Goal: Navigation & Orientation: Find specific page/section

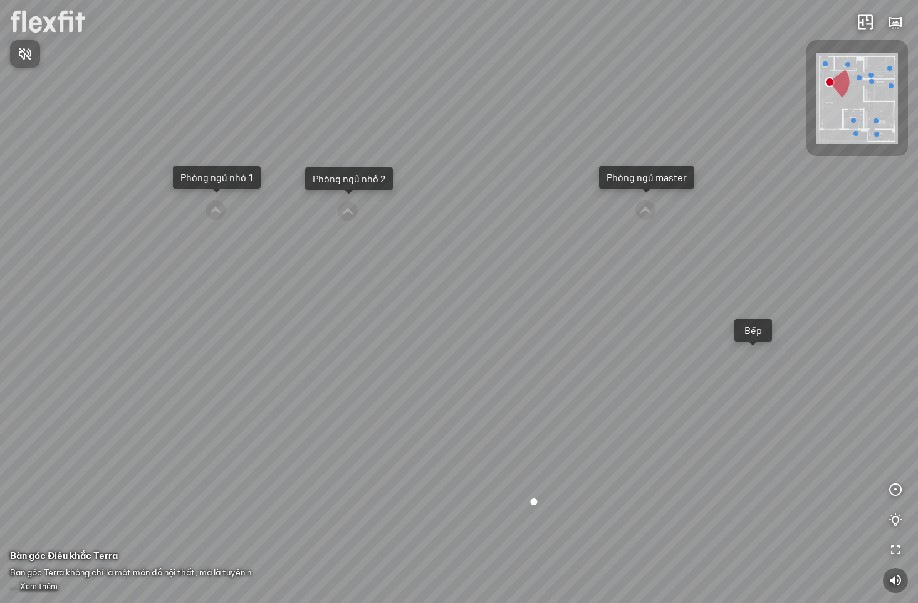
drag, startPoint x: 348, startPoint y: 328, endPoint x: 724, endPoint y: 304, distance: 376.8
click at [723, 302] on div at bounding box center [459, 301] width 918 height 603
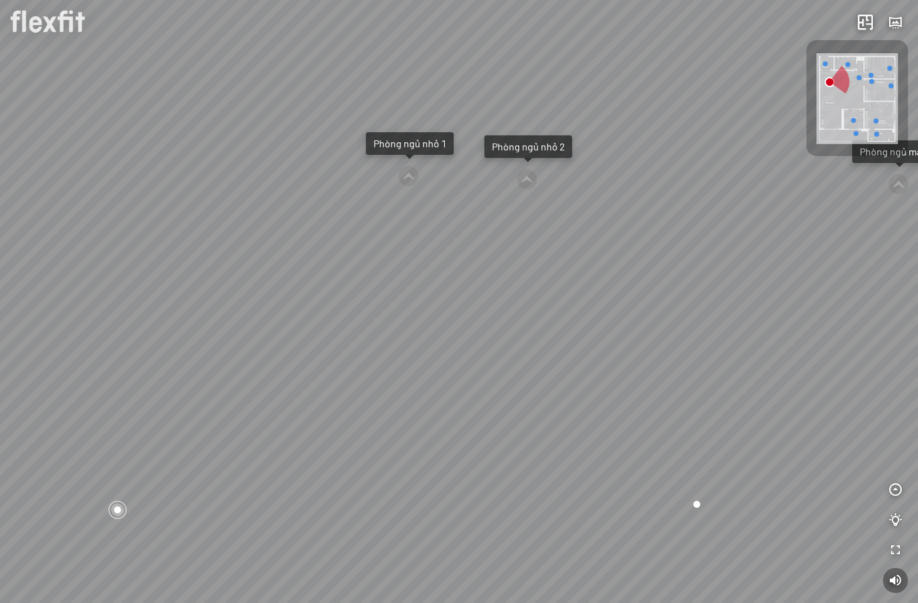
drag, startPoint x: 460, startPoint y: 330, endPoint x: 661, endPoint y: 300, distance: 203.5
click at [654, 299] on div "Ban công Bếp Phòng ngủ master Phòng ngủ nhỏ 1 Phòng ngủ nhỏ 2" at bounding box center [459, 301] width 918 height 603
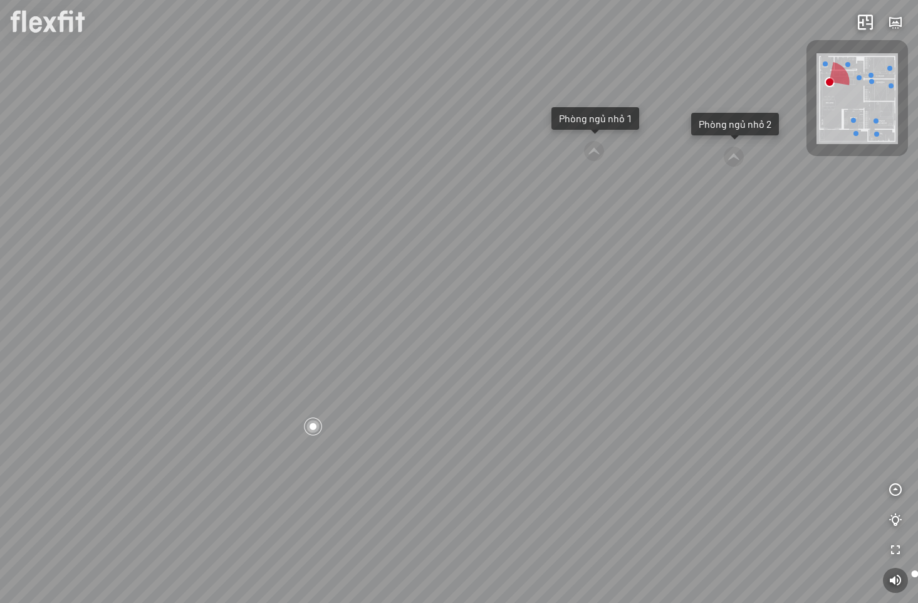
drag, startPoint x: 512, startPoint y: 329, endPoint x: 751, endPoint y: 315, distance: 239.2
click at [741, 315] on div "Ban công Bếp Phòng ngủ master Phòng ngủ nhỏ 1 Phòng ngủ nhỏ 2" at bounding box center [459, 301] width 918 height 603
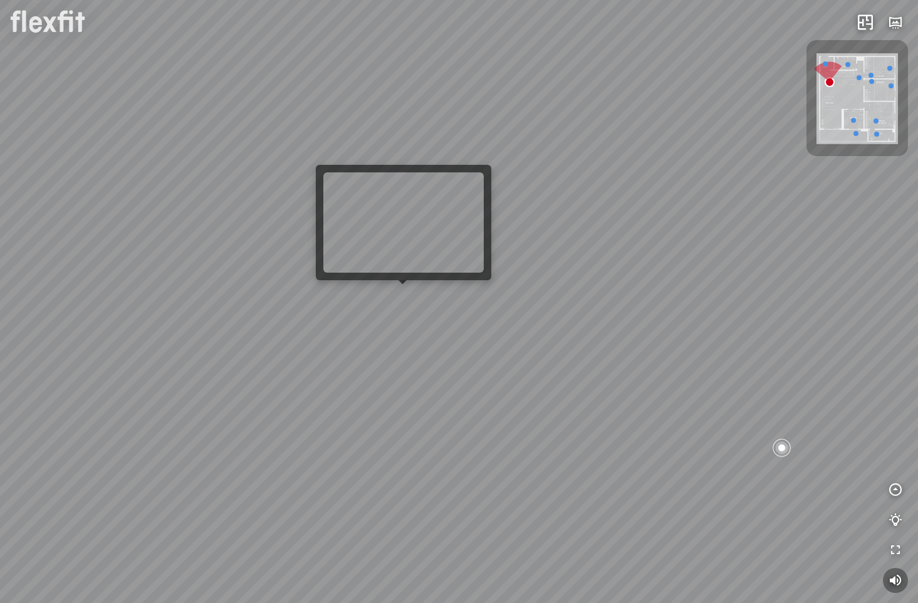
click at [397, 298] on div "Ban công Bếp Phòng ngủ master Phòng ngủ nhỏ 1 Phòng ngủ nhỏ 2" at bounding box center [459, 301] width 918 height 603
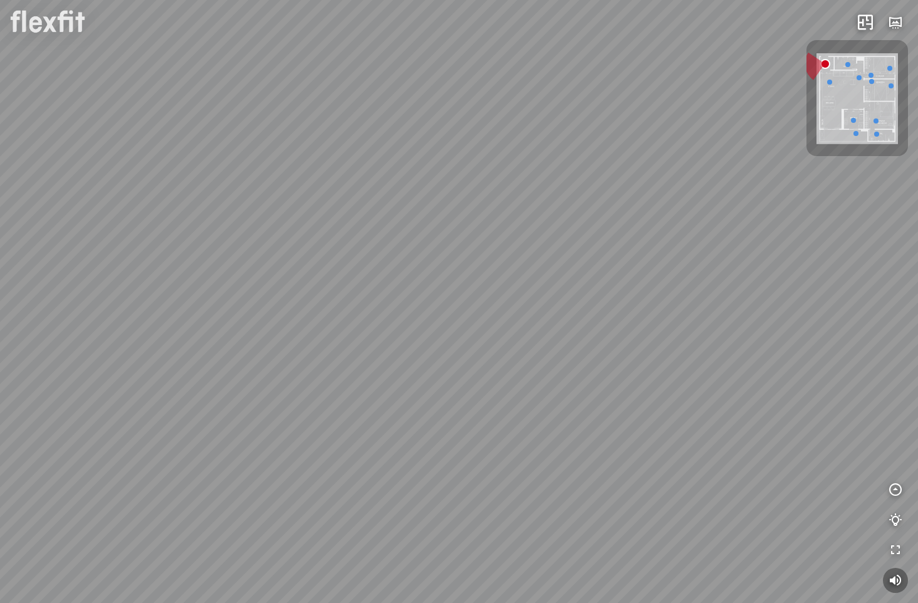
drag, startPoint x: 675, startPoint y: 350, endPoint x: 337, endPoint y: 356, distance: 338.5
click at [337, 356] on div at bounding box center [459, 301] width 918 height 603
drag, startPoint x: 631, startPoint y: 277, endPoint x: 556, endPoint y: 406, distance: 149.1
click at [556, 406] on div at bounding box center [459, 301] width 918 height 603
drag, startPoint x: 656, startPoint y: 375, endPoint x: 548, endPoint y: 394, distance: 108.7
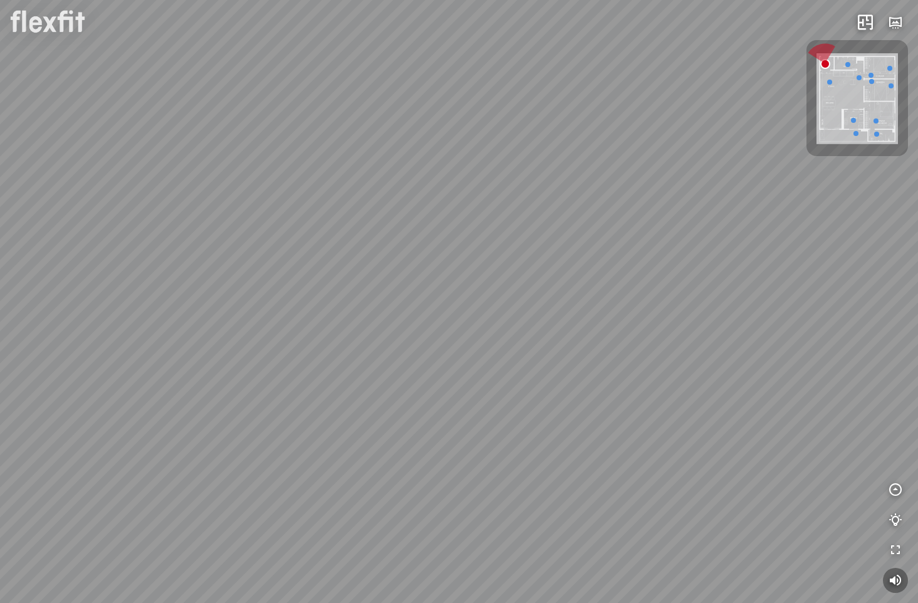
click at [548, 394] on div at bounding box center [459, 301] width 918 height 603
drag, startPoint x: 665, startPoint y: 338, endPoint x: 595, endPoint y: 385, distance: 84.3
click at [595, 385] on div at bounding box center [459, 301] width 918 height 603
drag, startPoint x: 591, startPoint y: 298, endPoint x: 600, endPoint y: 315, distance: 19.4
click at [600, 315] on div at bounding box center [459, 301] width 918 height 603
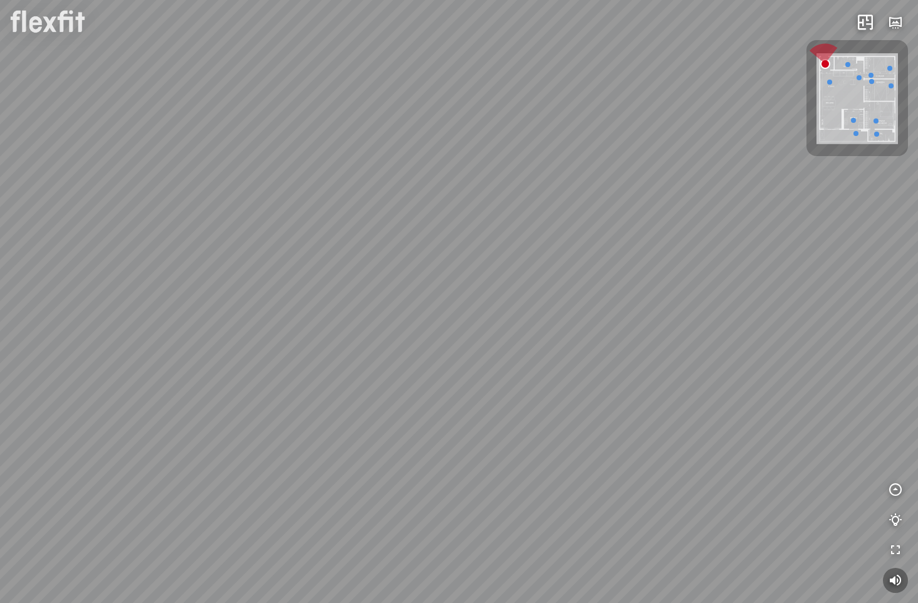
drag, startPoint x: 601, startPoint y: 269, endPoint x: 317, endPoint y: 154, distance: 307.0
click at [313, 153] on div at bounding box center [459, 301] width 918 height 603
drag, startPoint x: 496, startPoint y: 192, endPoint x: 135, endPoint y: 135, distance: 365.4
click at [145, 137] on div at bounding box center [459, 301] width 918 height 603
drag, startPoint x: 441, startPoint y: 177, endPoint x: 851, endPoint y: 215, distance: 411.6
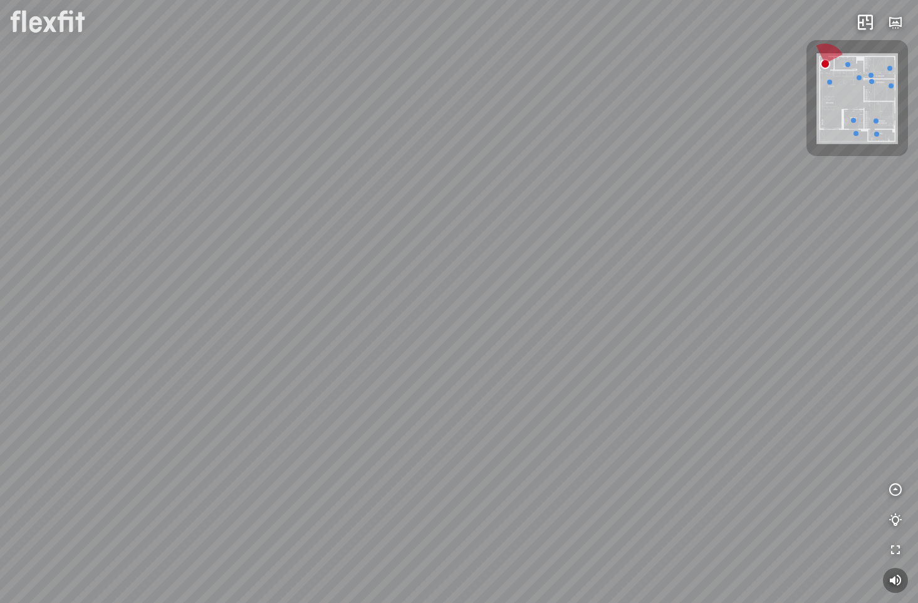
click at [851, 215] on div at bounding box center [459, 301] width 918 height 603
drag, startPoint x: 313, startPoint y: 216, endPoint x: 304, endPoint y: 384, distance: 168.2
click at [304, 383] on div at bounding box center [459, 301] width 918 height 603
drag, startPoint x: 382, startPoint y: 195, endPoint x: 404, endPoint y: 164, distance: 38.3
click at [402, 168] on div at bounding box center [459, 301] width 918 height 603
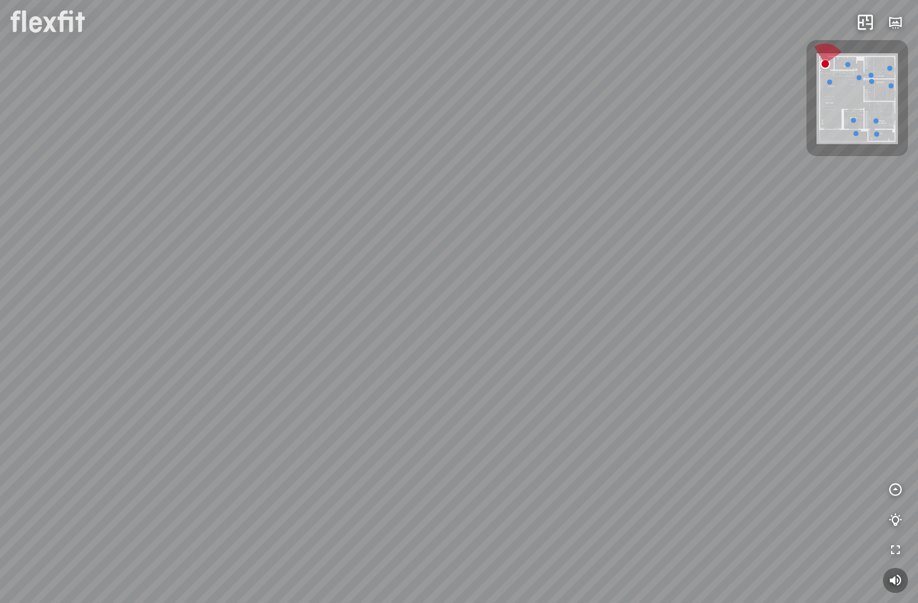
drag, startPoint x: 289, startPoint y: 499, endPoint x: 469, endPoint y: 189, distance: 358.9
click at [450, 213] on div at bounding box center [459, 301] width 918 height 603
drag, startPoint x: 679, startPoint y: 369, endPoint x: 710, endPoint y: 291, distance: 83.8
click at [710, 291] on div at bounding box center [459, 301] width 918 height 603
drag, startPoint x: 717, startPoint y: 247, endPoint x: 661, endPoint y: 334, distance: 103.4
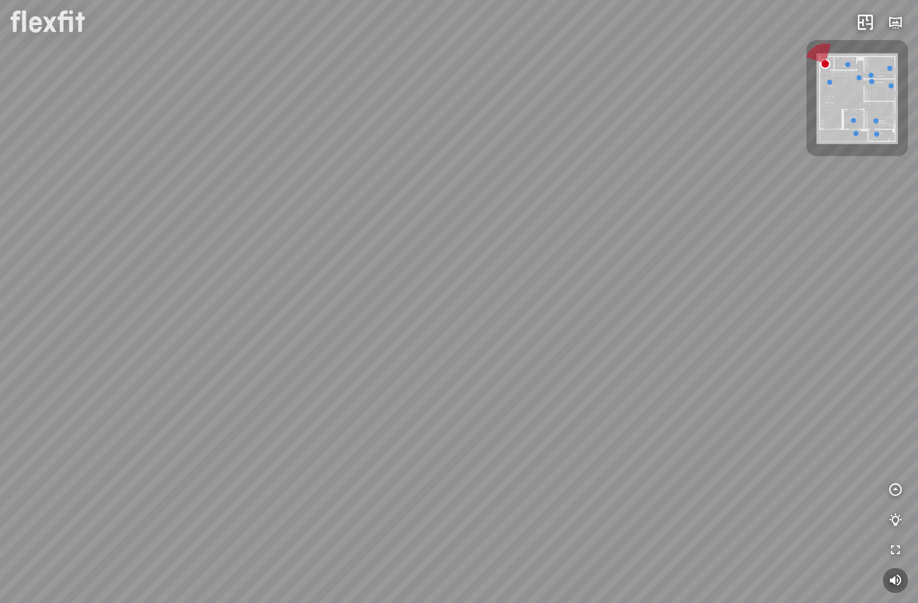
click at [661, 334] on div at bounding box center [459, 301] width 918 height 603
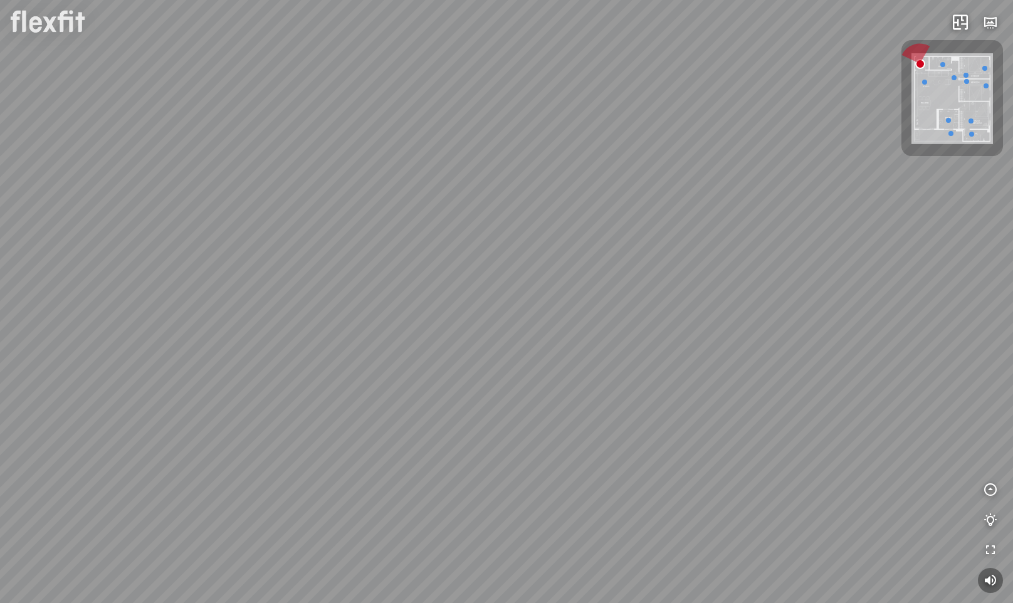
drag, startPoint x: 686, startPoint y: 291, endPoint x: 221, endPoint y: 282, distance: 465.8
click at [221, 282] on div at bounding box center [506, 301] width 1013 height 603
drag, startPoint x: 607, startPoint y: 258, endPoint x: 218, endPoint y: 338, distance: 396.8
click at [222, 338] on div at bounding box center [506, 301] width 1013 height 603
drag, startPoint x: 557, startPoint y: 282, endPoint x: 255, endPoint y: 428, distance: 335.0
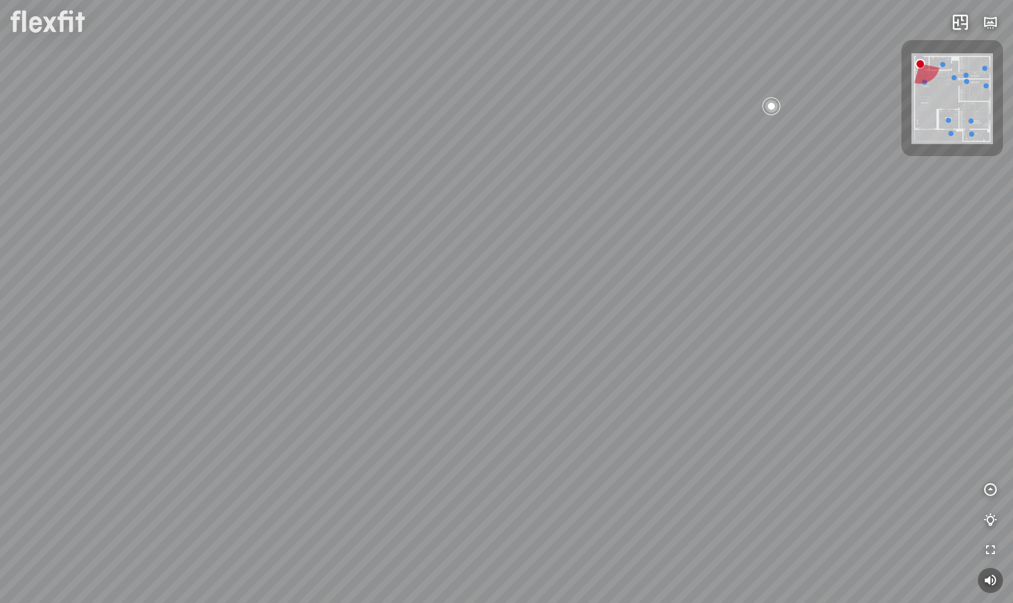
click at [255, 428] on div at bounding box center [506, 301] width 1013 height 603
drag, startPoint x: 577, startPoint y: 387, endPoint x: 151, endPoint y: 374, distance: 425.8
click at [152, 376] on div at bounding box center [506, 301] width 1013 height 603
click at [425, 388] on div at bounding box center [506, 301] width 1013 height 603
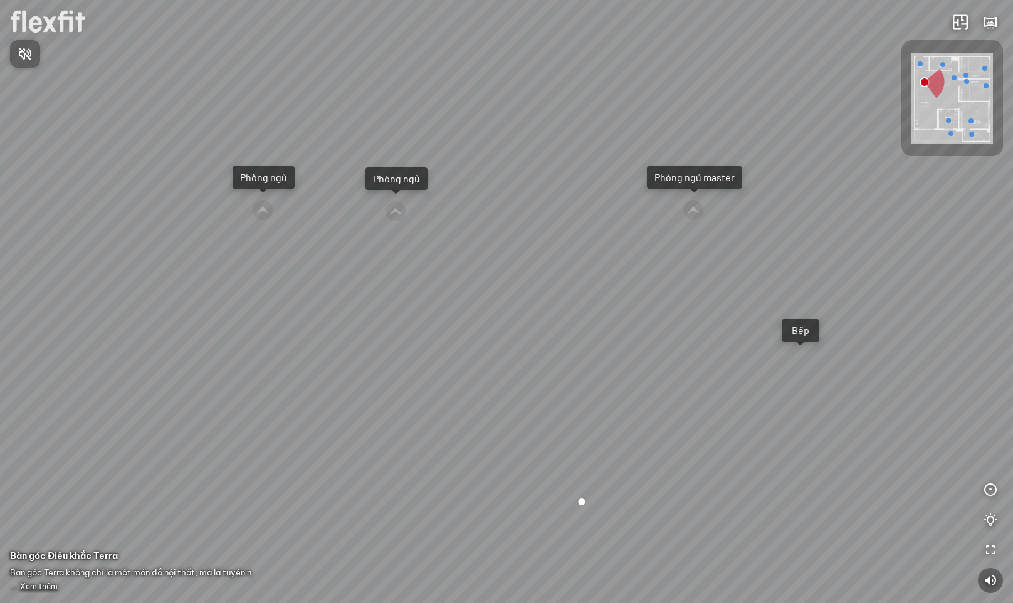
drag, startPoint x: 675, startPoint y: 422, endPoint x: 483, endPoint y: 421, distance: 191.8
click at [483, 421] on div at bounding box center [506, 301] width 1013 height 603
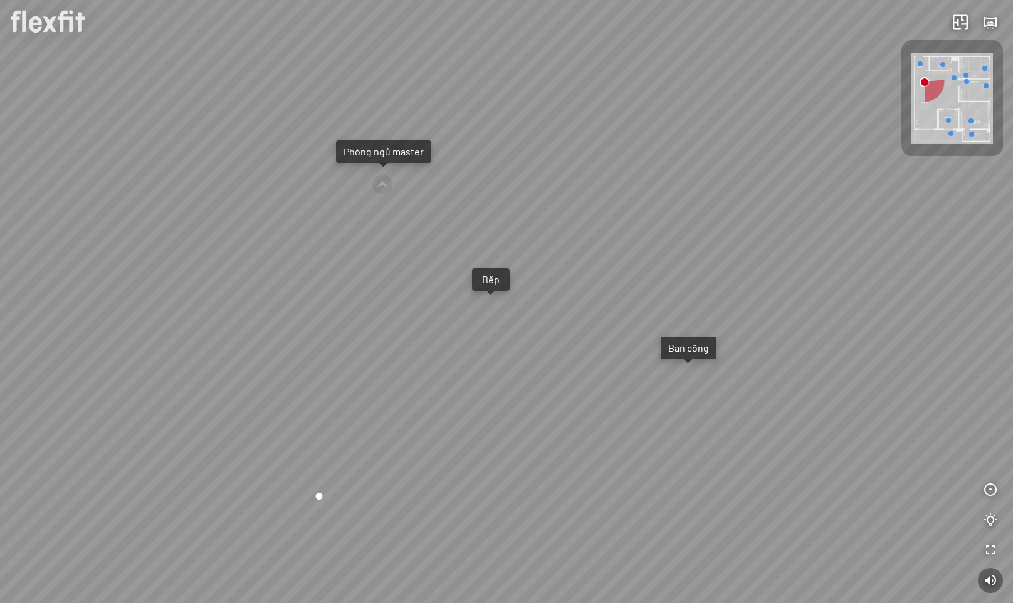
drag, startPoint x: 743, startPoint y: 436, endPoint x: 451, endPoint y: 411, distance: 293.7
click at [451, 411] on div "Ban công Bếp Phòng ngủ master Phòng ngủ Phòng ngủ" at bounding box center [506, 301] width 1013 height 603
drag, startPoint x: 510, startPoint y: 364, endPoint x: 327, endPoint y: 388, distance: 184.6
click at [327, 388] on div "Ban công Bếp Phòng ngủ master Phòng ngủ Phòng ngủ" at bounding box center [506, 301] width 1013 height 603
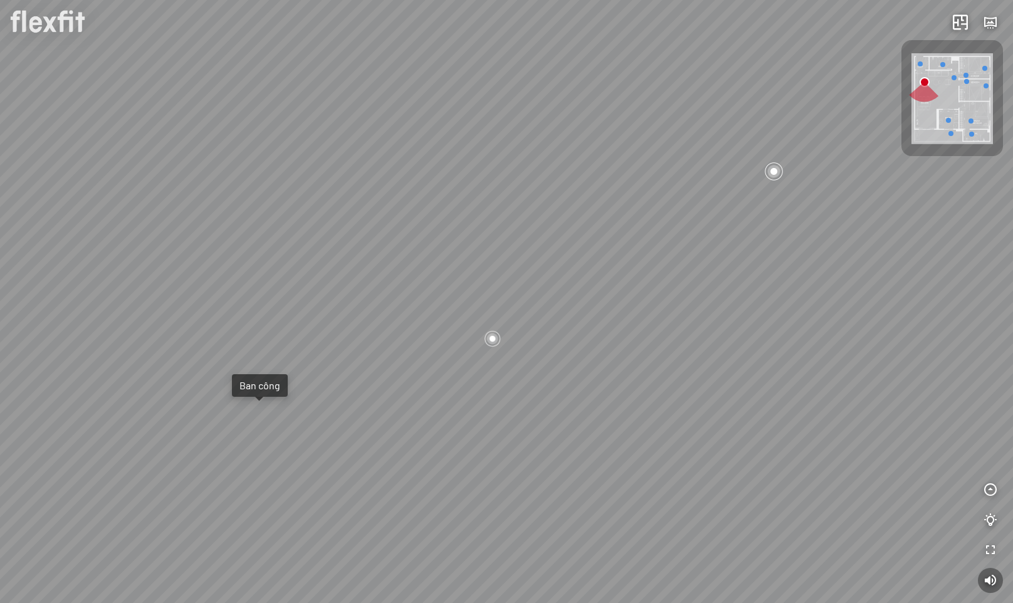
drag, startPoint x: 713, startPoint y: 463, endPoint x: 481, endPoint y: 471, distance: 232.7
click at [481, 471] on div "Ban công Bếp Phòng ngủ master Phòng ngủ Phòng ngủ" at bounding box center [506, 301] width 1013 height 603
drag, startPoint x: 622, startPoint y: 416, endPoint x: 595, endPoint y: 462, distance: 53.3
click at [595, 462] on div "Ban công Bếp Phòng ngủ master Phòng ngủ Phòng ngủ" at bounding box center [506, 301] width 1013 height 603
drag, startPoint x: 640, startPoint y: 475, endPoint x: 489, endPoint y: 554, distance: 170.4
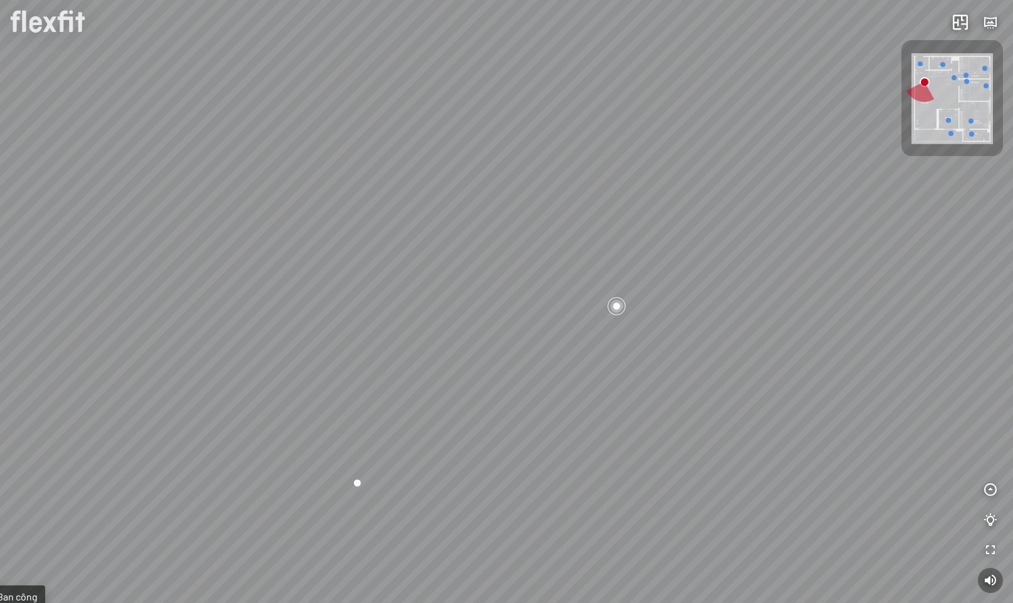
click at [489, 554] on div "Ban công Bếp Phòng ngủ master Phòng ngủ Phòng ngủ" at bounding box center [506, 301] width 1013 height 603
drag, startPoint x: 519, startPoint y: 522, endPoint x: 382, endPoint y: 499, distance: 139.2
click at [374, 499] on div "Ban công Bếp Phòng ngủ master Phòng ngủ Phòng ngủ" at bounding box center [506, 301] width 1013 height 603
drag, startPoint x: 388, startPoint y: 562, endPoint x: 632, endPoint y: 479, distance: 257.9
click at [566, 488] on div "Ban công Bếp Phòng ngủ master Phòng ngủ Phòng ngủ" at bounding box center [506, 301] width 1013 height 603
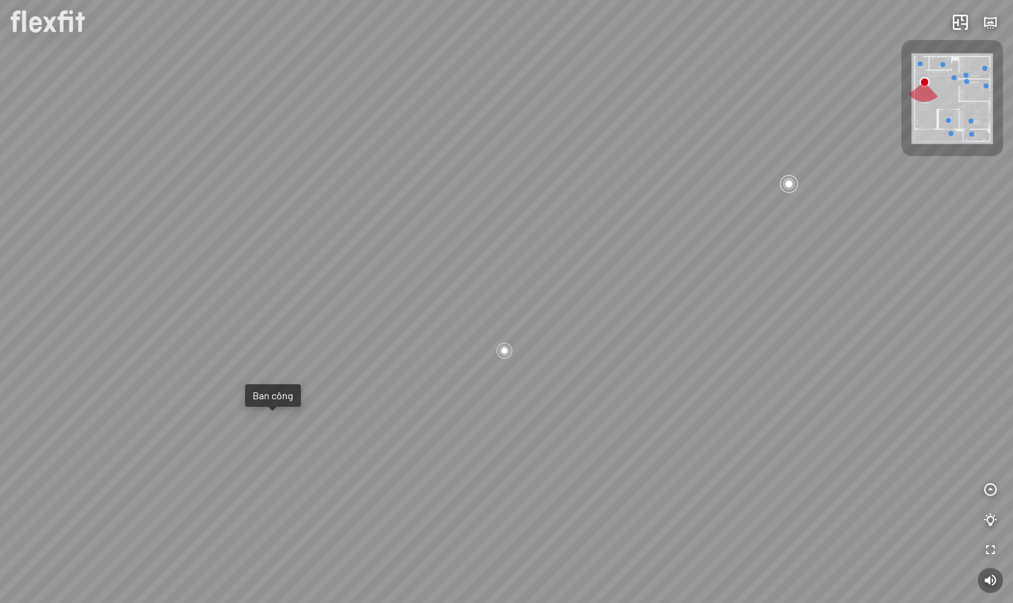
drag, startPoint x: 573, startPoint y: 497, endPoint x: 743, endPoint y: 501, distance: 169.9
click at [716, 495] on div "Ban công Bếp Phòng ngủ master Phòng ngủ Phòng ngủ" at bounding box center [506, 301] width 1013 height 603
drag, startPoint x: 418, startPoint y: 328, endPoint x: 735, endPoint y: 384, distance: 321.4
click at [735, 384] on div "Ban công Bếp Phòng ngủ master Phòng ngủ Phòng ngủ" at bounding box center [506, 301] width 1013 height 603
drag, startPoint x: 531, startPoint y: 390, endPoint x: 375, endPoint y: 441, distance: 164.1
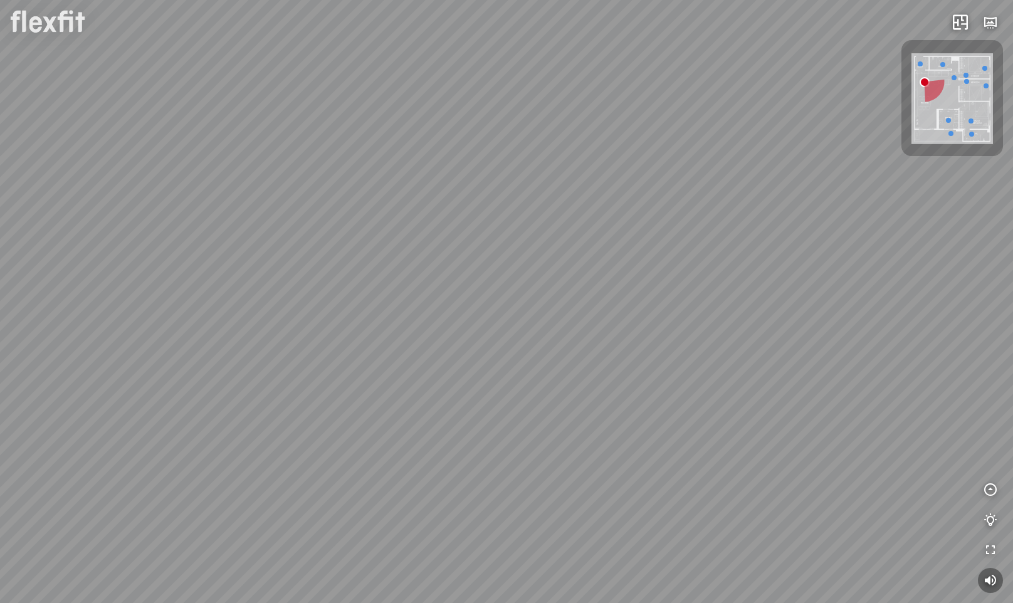
click at [375, 441] on div "Ban công Bếp Phòng ngủ master Phòng ngủ Phòng ngủ" at bounding box center [506, 301] width 1013 height 603
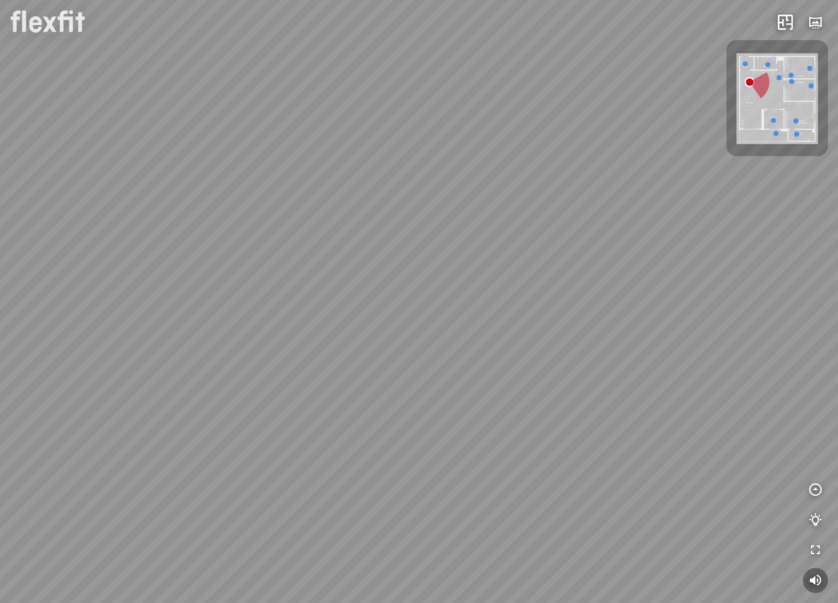
drag, startPoint x: 473, startPoint y: 382, endPoint x: 573, endPoint y: 362, distance: 102.3
click at [573, 362] on div "Ban công Bếp Phòng ngủ master Phòng ngủ Phòng ngủ" at bounding box center [419, 301] width 838 height 603
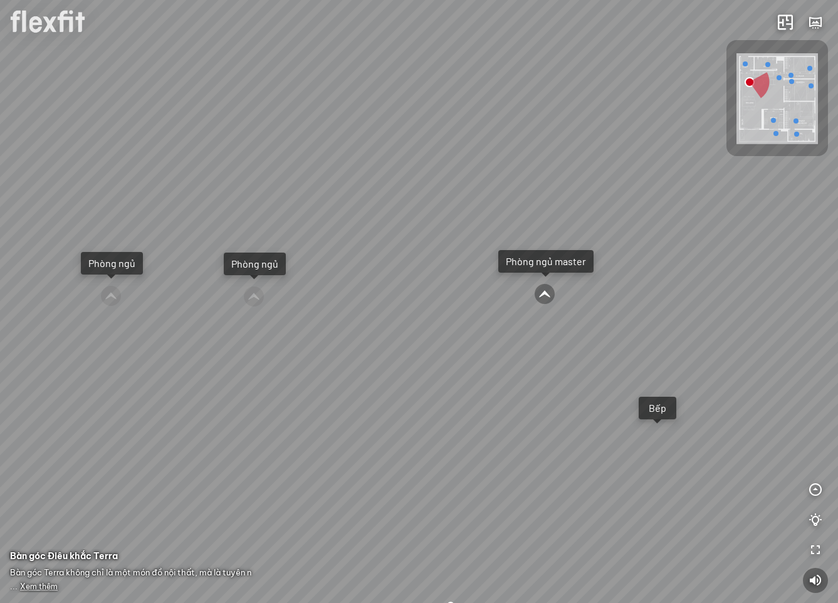
click at [550, 294] on div at bounding box center [544, 293] width 21 height 21
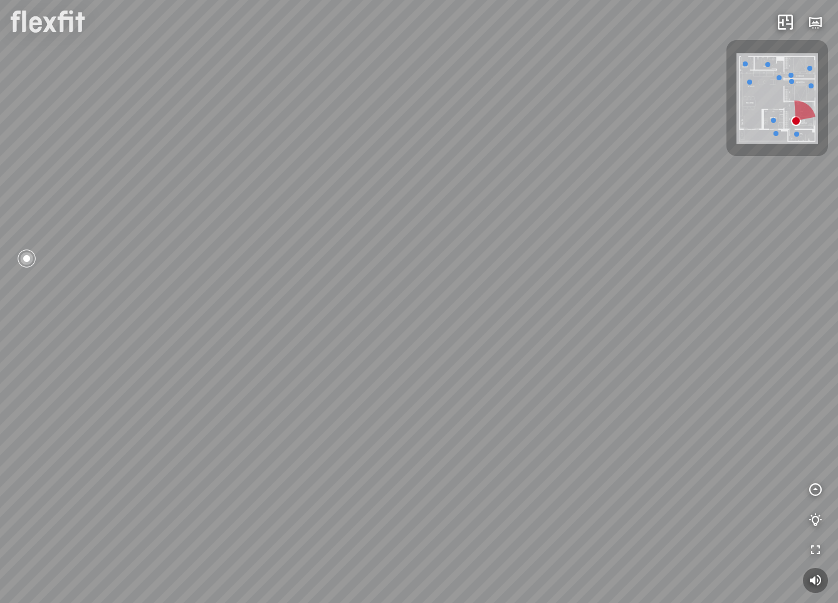
drag, startPoint x: 554, startPoint y: 372, endPoint x: 359, endPoint y: 372, distance: 194.9
click at [347, 377] on div "Phòng khách Phòng tắm master" at bounding box center [419, 301] width 838 height 603
drag, startPoint x: 376, startPoint y: 372, endPoint x: 328, endPoint y: 360, distance: 49.1
click at [328, 370] on div "Phòng khách Phòng tắm master" at bounding box center [419, 301] width 838 height 603
drag, startPoint x: 498, startPoint y: 266, endPoint x: 201, endPoint y: 359, distance: 311.6
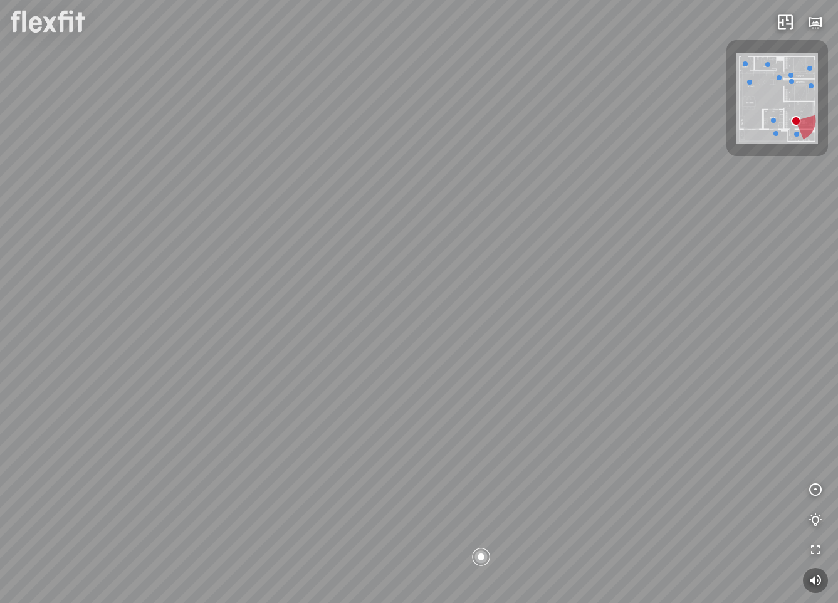
click at [201, 359] on div "Phòng khách Phòng tắm master" at bounding box center [419, 301] width 838 height 603
drag, startPoint x: 465, startPoint y: 420, endPoint x: 275, endPoint y: 417, distance: 190.6
click at [275, 417] on div "Phòng khách Phòng tắm master" at bounding box center [419, 301] width 838 height 603
drag, startPoint x: 544, startPoint y: 318, endPoint x: 513, endPoint y: 475, distance: 159.8
click at [513, 475] on div "Phòng khách Phòng tắm master" at bounding box center [419, 301] width 838 height 603
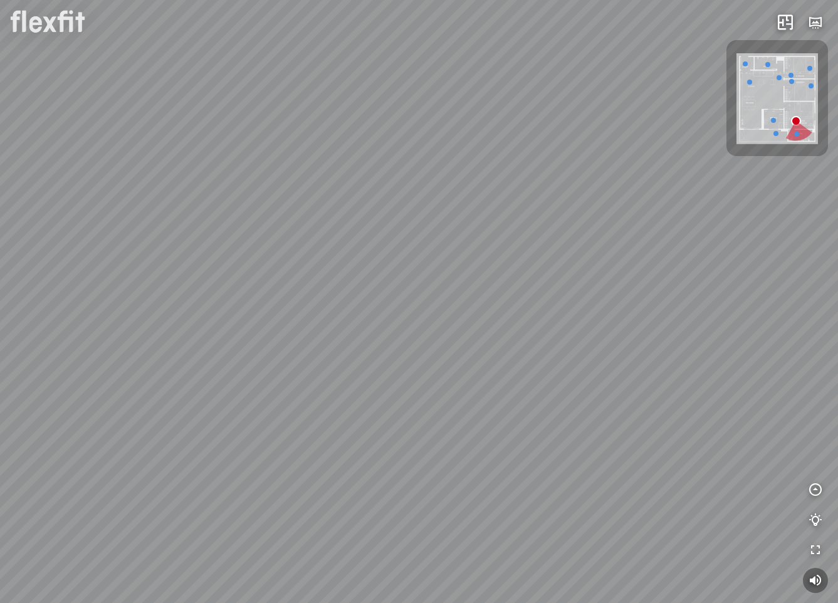
drag, startPoint x: 521, startPoint y: 317, endPoint x: 145, endPoint y: 383, distance: 381.8
click at [145, 384] on div "Phòng khách Phòng tắm master" at bounding box center [419, 301] width 838 height 603
drag, startPoint x: 322, startPoint y: 342, endPoint x: 92, endPoint y: 234, distance: 254.0
click at [89, 244] on div "Phòng khách Phòng tắm master" at bounding box center [419, 301] width 838 height 603
drag, startPoint x: 501, startPoint y: 327, endPoint x: 127, endPoint y: 303, distance: 374.3
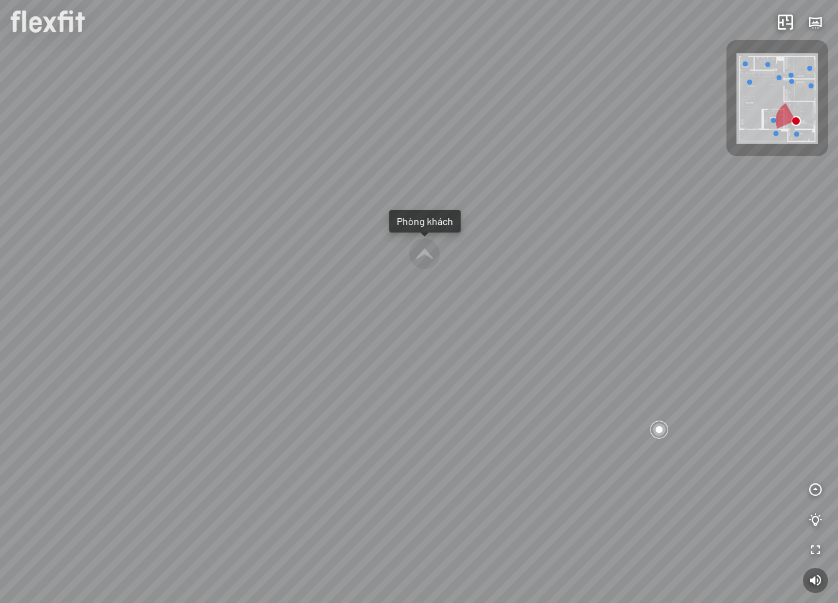
click at [130, 303] on div "Phòng khách Phòng tắm master" at bounding box center [419, 301] width 838 height 603
drag, startPoint x: 468, startPoint y: 288, endPoint x: 582, endPoint y: 357, distance: 133.3
click at [579, 356] on div "Phòng khách Phòng tắm master" at bounding box center [419, 301] width 838 height 603
drag, startPoint x: 377, startPoint y: 352, endPoint x: 501, endPoint y: 280, distance: 143.0
click at [501, 280] on div "Phòng khách Phòng tắm master" at bounding box center [419, 301] width 838 height 603
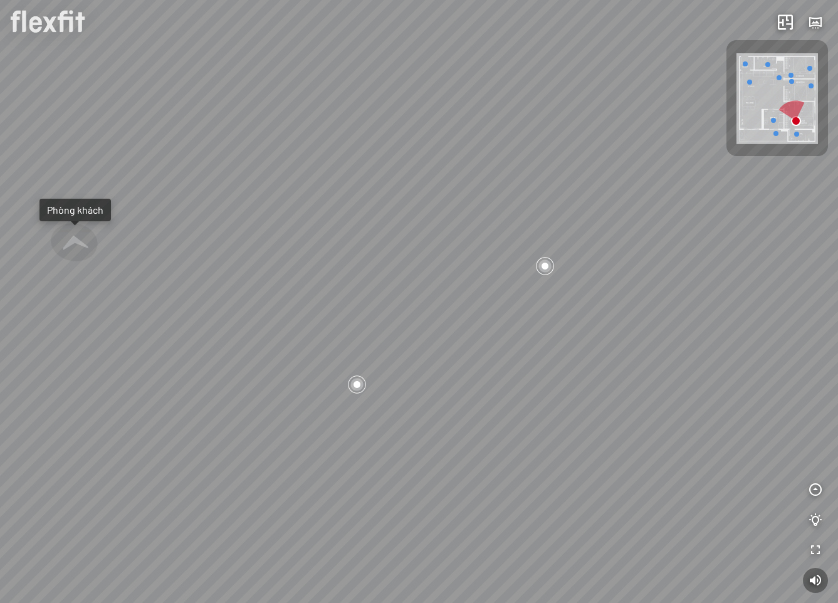
drag, startPoint x: 500, startPoint y: 323, endPoint x: 247, endPoint y: 316, distance: 252.7
click at [247, 316] on div "Phòng khách Phòng tắm master" at bounding box center [419, 301] width 838 height 603
drag, startPoint x: 217, startPoint y: 316, endPoint x: 450, endPoint y: 295, distance: 234.1
click at [431, 295] on div "Phòng khách Phòng tắm master" at bounding box center [419, 301] width 838 height 603
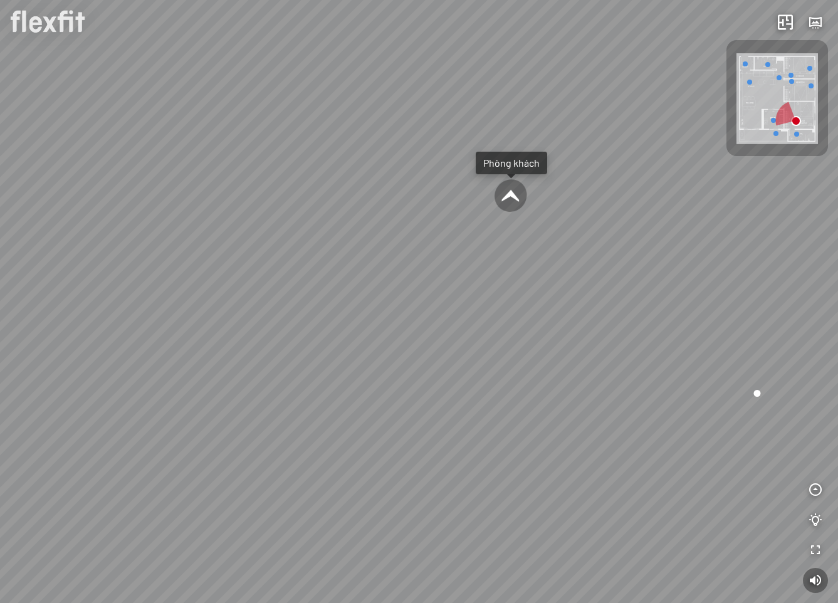
drag, startPoint x: 249, startPoint y: 303, endPoint x: 510, endPoint y: 320, distance: 261.3
click at [472, 312] on div "Phòng khách Phòng tắm master" at bounding box center [419, 301] width 838 height 603
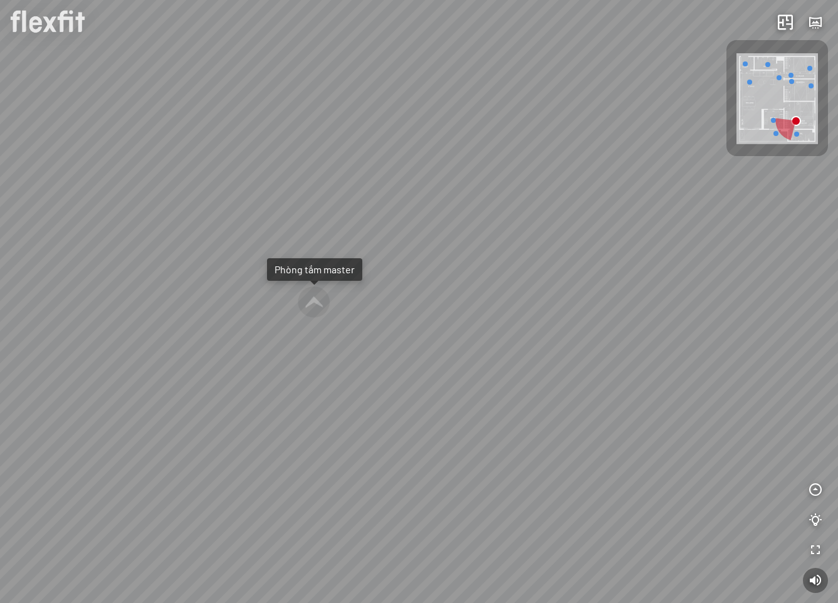
drag, startPoint x: 466, startPoint y: 327, endPoint x: 525, endPoint y: 373, distance: 75.1
click at [525, 373] on div "Phòng khách Phòng tắm master" at bounding box center [419, 301] width 838 height 603
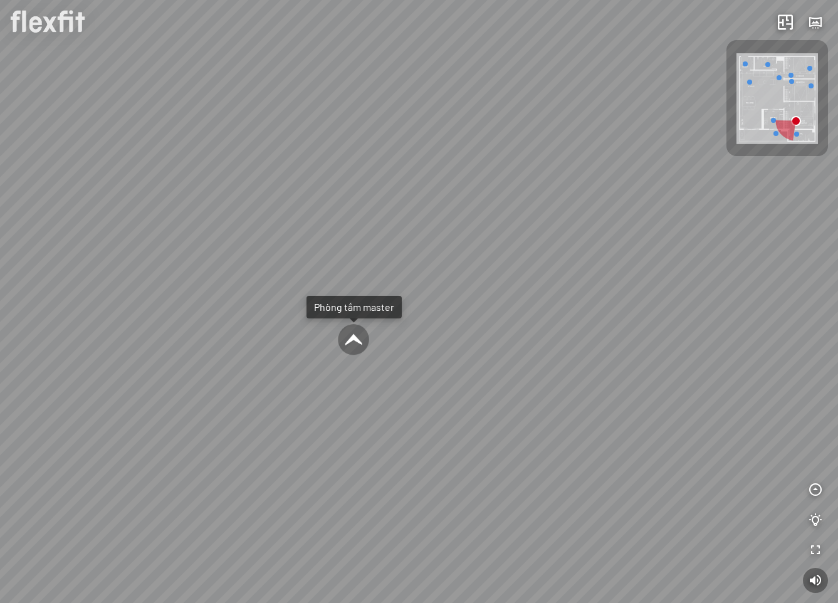
click at [350, 337] on div at bounding box center [353, 339] width 33 height 33
drag, startPoint x: 359, startPoint y: 394, endPoint x: 402, endPoint y: 217, distance: 181.8
click at [401, 221] on div at bounding box center [419, 301] width 838 height 603
drag, startPoint x: 333, startPoint y: 347, endPoint x: 516, endPoint y: 261, distance: 201.6
click at [492, 266] on div at bounding box center [419, 301] width 838 height 603
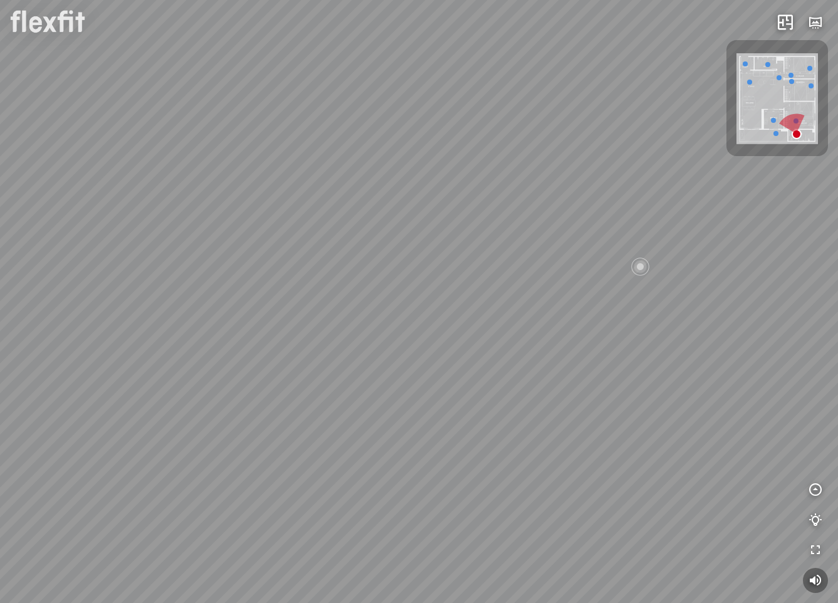
drag, startPoint x: 335, startPoint y: 206, endPoint x: 476, endPoint y: 339, distance: 193.7
click at [490, 350] on div at bounding box center [419, 301] width 838 height 603
drag, startPoint x: 323, startPoint y: 235, endPoint x: 559, endPoint y: 387, distance: 280.6
click at [552, 383] on div at bounding box center [419, 301] width 838 height 603
drag, startPoint x: 543, startPoint y: 305, endPoint x: 594, endPoint y: 437, distance: 140.8
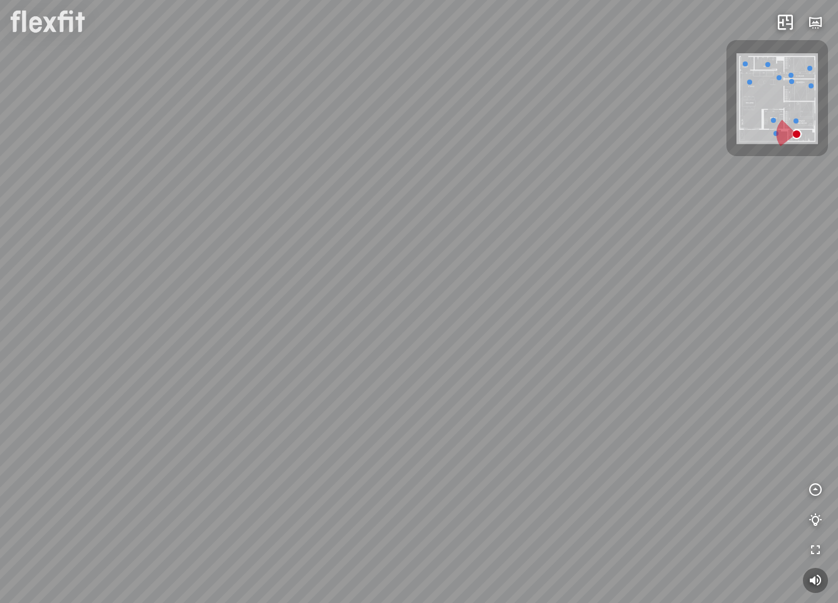
click at [594, 437] on div at bounding box center [419, 301] width 838 height 603
drag, startPoint x: 306, startPoint y: 402, endPoint x: 503, endPoint y: 382, distance: 197.2
click at [496, 382] on div at bounding box center [419, 301] width 838 height 603
drag, startPoint x: 350, startPoint y: 369, endPoint x: 568, endPoint y: 369, distance: 218.1
click at [553, 369] on div at bounding box center [419, 301] width 838 height 603
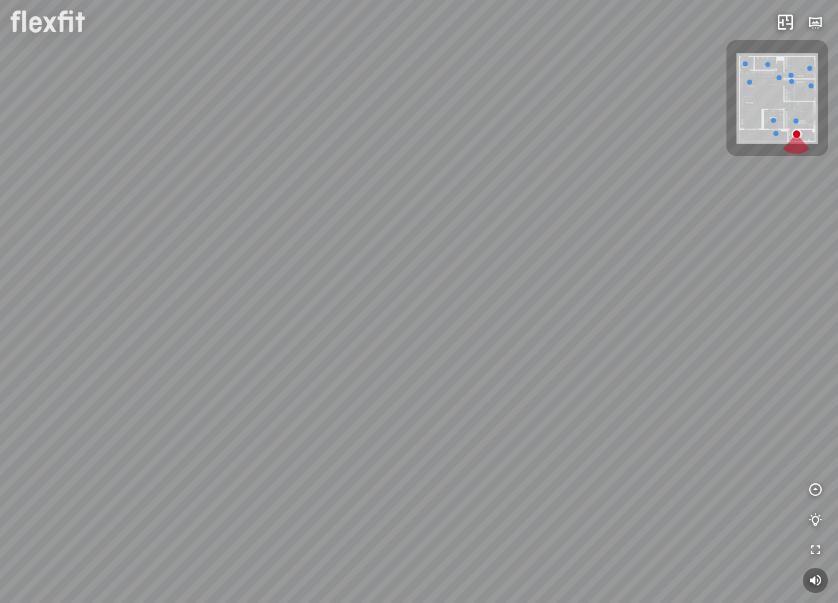
drag, startPoint x: 454, startPoint y: 399, endPoint x: 657, endPoint y: 416, distance: 203.7
click at [641, 406] on div at bounding box center [419, 301] width 838 height 603
drag, startPoint x: 740, startPoint y: 388, endPoint x: 778, endPoint y: 388, distance: 38.9
click at [748, 388] on div at bounding box center [419, 301] width 838 height 603
drag, startPoint x: 464, startPoint y: 384, endPoint x: 360, endPoint y: 245, distance: 172.9
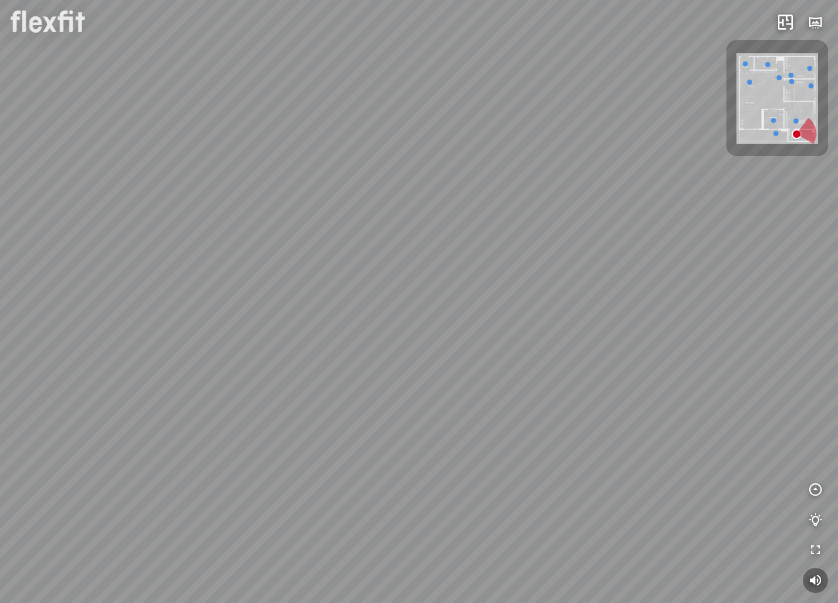
click at [365, 234] on div at bounding box center [419, 301] width 838 height 603
drag, startPoint x: 470, startPoint y: 204, endPoint x: 401, endPoint y: 323, distance: 137.6
click at [401, 323] on div at bounding box center [419, 301] width 838 height 603
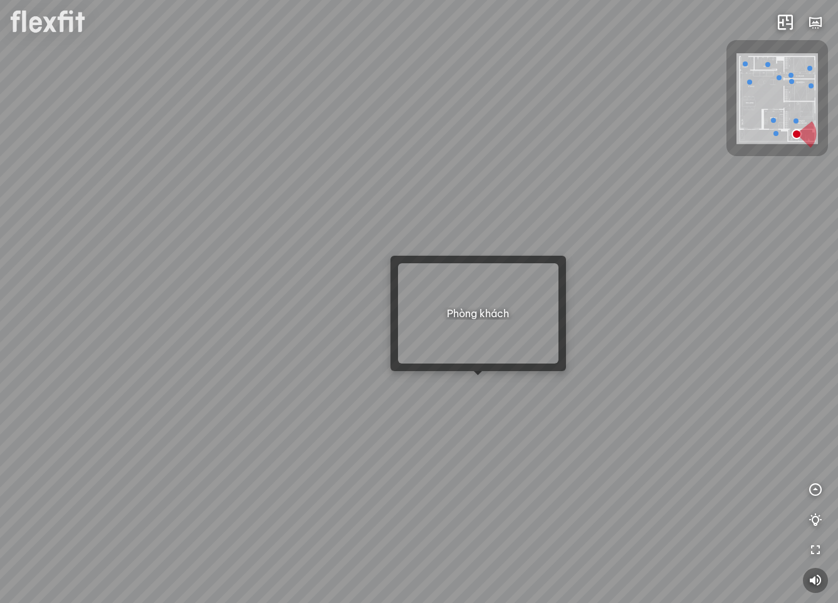
click at [476, 390] on div at bounding box center [419, 301] width 838 height 603
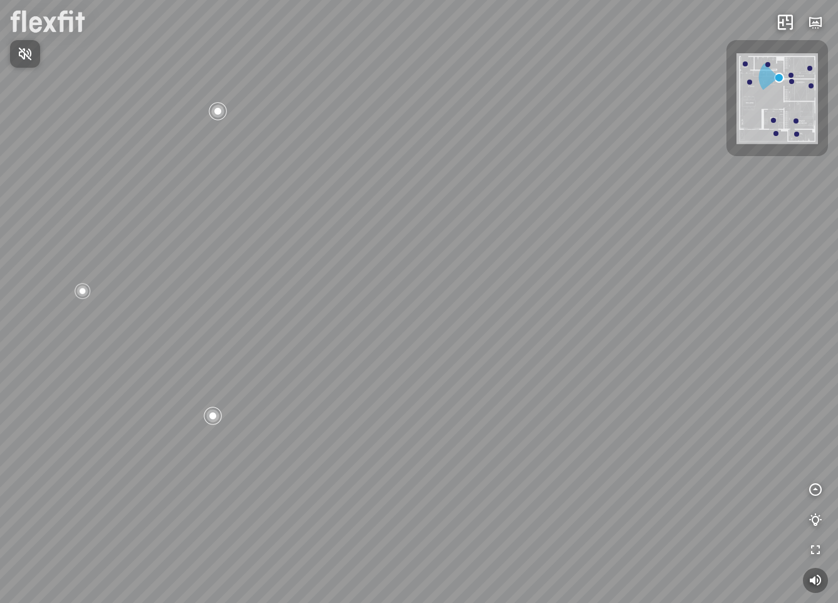
drag, startPoint x: 596, startPoint y: 207, endPoint x: 559, endPoint y: 251, distance: 56.9
click at [557, 247] on div at bounding box center [419, 301] width 838 height 603
drag, startPoint x: 610, startPoint y: 153, endPoint x: 627, endPoint y: 233, distance: 82.0
click at [627, 233] on div "Bếp WC Phòng ngủ master Phòng ngủ Phòng ngủ" at bounding box center [419, 301] width 838 height 603
drag, startPoint x: 166, startPoint y: 266, endPoint x: 425, endPoint y: 295, distance: 260.5
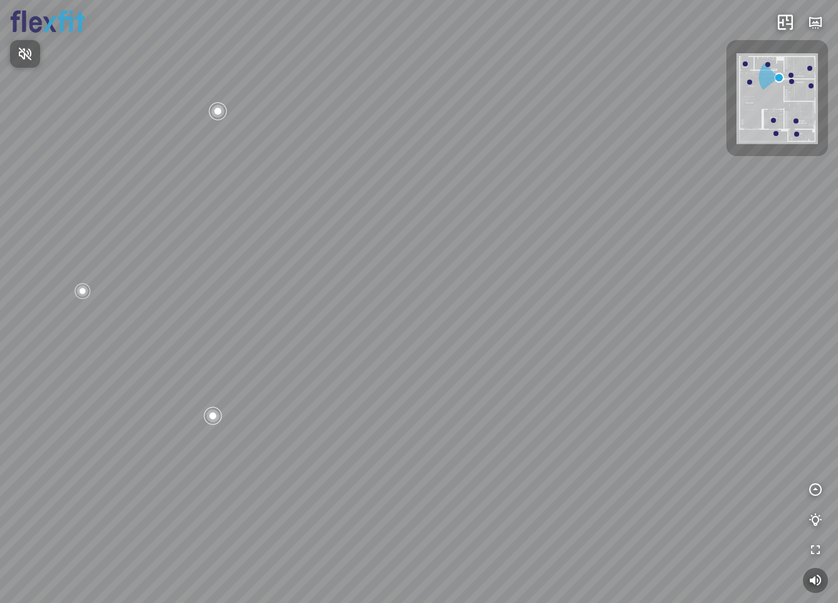
click at [425, 295] on div at bounding box center [419, 301] width 838 height 603
drag, startPoint x: 248, startPoint y: 283, endPoint x: 290, endPoint y: 277, distance: 42.5
click at [290, 277] on div "Bếp WC Phòng ngủ master Phòng ngủ Phòng ngủ" at bounding box center [419, 301] width 838 height 603
drag, startPoint x: 456, startPoint y: 311, endPoint x: 500, endPoint y: 313, distance: 43.3
click at [500, 313] on div "Bếp WC Phòng ngủ master Phòng ngủ Phòng ngủ" at bounding box center [419, 301] width 838 height 603
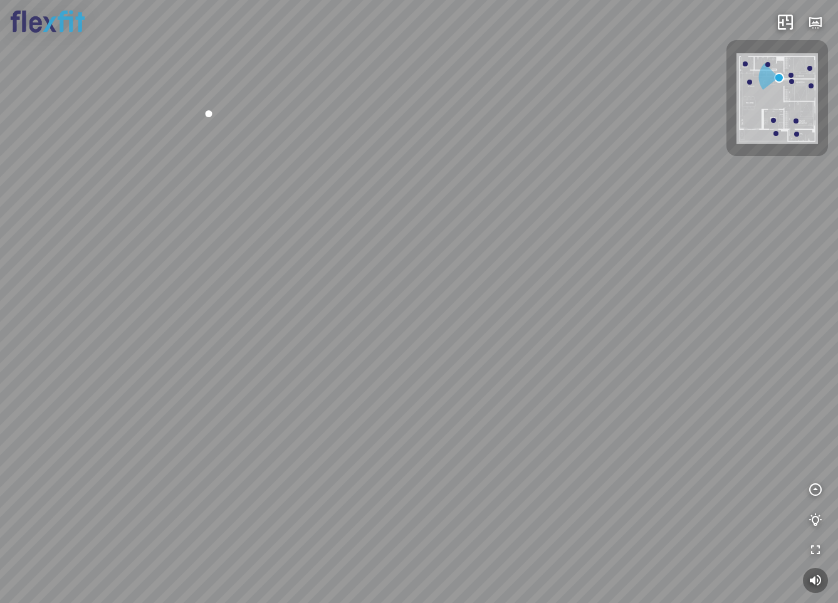
drag, startPoint x: 621, startPoint y: 328, endPoint x: 526, endPoint y: 334, distance: 94.8
click at [526, 334] on div "Bếp WC Phòng ngủ master Phòng ngủ Phòng ngủ" at bounding box center [419, 301] width 838 height 603
drag, startPoint x: 638, startPoint y: 361, endPoint x: 503, endPoint y: 330, distance: 138.2
click at [503, 330] on div "Bếp WC Phòng ngủ master Phòng ngủ Phòng ngủ" at bounding box center [419, 301] width 838 height 603
drag, startPoint x: 444, startPoint y: 317, endPoint x: 603, endPoint y: 342, distance: 160.4
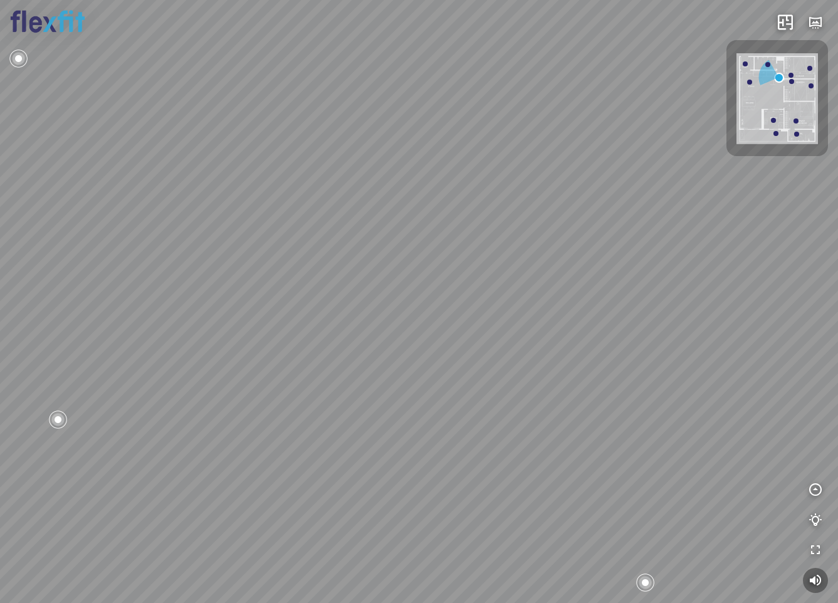
click at [597, 342] on div "Bếp WC Phòng ngủ master Phòng ngủ Phòng ngủ" at bounding box center [419, 301] width 838 height 603
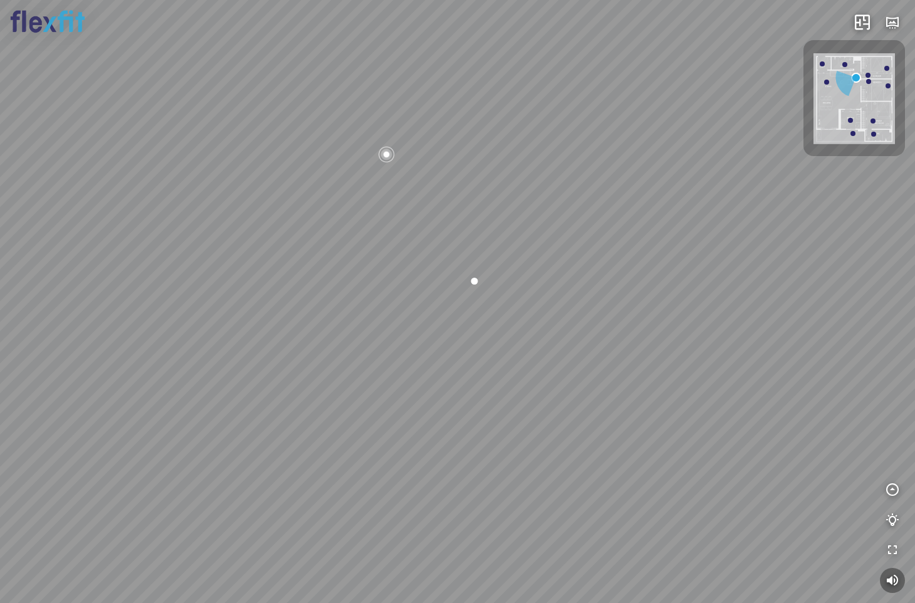
drag, startPoint x: 588, startPoint y: 449, endPoint x: 715, endPoint y: 328, distance: 175.1
click at [715, 328] on div "Bếp WC Phòng ngủ master Phòng ngủ Phòng ngủ" at bounding box center [457, 301] width 915 height 603
drag, startPoint x: 680, startPoint y: 342, endPoint x: 628, endPoint y: 389, distance: 69.7
click at [628, 389] on div "Bếp WC Phòng ngủ master Phòng ngủ Phòng ngủ" at bounding box center [457, 301] width 915 height 603
drag, startPoint x: 531, startPoint y: 362, endPoint x: 758, endPoint y: 390, distance: 228.6
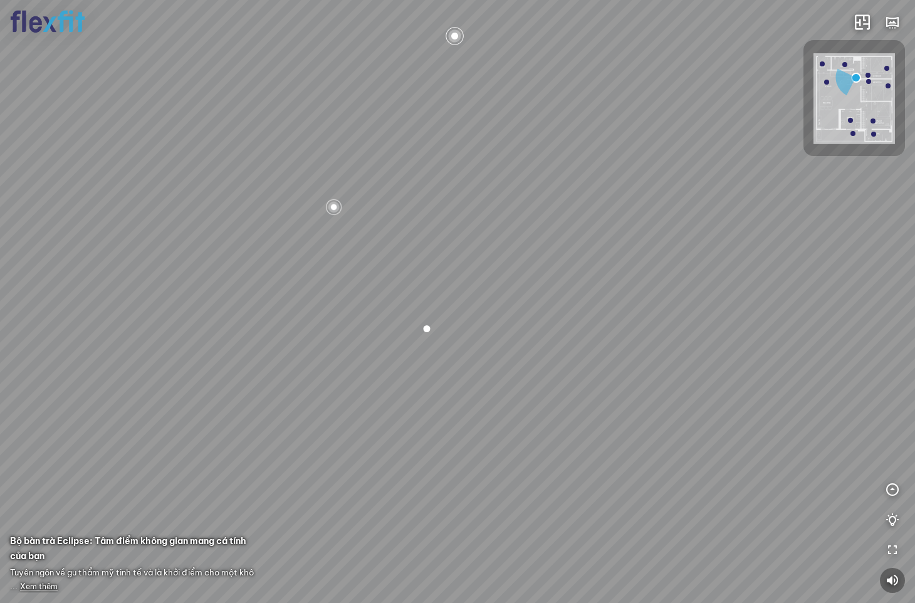
click at [758, 389] on div "Bếp WC Phòng ngủ master Phòng ngủ Phòng ngủ" at bounding box center [457, 301] width 915 height 603
drag, startPoint x: 552, startPoint y: 335, endPoint x: 715, endPoint y: 468, distance: 211.1
click at [715, 468] on div "Bếp WC Phòng ngủ master Phòng ngủ Phòng ngủ" at bounding box center [457, 301] width 915 height 603
drag, startPoint x: 631, startPoint y: 439, endPoint x: 720, endPoint y: 464, distance: 91.7
click at [720, 464] on div "Bếp WC Phòng ngủ master Phòng ngủ Phòng ngủ" at bounding box center [457, 301] width 915 height 603
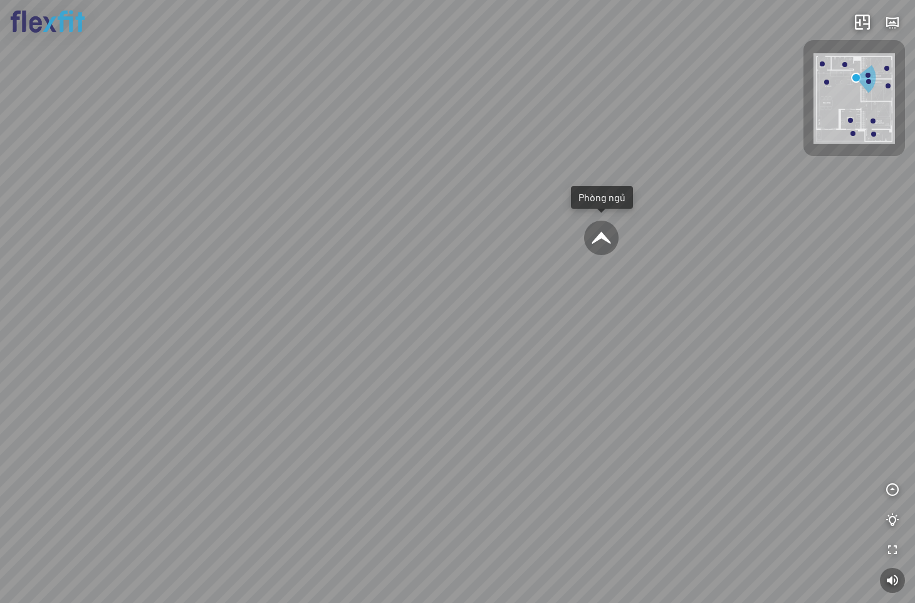
drag, startPoint x: 590, startPoint y: 376, endPoint x: 186, endPoint y: 375, distance: 404.3
click at [182, 378] on div "Bếp WC Phòng ngủ master Phòng ngủ Phòng ngủ" at bounding box center [457, 301] width 915 height 603
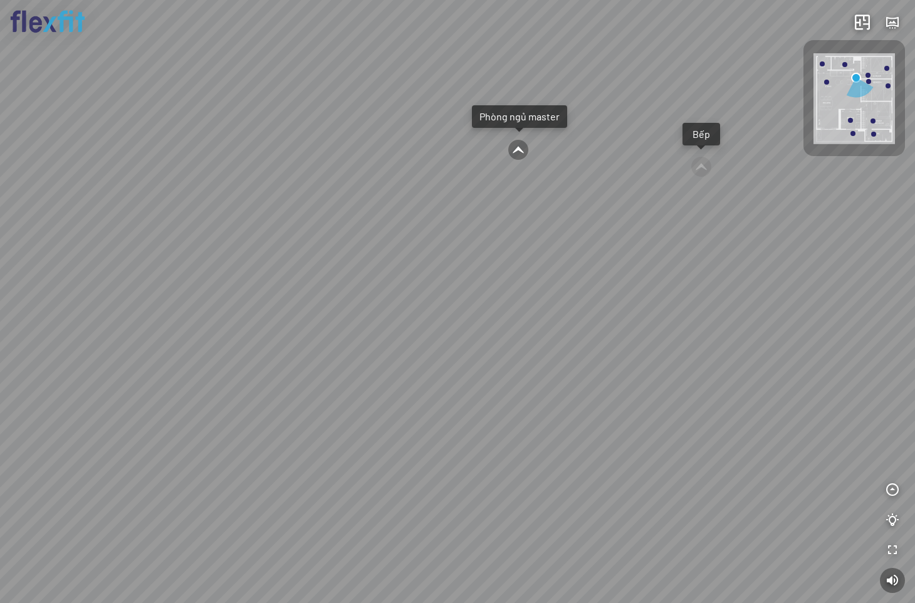
drag, startPoint x: 427, startPoint y: 370, endPoint x: 413, endPoint y: 379, distance: 17.2
click at [418, 415] on div "Bếp WC Phòng ngủ master Phòng ngủ Phòng ngủ" at bounding box center [457, 301] width 915 height 603
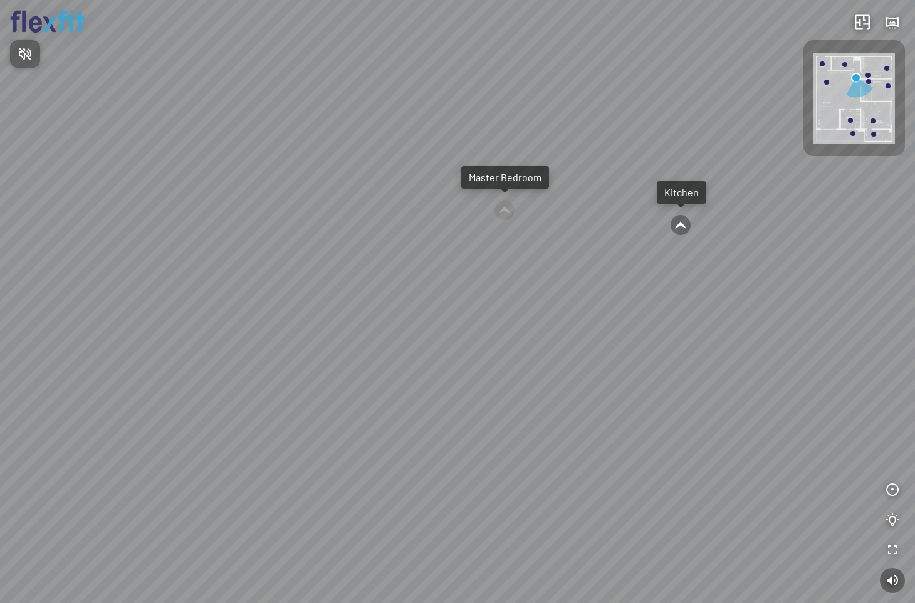
drag, startPoint x: 627, startPoint y: 353, endPoint x: 228, endPoint y: 303, distance: 402.5
click at [241, 303] on div at bounding box center [457, 301] width 915 height 603
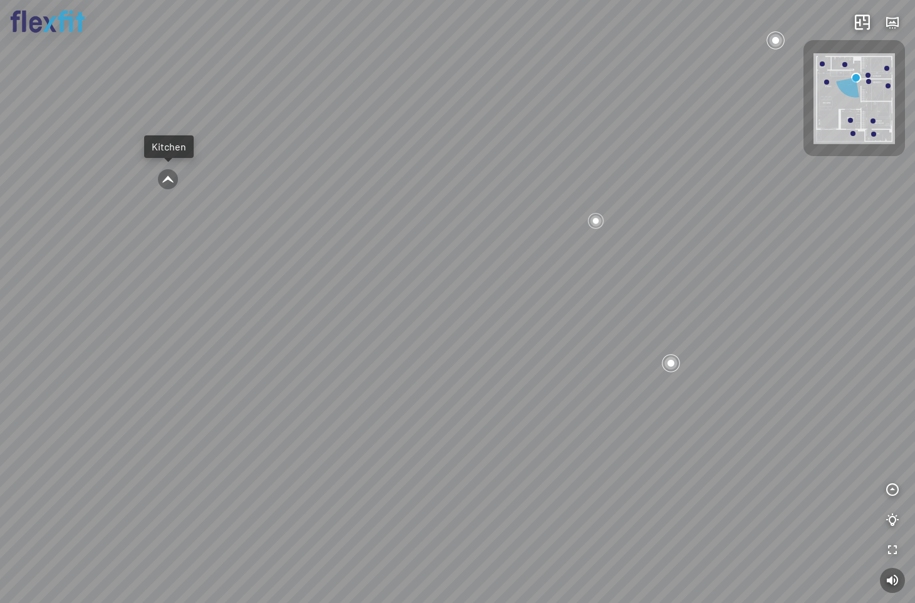
drag, startPoint x: 357, startPoint y: 371, endPoint x: 185, endPoint y: 337, distance: 175.7
click at [159, 335] on div "Kitchen WC Master Bedroom Kidroom Kidroom" at bounding box center [457, 301] width 915 height 603
drag, startPoint x: 402, startPoint y: 391, endPoint x: 390, endPoint y: 466, distance: 76.2
click at [390, 466] on div "Kitchen WC Master Bedroom Kidroom Kidroom" at bounding box center [457, 301] width 915 height 603
click at [273, 266] on div at bounding box center [281, 267] width 19 height 19
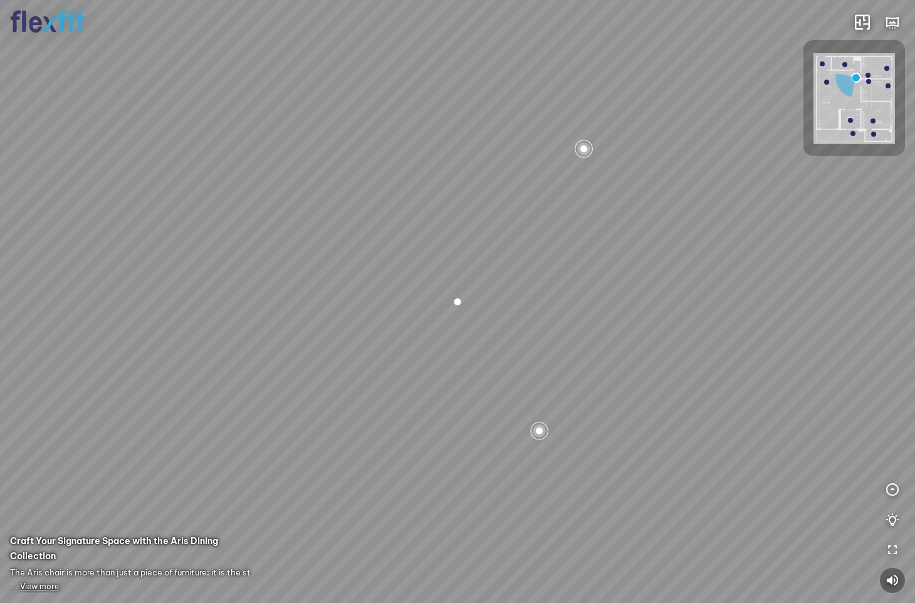
click at [829, 83] on div at bounding box center [826, 82] width 5 height 5
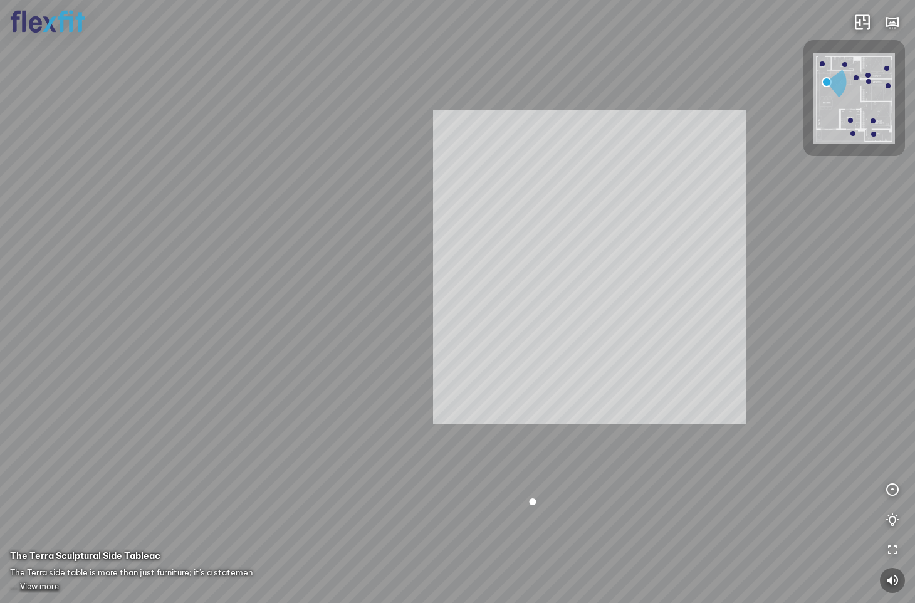
click at [590, 267] on div "Balcony Kitchen Master Bedroom Kidroom Kidroom INFO: krpano 1.20.8 (build [DATE…" at bounding box center [457, 301] width 915 height 603
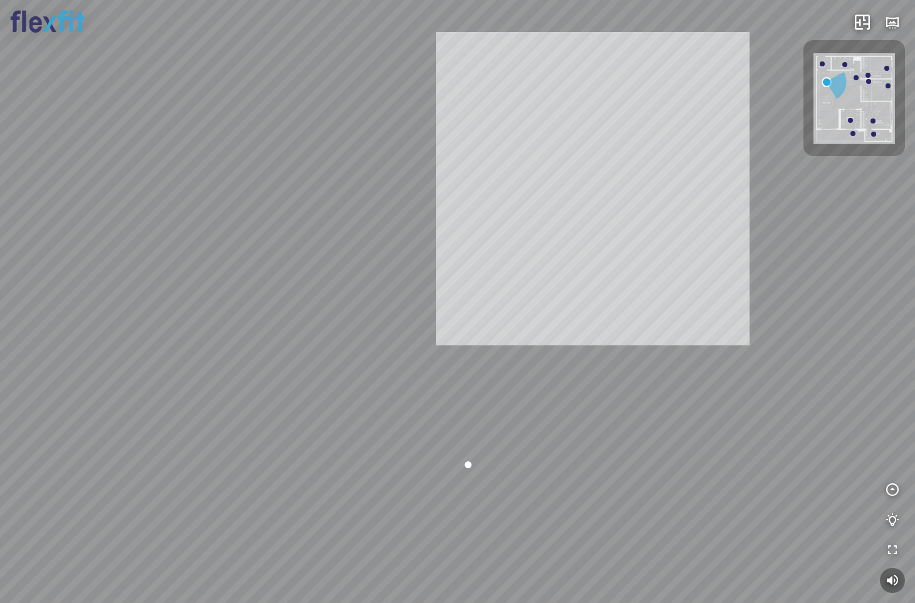
click at [639, 206] on div "Balcony Kitchen Master Bedroom Kidroom Kidroom INFO: krpano 1.20.8 (build [DATE…" at bounding box center [457, 301] width 915 height 603
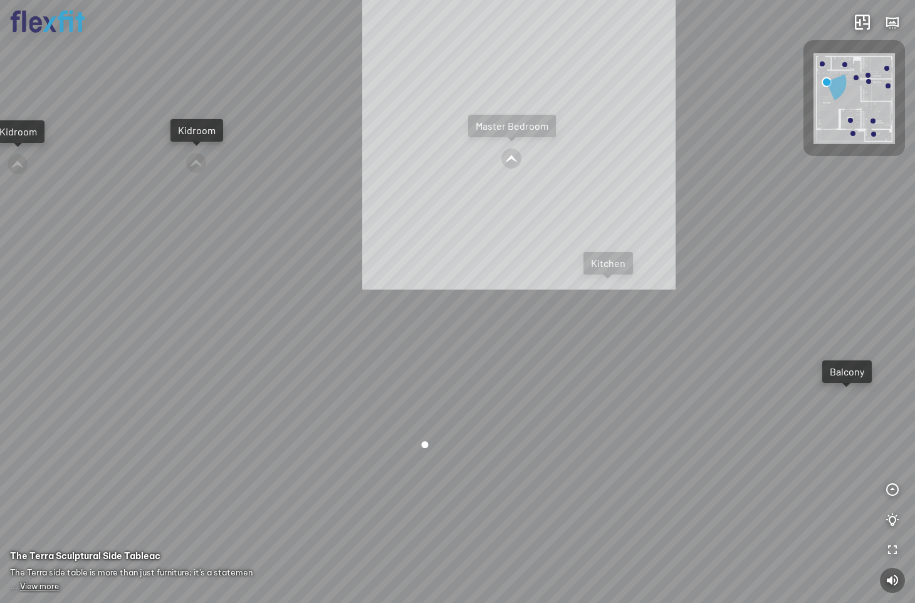
click at [519, 133] on div "Balcony Kitchen Master Bedroom Kidroom Kidroom INFO: krpano 1.20.8 (build [DATE…" at bounding box center [457, 301] width 915 height 603
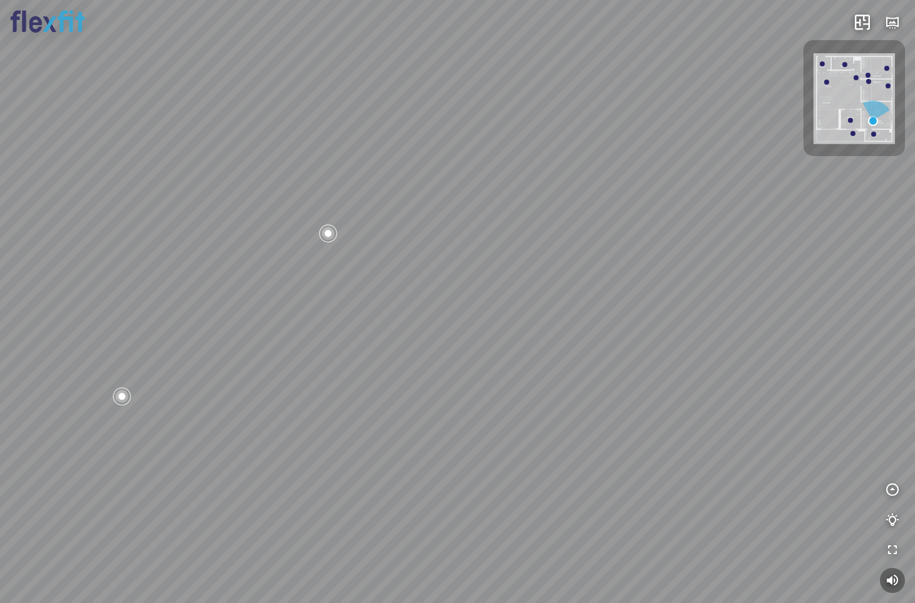
click at [830, 80] on img at bounding box center [854, 98] width 81 height 91
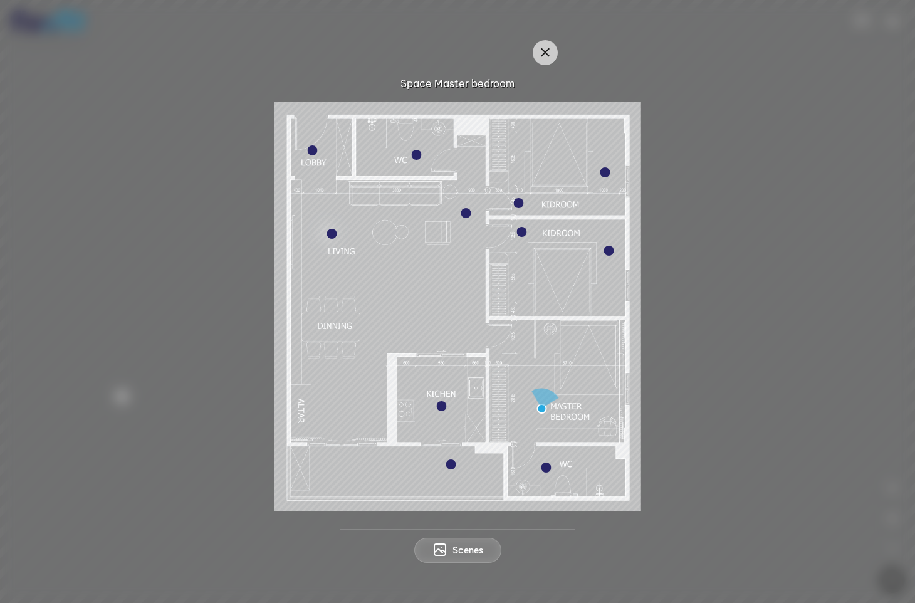
click at [334, 233] on div at bounding box center [332, 234] width 10 height 10
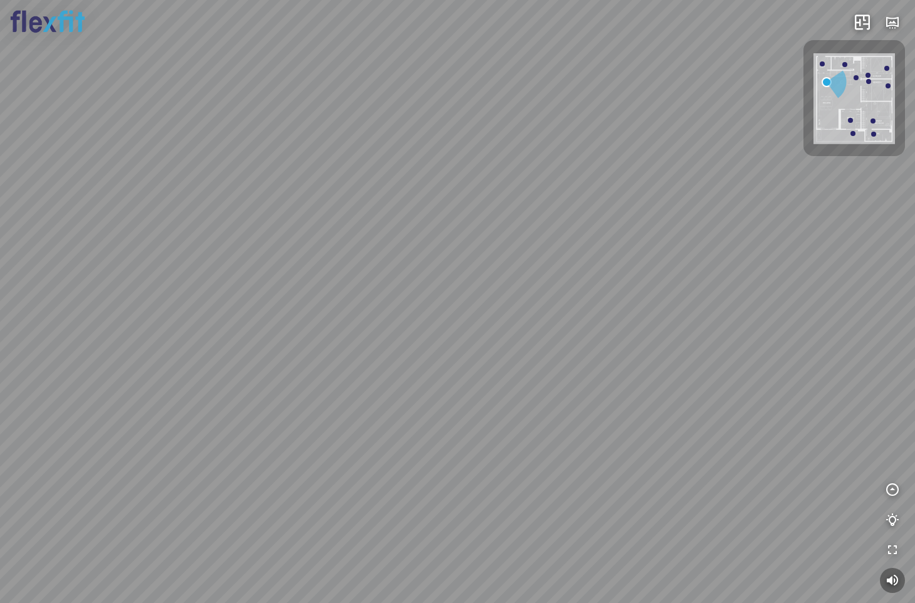
drag, startPoint x: 563, startPoint y: 426, endPoint x: 245, endPoint y: 388, distance: 320.1
click at [213, 387] on div at bounding box center [457, 301] width 915 height 603
drag, startPoint x: 433, startPoint y: 399, endPoint x: 432, endPoint y: 439, distance: 40.1
click at [432, 439] on div "Balcony Kitchen Master Bedroom Kidroom Kidroom" at bounding box center [457, 301] width 915 height 603
drag, startPoint x: 418, startPoint y: 449, endPoint x: 515, endPoint y: 455, distance: 97.4
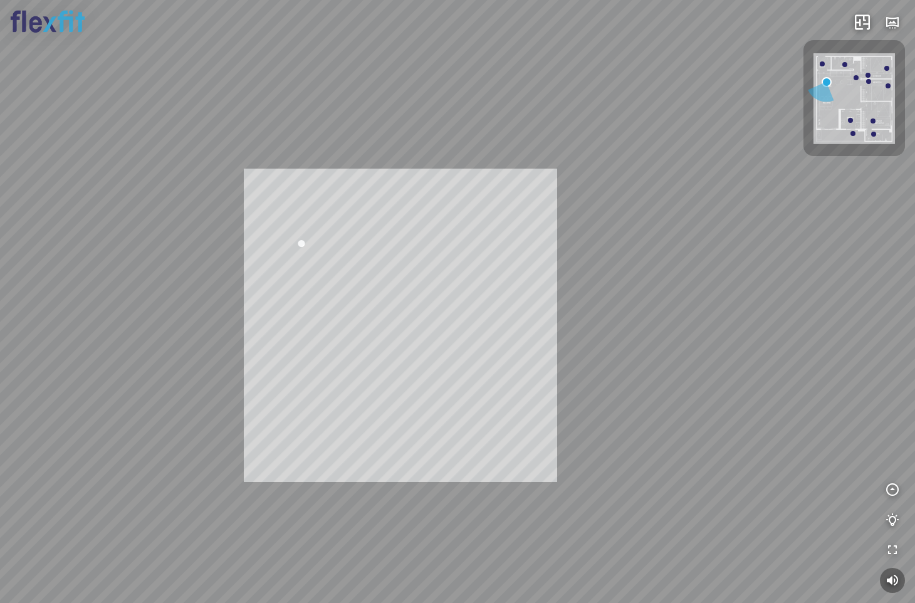
click at [515, 375] on div "Balcony Kitchen Master Bedroom Kidroom Kidroom INFO: krpano 1.20.8 (build [DATE…" at bounding box center [457, 301] width 915 height 603
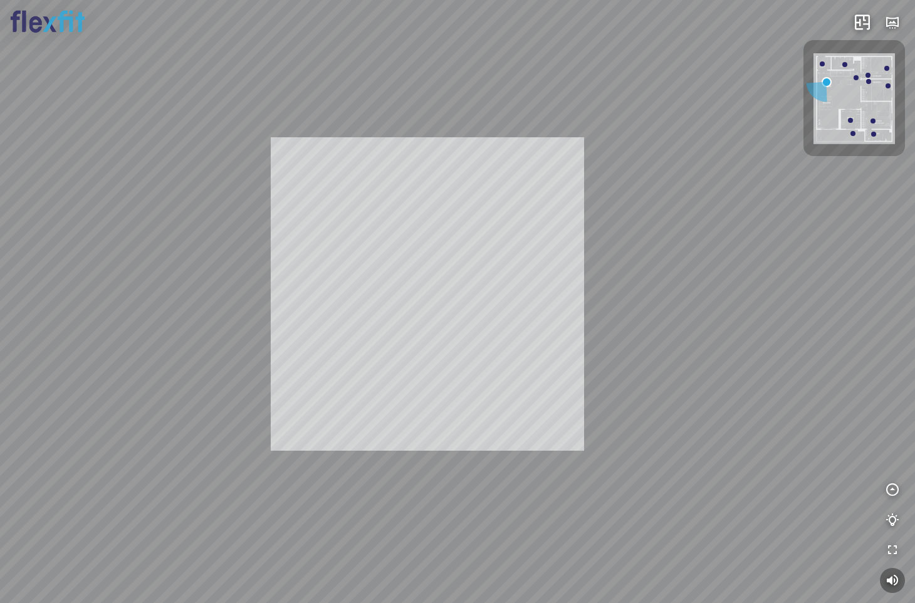
click at [547, 364] on div "Balcony Kitchen Master Bedroom Kidroom Kidroom INFO: krpano 1.20.8 (build [DATE…" at bounding box center [457, 301] width 915 height 603
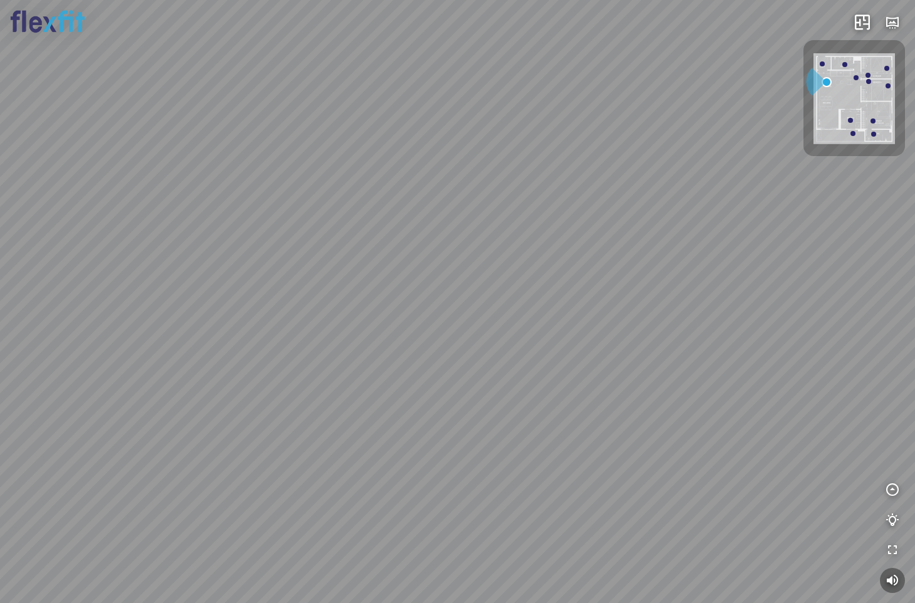
drag, startPoint x: 500, startPoint y: 308, endPoint x: 231, endPoint y: 254, distance: 274.2
click at [231, 254] on div "Balcony Kitchen Master Bedroom Kidroom Kidroom" at bounding box center [457, 301] width 915 height 603
drag, startPoint x: 231, startPoint y: 254, endPoint x: 662, endPoint y: 498, distance: 496.2
click at [627, 476] on div "Balcony Kitchen Master Bedroom Kidroom Kidroom" at bounding box center [457, 301] width 915 height 603
drag, startPoint x: 486, startPoint y: 240, endPoint x: 660, endPoint y: 322, distance: 192.6
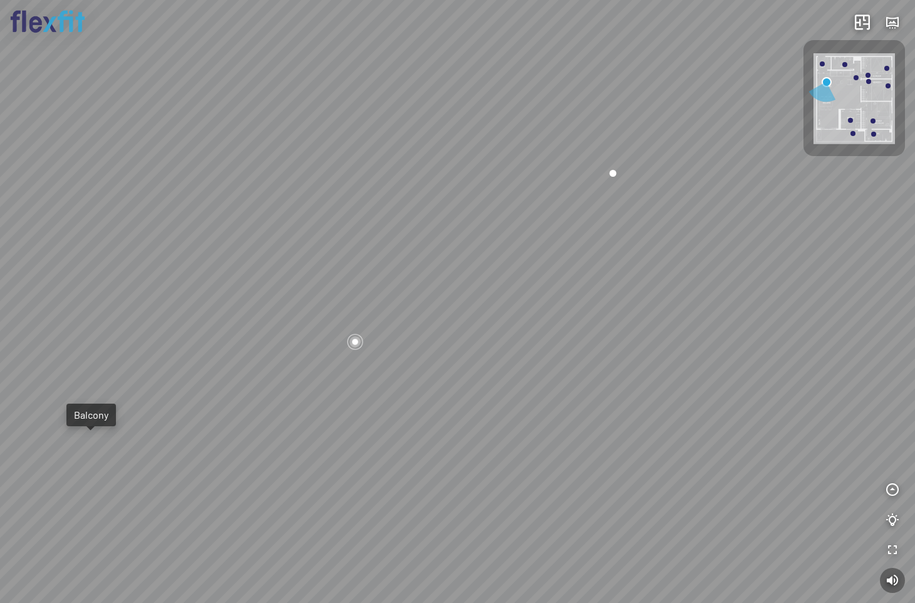
click at [660, 322] on div "Balcony Kitchen Master Bedroom Kidroom Kidroom" at bounding box center [457, 301] width 915 height 603
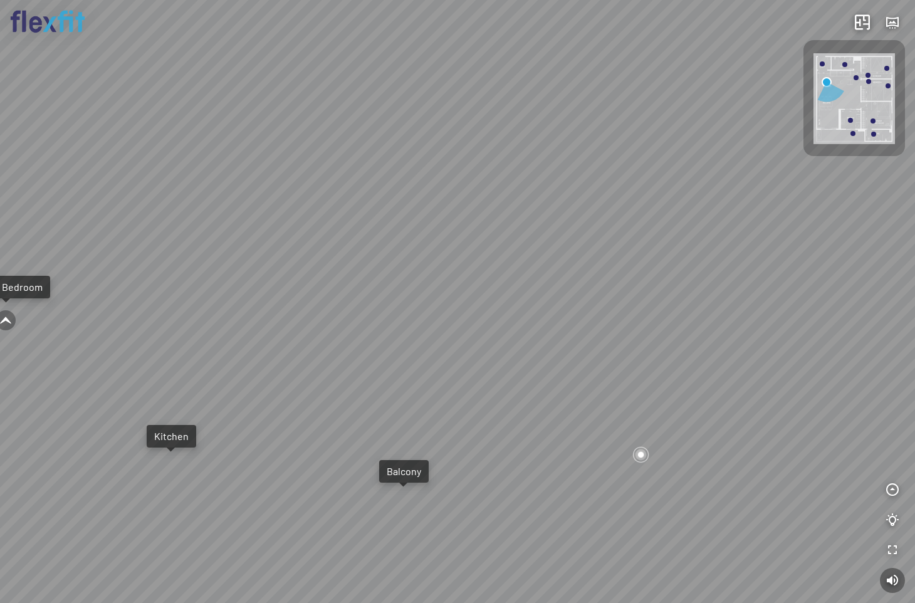
drag, startPoint x: 620, startPoint y: 325, endPoint x: 728, endPoint y: 326, distance: 107.2
click at [724, 326] on div "Balcony Kitchen Master Bedroom Kidroom Kidroom" at bounding box center [457, 301] width 915 height 603
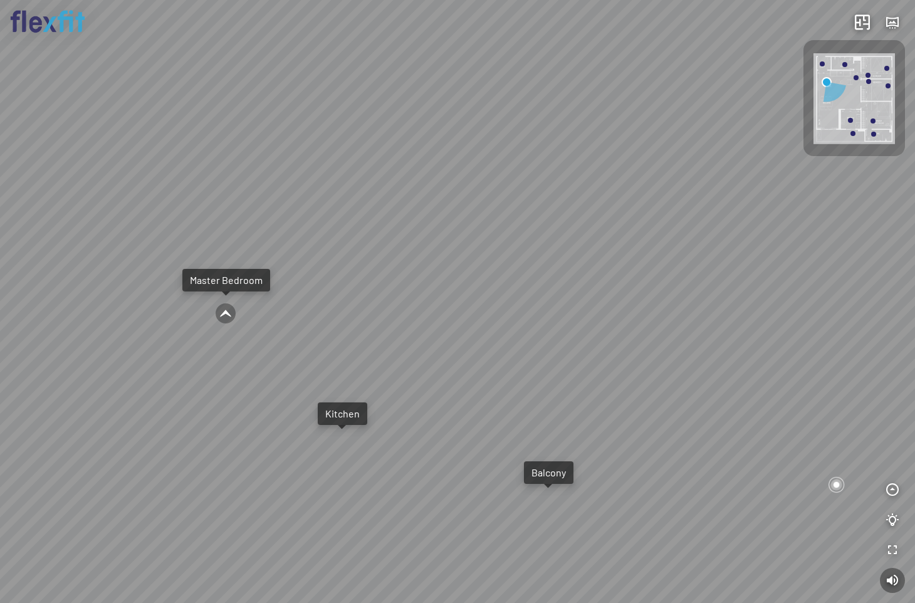
click at [370, 308] on div "Balcony Kitchen Master Bedroom Kidroom Kidroom" at bounding box center [457, 301] width 915 height 603
drag, startPoint x: 353, startPoint y: 299, endPoint x: 750, endPoint y: 342, distance: 399.0
click at [750, 342] on div "Balcony Kitchen Master Bedroom Kidroom Kidroom" at bounding box center [457, 301] width 915 height 603
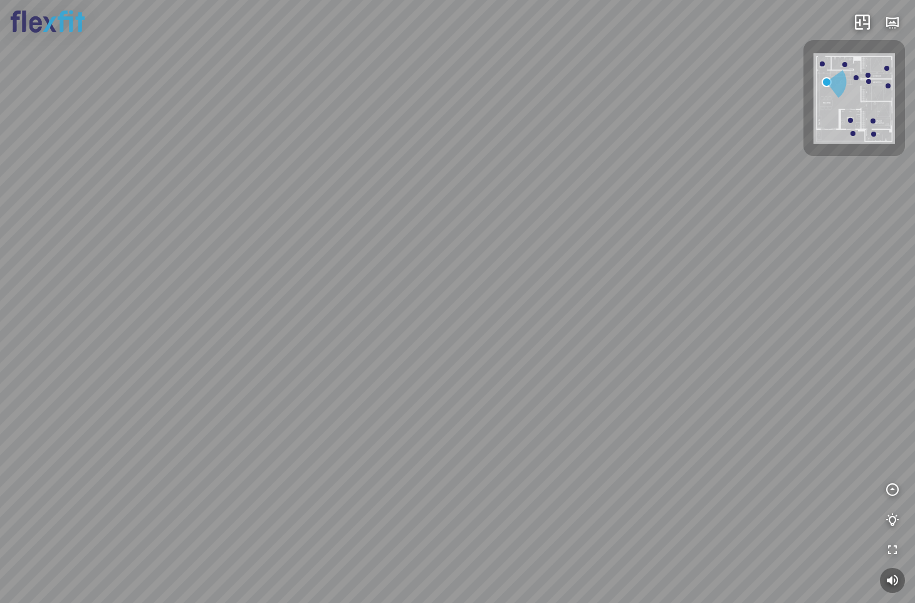
drag, startPoint x: 587, startPoint y: 350, endPoint x: 245, endPoint y: 283, distance: 348.7
click at [245, 283] on div "Balcony Kitchen Master Bedroom Kidroom Kidroom" at bounding box center [457, 301] width 915 height 603
drag, startPoint x: 595, startPoint y: 368, endPoint x: 617, endPoint y: 359, distance: 23.6
click at [617, 359] on div "Balcony Kitchen Master Bedroom Kidroom Kidroom" at bounding box center [457, 301] width 915 height 603
drag, startPoint x: 583, startPoint y: 329, endPoint x: 60, endPoint y: 368, distance: 524.8
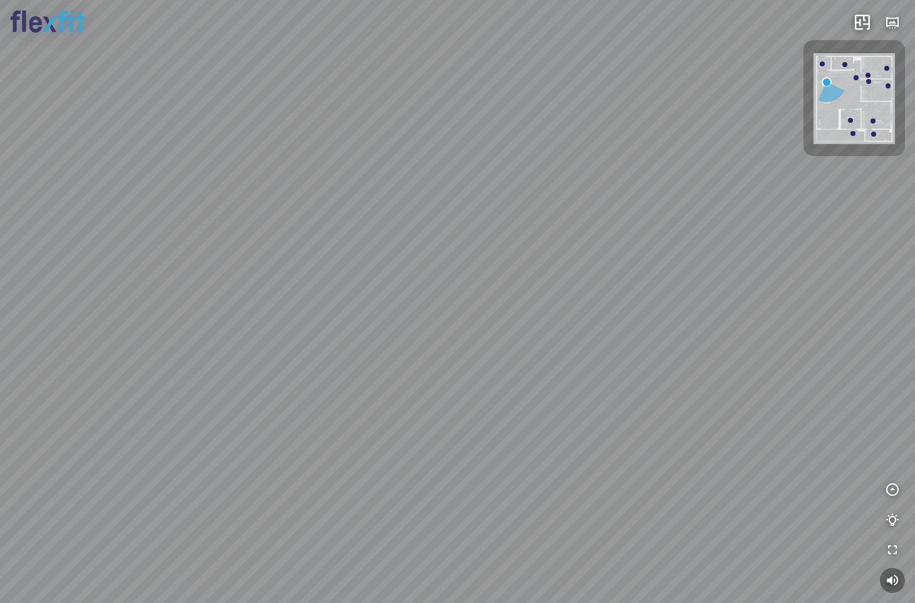
click at [60, 368] on div "Balcony Kitchen Master Bedroom Kidroom Kidroom" at bounding box center [457, 301] width 915 height 603
drag, startPoint x: 586, startPoint y: 335, endPoint x: 620, endPoint y: 319, distance: 37.6
click at [620, 319] on div "Balcony Kitchen Master Bedroom Kidroom Kidroom" at bounding box center [457, 301] width 915 height 603
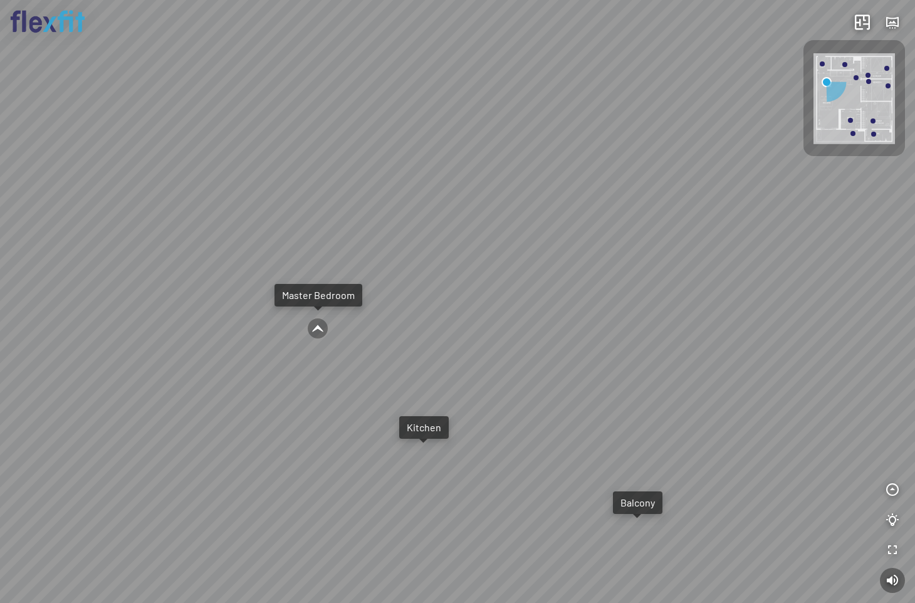
drag, startPoint x: 318, startPoint y: 323, endPoint x: 508, endPoint y: 328, distance: 190.0
click at [508, 328] on div "Balcony Kitchen Master Bedroom Kidroom Kidroom" at bounding box center [457, 301] width 915 height 603
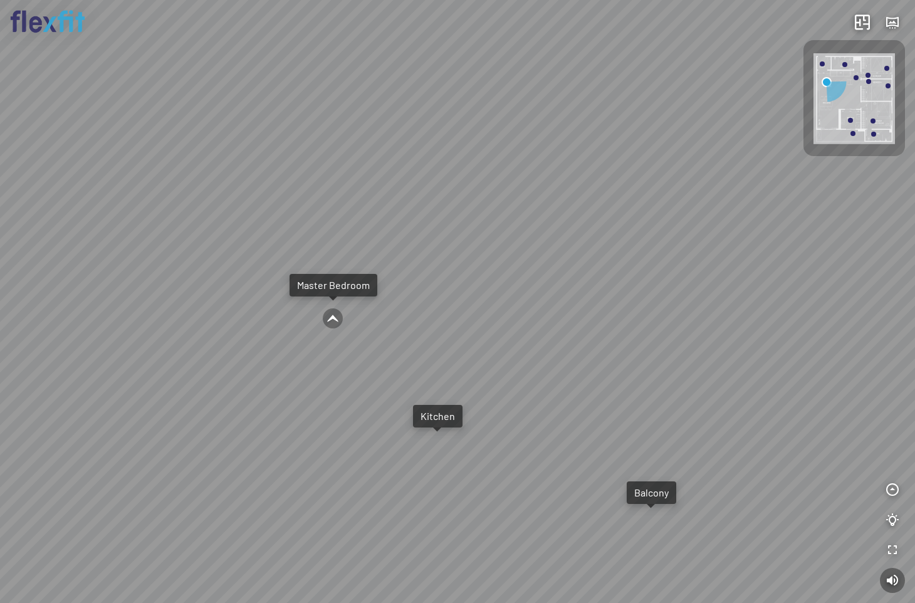
drag, startPoint x: 458, startPoint y: 357, endPoint x: 603, endPoint y: 335, distance: 146.5
click at [564, 335] on div "Balcony Kitchen Master Bedroom Kidroom Kidroom" at bounding box center [457, 301] width 915 height 603
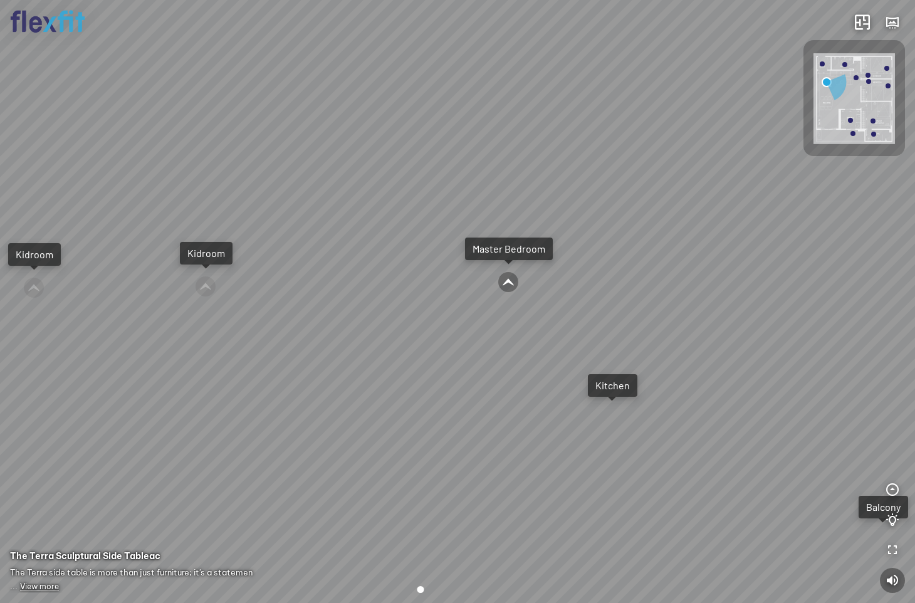
drag, startPoint x: 505, startPoint y: 371, endPoint x: 530, endPoint y: 311, distance: 65.4
click at [527, 319] on div "Balcony Kitchen Master Bedroom Kidroom Kidroom" at bounding box center [457, 301] width 915 height 603
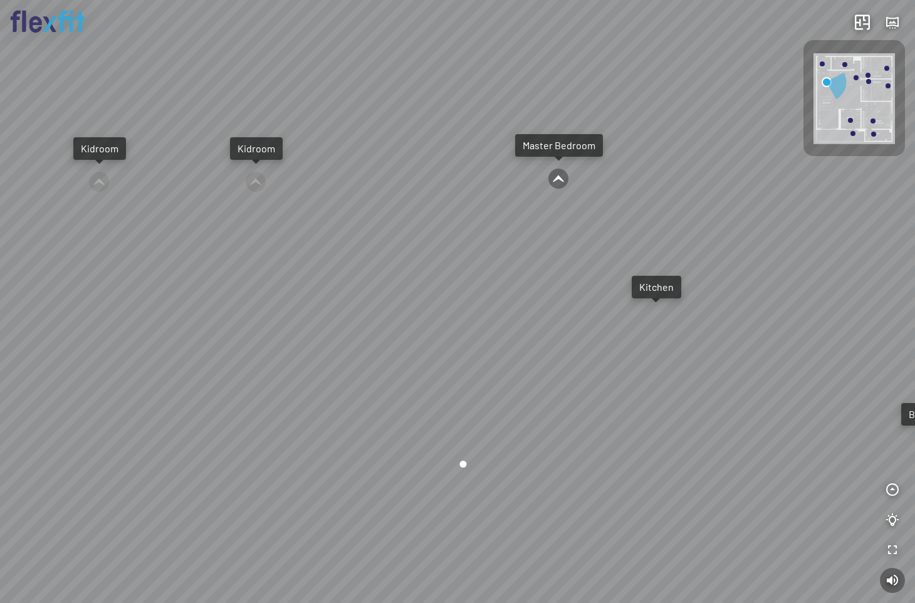
drag, startPoint x: 558, startPoint y: 365, endPoint x: 828, endPoint y: 404, distance: 272.9
click at [818, 403] on div "Balcony Kitchen Master Bedroom Kidroom Kidroom" at bounding box center [457, 301] width 915 height 603
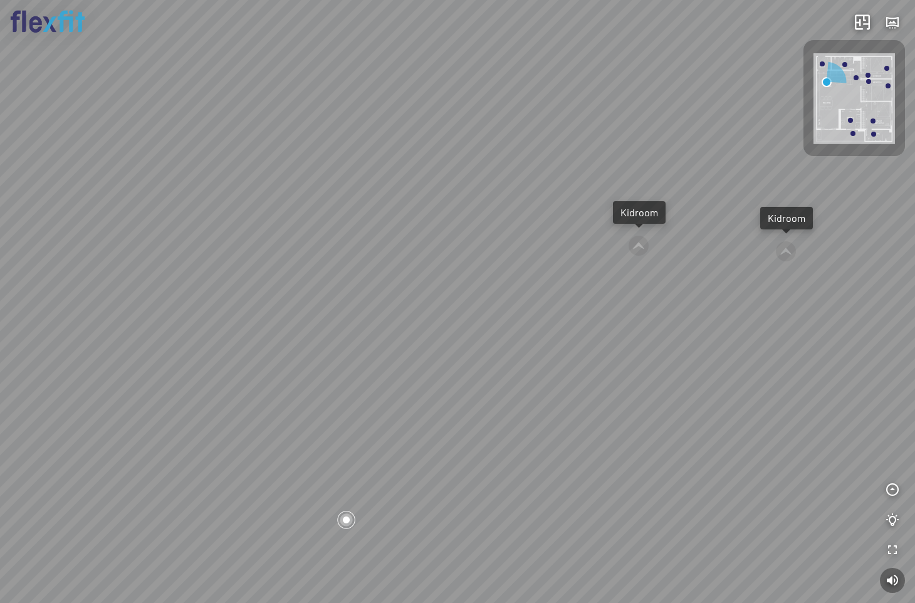
drag, startPoint x: 482, startPoint y: 334, endPoint x: 481, endPoint y: 269, distance: 65.2
click at [483, 279] on div "Balcony Kitchen Master Bedroom Kidroom Kidroom" at bounding box center [457, 301] width 915 height 603
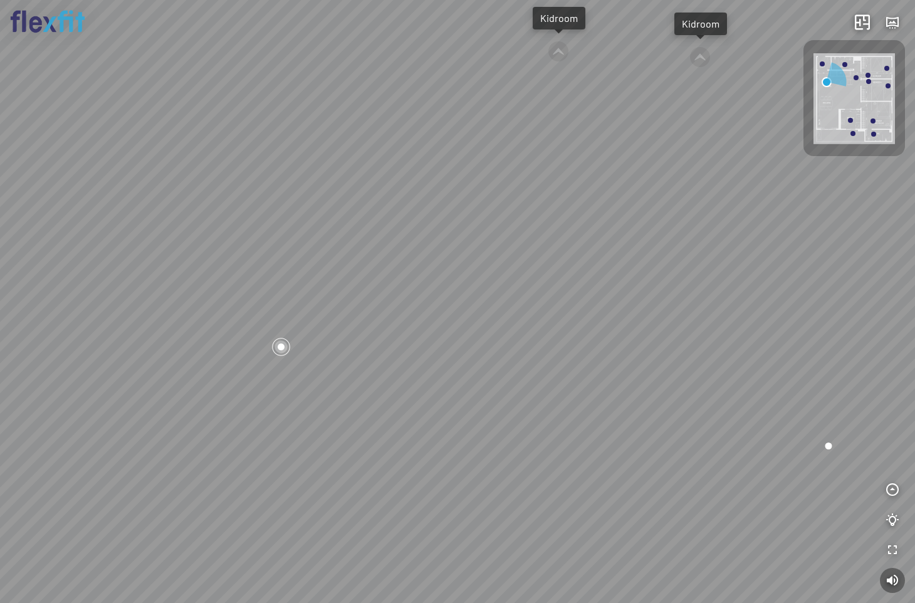
drag, startPoint x: 536, startPoint y: 367, endPoint x: 432, endPoint y: 295, distance: 126.1
click at [432, 295] on div "Balcony Kitchen Master Bedroom Kidroom Kidroom" at bounding box center [457, 301] width 915 height 603
drag, startPoint x: 432, startPoint y: 295, endPoint x: 513, endPoint y: 313, distance: 82.4
click at [513, 313] on div "Balcony Kitchen Master Bedroom Kidroom Kidroom" at bounding box center [457, 301] width 915 height 603
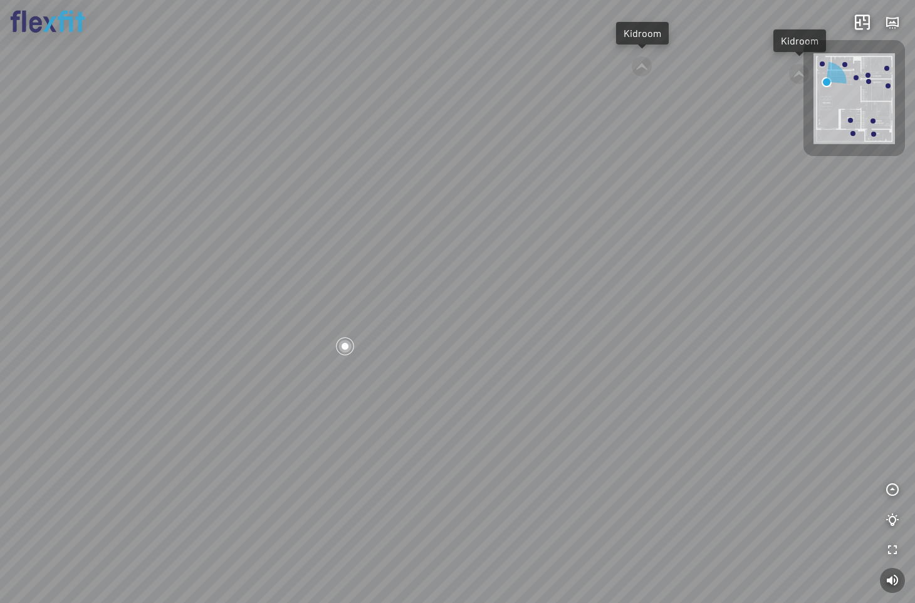
click at [824, 79] on img at bounding box center [854, 98] width 81 height 91
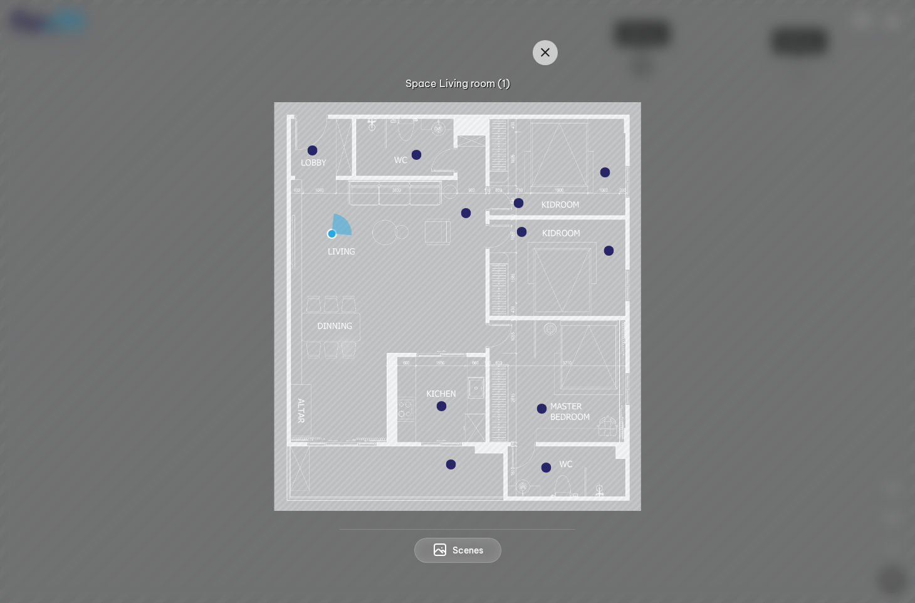
click at [333, 230] on img at bounding box center [458, 306] width 367 height 409
click at [332, 230] on img at bounding box center [458, 306] width 367 height 409
click at [332, 231] on img at bounding box center [458, 306] width 367 height 409
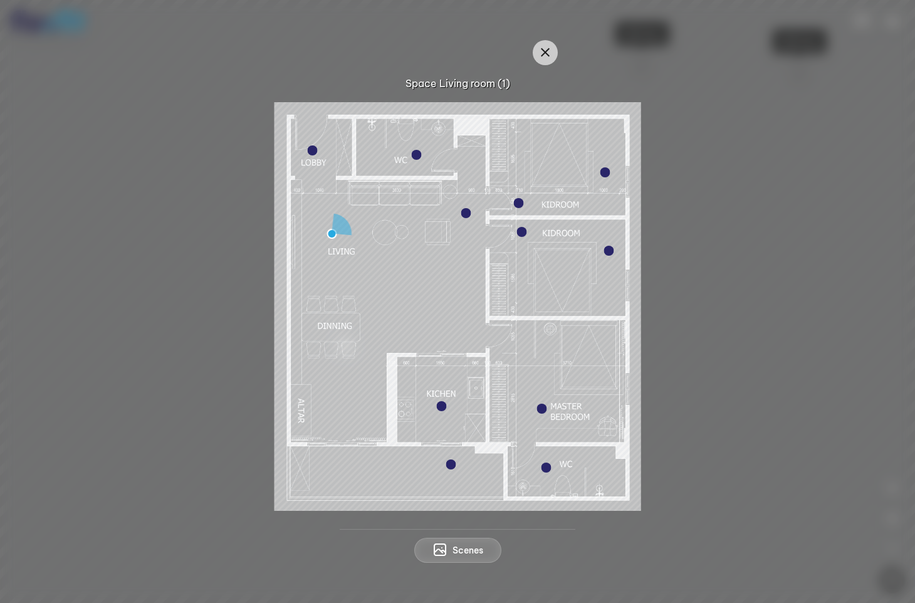
click at [526, 231] on div at bounding box center [522, 232] width 10 height 10
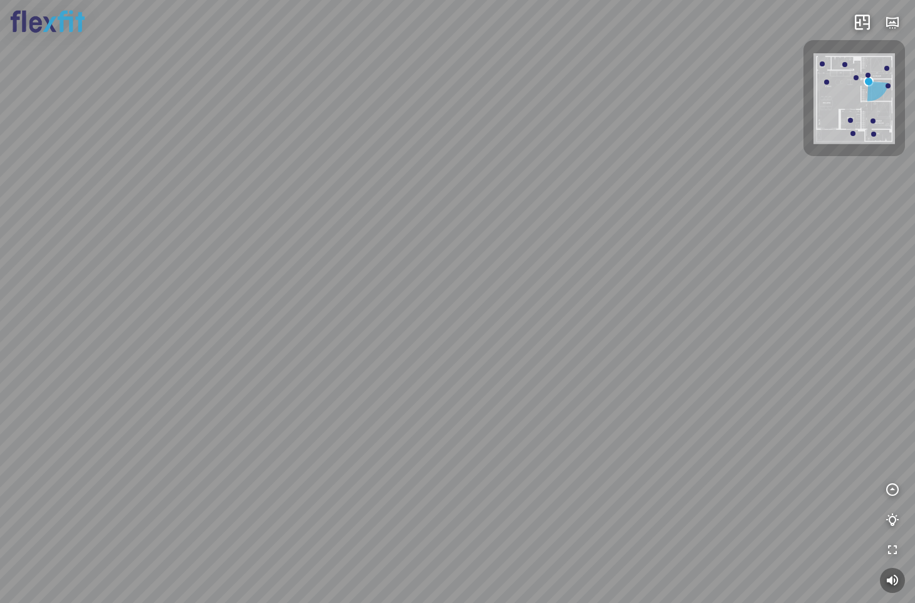
click at [827, 83] on div at bounding box center [826, 82] width 5 height 5
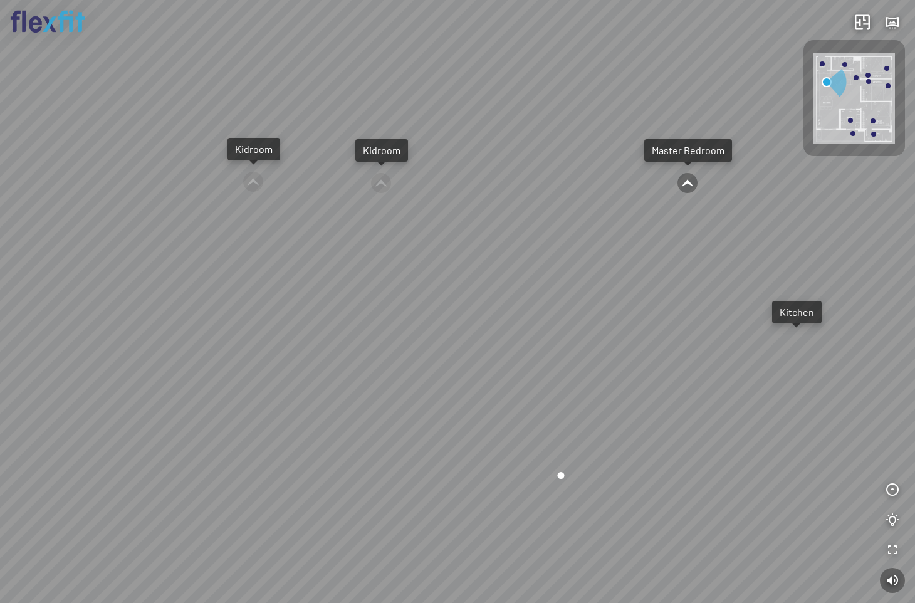
drag, startPoint x: 580, startPoint y: 249, endPoint x: 684, endPoint y: 198, distance: 116.3
click at [680, 199] on div "Balcony Kitchen Master Bedroom Kidroom Kidroom" at bounding box center [457, 301] width 915 height 603
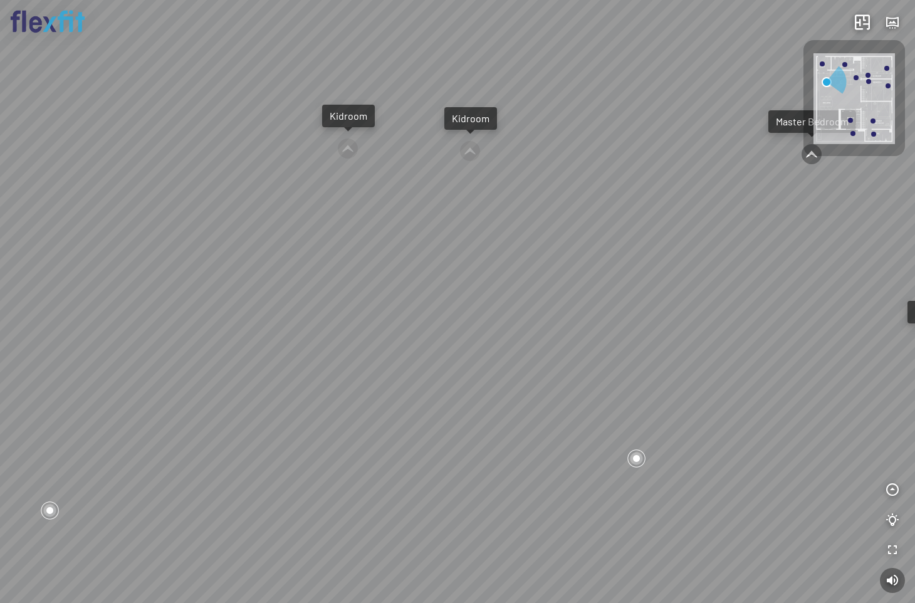
drag, startPoint x: 573, startPoint y: 219, endPoint x: 678, endPoint y: 150, distance: 124.8
click at [652, 156] on div "Balcony Kitchen Master Bedroom Kidroom Kidroom" at bounding box center [457, 301] width 915 height 603
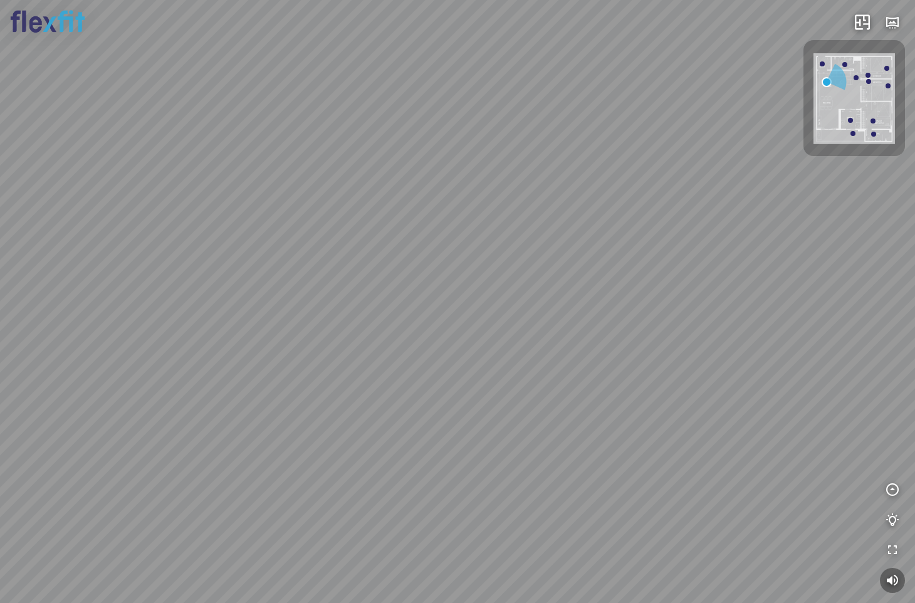
drag, startPoint x: 520, startPoint y: 216, endPoint x: 490, endPoint y: 251, distance: 45.8
click at [436, 256] on div "Balcony Kitchen Master Bedroom Kidroom Kidroom" at bounding box center [457, 301] width 915 height 603
drag, startPoint x: 597, startPoint y: 244, endPoint x: 124, endPoint y: 186, distance: 476.7
click at [124, 186] on div "Balcony Kitchen Master Bedroom Kidroom Kidroom" at bounding box center [457, 301] width 915 height 603
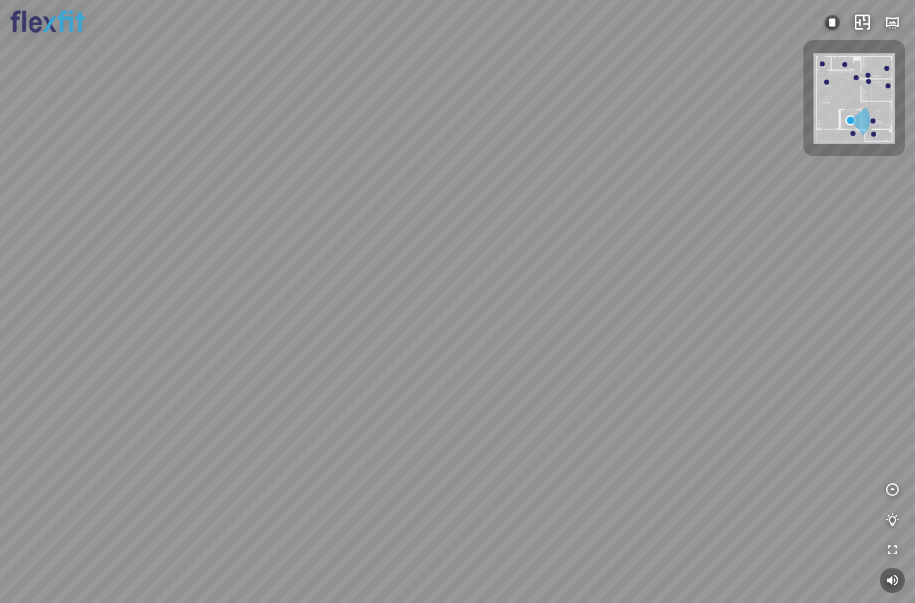
drag, startPoint x: 327, startPoint y: 208, endPoint x: 385, endPoint y: 211, distance: 57.7
click at [367, 212] on div at bounding box center [457, 301] width 915 height 603
drag, startPoint x: 367, startPoint y: 248, endPoint x: 642, endPoint y: 201, distance: 279.1
click at [609, 200] on div at bounding box center [457, 301] width 915 height 603
drag, startPoint x: 422, startPoint y: 258, endPoint x: 324, endPoint y: 261, distance: 98.5
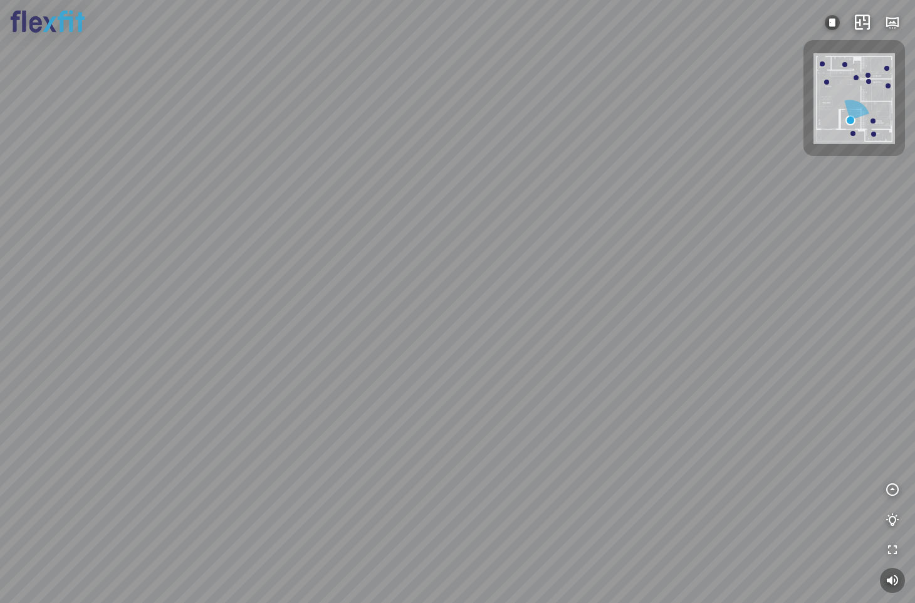
click at [324, 261] on div at bounding box center [457, 301] width 915 height 603
drag, startPoint x: 570, startPoint y: 266, endPoint x: 389, endPoint y: 268, distance: 180.5
click at [458, 268] on div at bounding box center [457, 301] width 915 height 603
drag, startPoint x: 443, startPoint y: 268, endPoint x: 531, endPoint y: 289, distance: 90.8
click at [531, 289] on div at bounding box center [457, 301] width 915 height 603
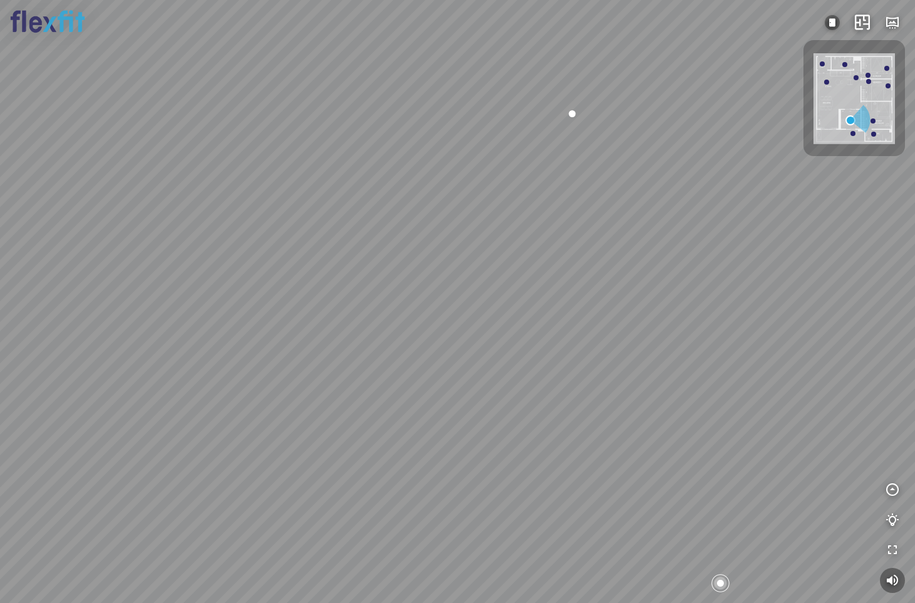
drag, startPoint x: 441, startPoint y: 292, endPoint x: 585, endPoint y: 225, distance: 159.6
click at [576, 229] on div at bounding box center [457, 301] width 915 height 603
click at [578, 169] on div "INFO: krpano 1.20.8 (build 2020-09-15) INFO: HTML5/Desktop - Chrome 139.0 - Web…" at bounding box center [457, 301] width 915 height 603
drag, startPoint x: 406, startPoint y: 211, endPoint x: 575, endPoint y: 256, distance: 175.9
click at [575, 256] on div at bounding box center [457, 301] width 915 height 603
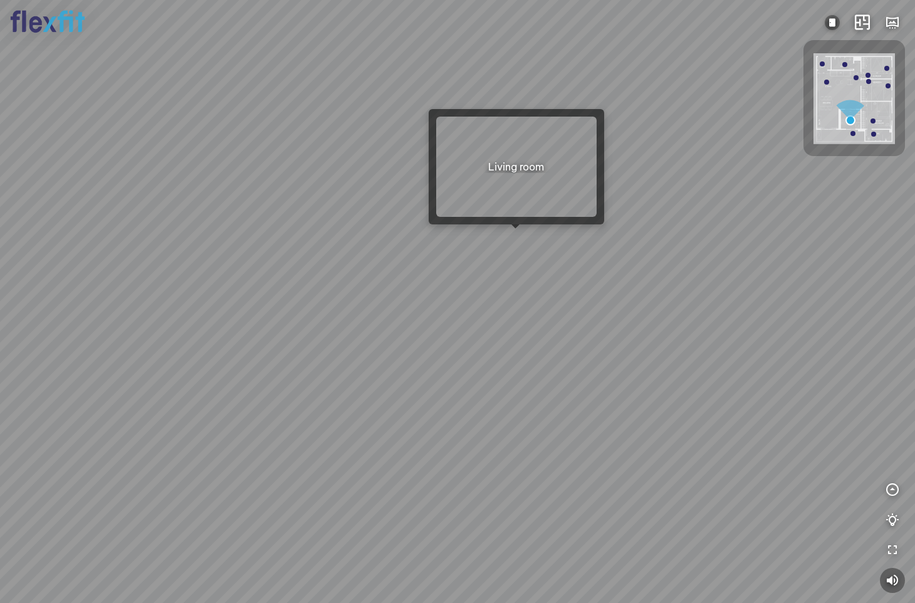
drag, startPoint x: 531, startPoint y: 239, endPoint x: 599, endPoint y: 256, distance: 70.4
click at [599, 256] on div at bounding box center [457, 301] width 915 height 603
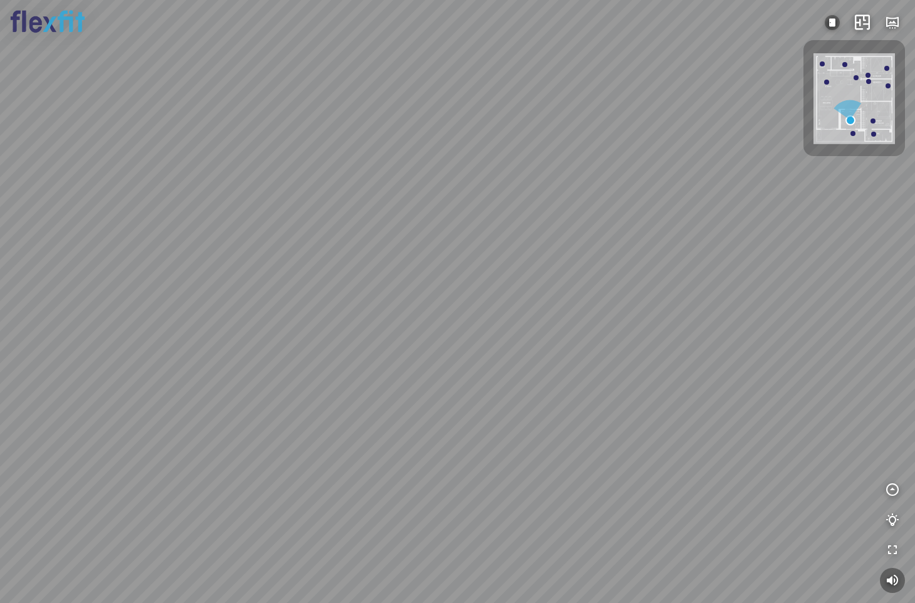
click at [606, 266] on div at bounding box center [457, 301] width 915 height 603
drag, startPoint x: 607, startPoint y: 266, endPoint x: 585, endPoint y: 230, distance: 41.9
click at [584, 230] on div at bounding box center [457, 301] width 915 height 603
drag, startPoint x: 492, startPoint y: 251, endPoint x: 471, endPoint y: 230, distance: 29.3
click at [471, 230] on div at bounding box center [457, 301] width 915 height 603
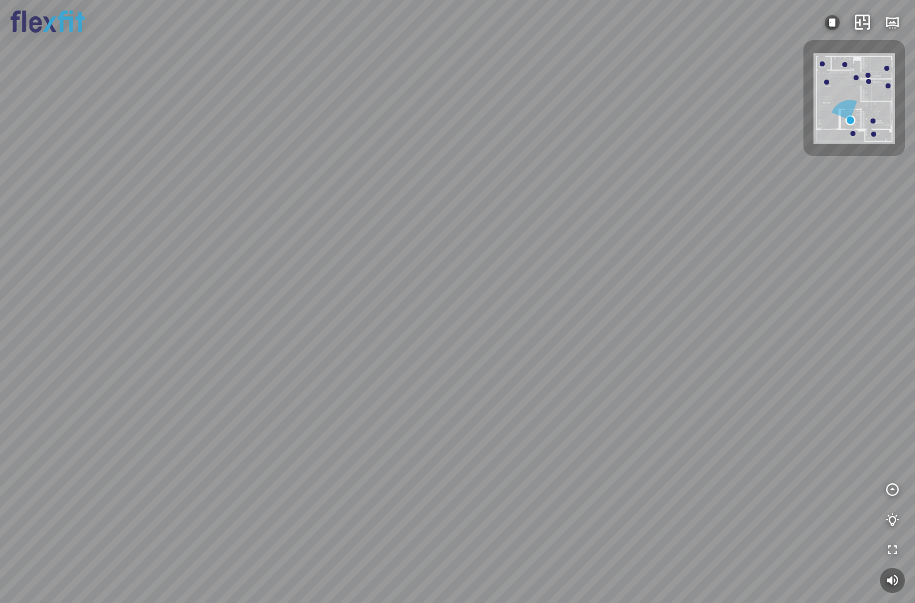
drag, startPoint x: 579, startPoint y: 261, endPoint x: 511, endPoint y: 266, distance: 67.9
click at [513, 266] on div at bounding box center [457, 301] width 915 height 603
drag, startPoint x: 511, startPoint y: 266, endPoint x: 483, endPoint y: 250, distance: 33.1
click at [402, 270] on div at bounding box center [457, 301] width 915 height 603
drag, startPoint x: 587, startPoint y: 291, endPoint x: 394, endPoint y: 286, distance: 193.7
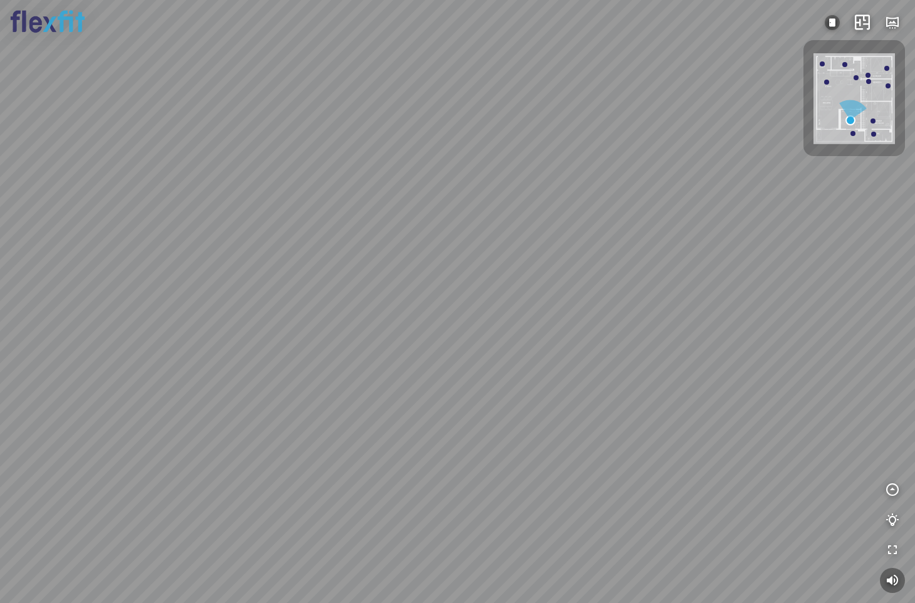
click at [394, 290] on div at bounding box center [457, 301] width 915 height 603
click at [854, 78] on div at bounding box center [856, 77] width 5 height 5
drag, startPoint x: 518, startPoint y: 278, endPoint x: 698, endPoint y: 330, distance: 186.6
click at [688, 328] on div "Kitchen WC Master Bedroom Kidroom Kidroom" at bounding box center [457, 301] width 915 height 603
drag, startPoint x: 658, startPoint y: 302, endPoint x: 417, endPoint y: 288, distance: 241.1
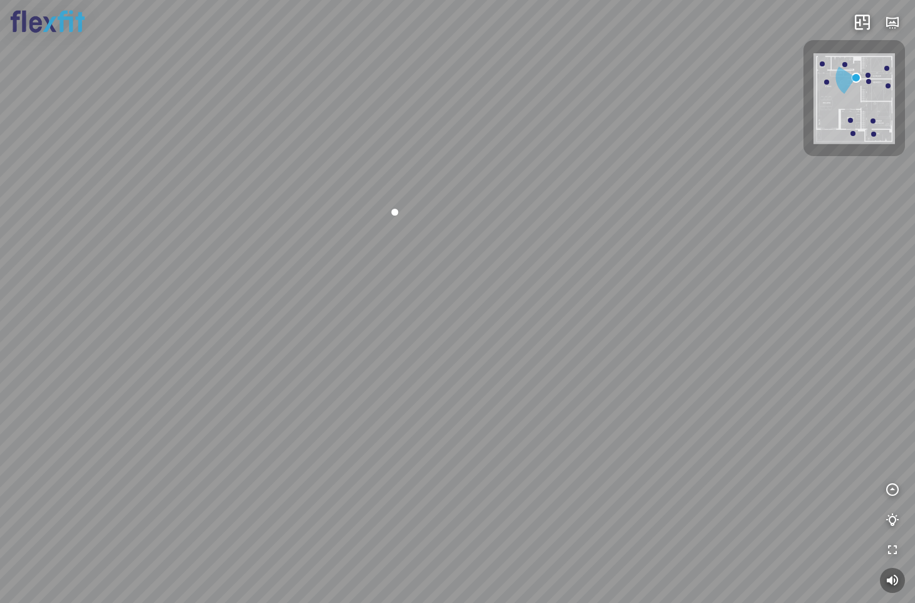
click at [417, 288] on div "Kitchen WC Master Bedroom Kidroom Kidroom" at bounding box center [457, 301] width 915 height 603
drag, startPoint x: 509, startPoint y: 308, endPoint x: 601, endPoint y: 301, distance: 92.4
click at [599, 301] on div "Kitchen WC Master Bedroom Kidroom Kidroom" at bounding box center [457, 301] width 915 height 603
drag, startPoint x: 585, startPoint y: 300, endPoint x: 607, endPoint y: 275, distance: 33.3
click at [607, 275] on div "Kitchen WC Master Bedroom Kidroom Kidroom" at bounding box center [457, 301] width 915 height 603
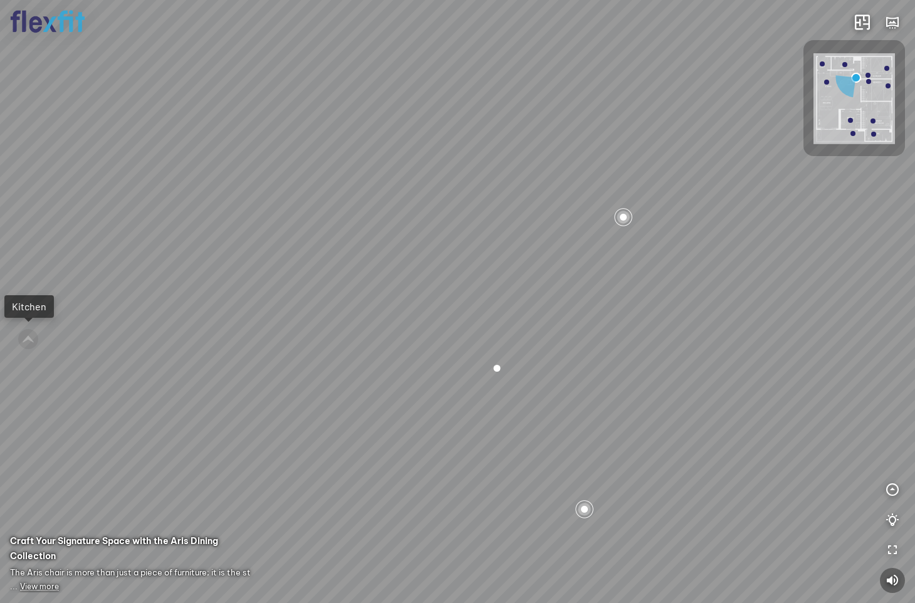
drag, startPoint x: 567, startPoint y: 408, endPoint x: 533, endPoint y: 285, distance: 127.3
click at [533, 259] on div "Kitchen WC Master Bedroom Kidroom Kidroom" at bounding box center [457, 301] width 915 height 603
drag
click at [540, 293] on div "Kitchen WC Master Bedroom Kidroom Kidroom" at bounding box center [457, 301] width 915 height 603
drag, startPoint x: 567, startPoint y: 221, endPoint x: 626, endPoint y: 535, distance: 319.4
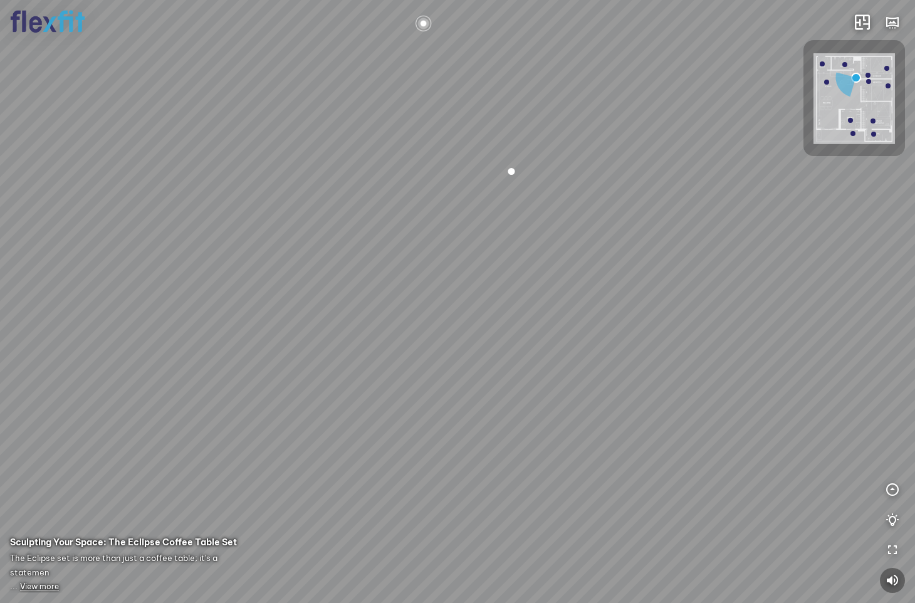
click at [625, 533] on div "Kitchen WC Master Bedroom Kidroom Kidroom" at bounding box center [457, 301] width 915 height 603
drag, startPoint x: 615, startPoint y: 464, endPoint x: 611, endPoint y: 330, distance: 134.8
click at [615, 327] on div "Kitchen WC Master Bedroom Kidroom Kidroom" at bounding box center [457, 301] width 915 height 603
click at [578, 392] on div "Kitchen WC Master Bedroom Kidroom Kidroom" at bounding box center [457, 301] width 915 height 603
drag, startPoint x: 619, startPoint y: 321, endPoint x: 339, endPoint y: 259, distance: 286.3
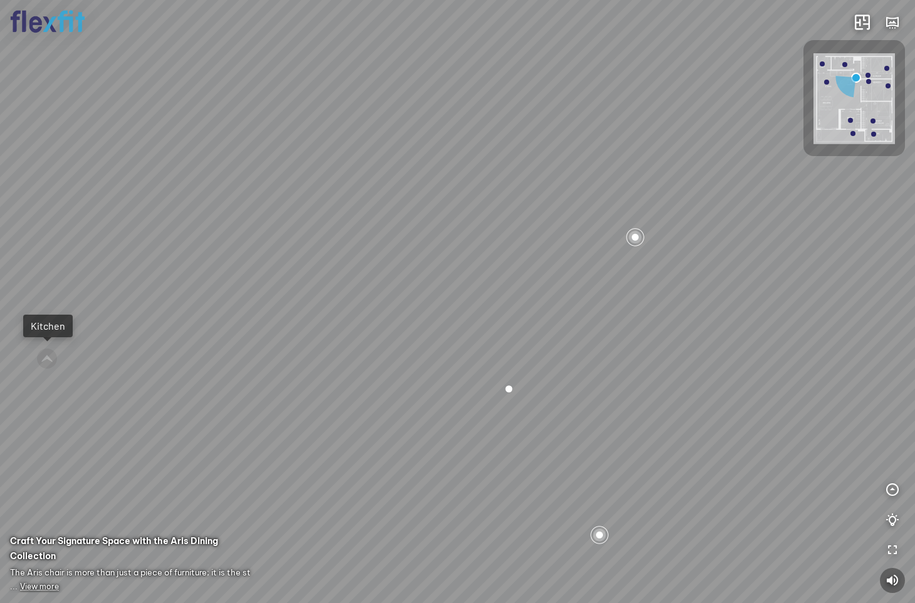
click at [339, 259] on div "Kitchen WC Master Bedroom Kidroom Kidroom" at bounding box center [457, 301] width 915 height 603
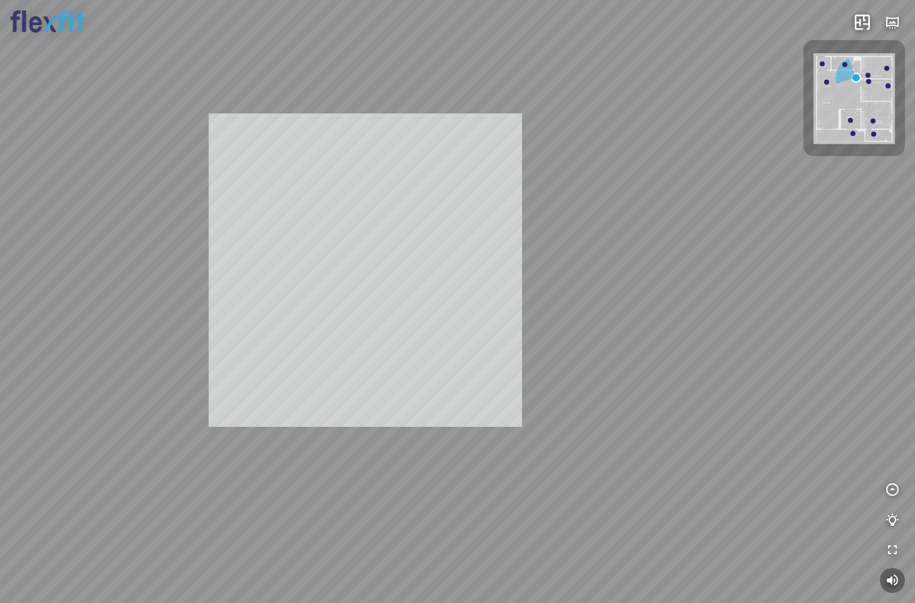
click at [511, 271] on div "Kitchen WC Master Bedroom Kidroom Kidroom INFO: krpano 1.20.8 (build 2020-09-15…" at bounding box center [457, 301] width 915 height 603
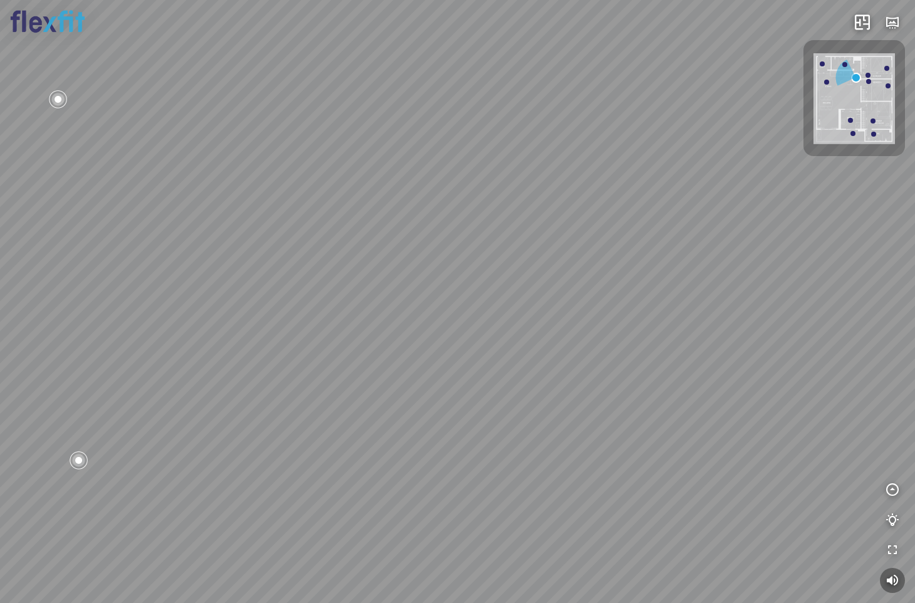
drag, startPoint x: 511, startPoint y: 271, endPoint x: 510, endPoint y: 185, distance: 85.9
click at [510, 187] on div "Kitchen WC Master Bedroom Kidroom Kidroom" at bounding box center [457, 301] width 915 height 603
drag, startPoint x: 564, startPoint y: 280, endPoint x: 127, endPoint y: 154, distance: 454.5
click at [170, 162] on div "Kitchen WC Master Bedroom Kidroom Kidroom" at bounding box center [457, 301] width 915 height 603
drag, startPoint x: 290, startPoint y: 188, endPoint x: 315, endPoint y: 249, distance: 66.3
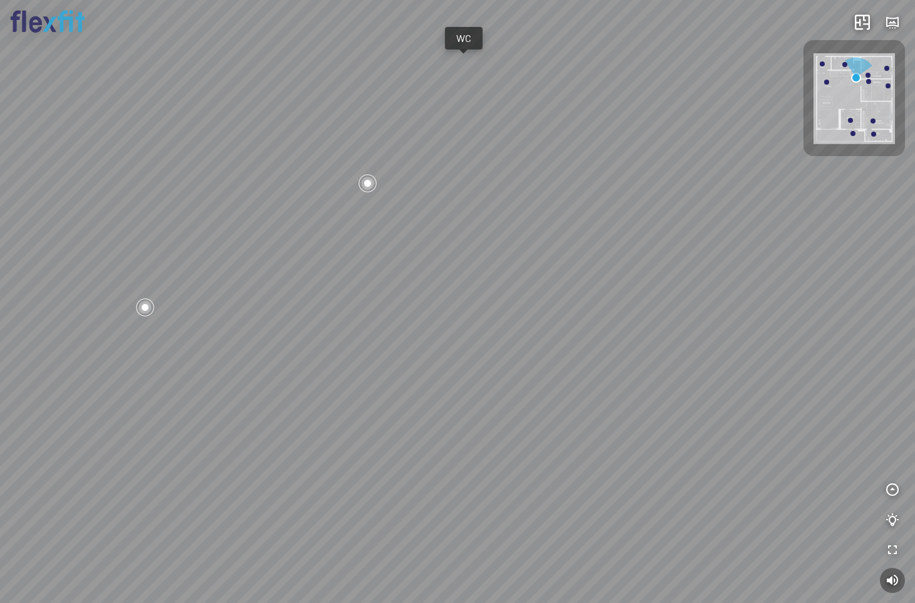
click at [313, 248] on div "Kitchen WC Master Bedroom Kidroom Kidroom" at bounding box center [457, 301] width 915 height 603
click at [404, 238] on div "Kitchen WC Master Bedroom Kidroom Kidroom" at bounding box center [457, 301] width 915 height 603
click at [453, 230] on div "Kitchen WC Master Bedroom Kidroom Kidroom" at bounding box center [457, 301] width 915 height 603
click at [550, 191] on div at bounding box center [457, 301] width 915 height 603
click at [581, 227] on div at bounding box center [457, 301] width 915 height 603
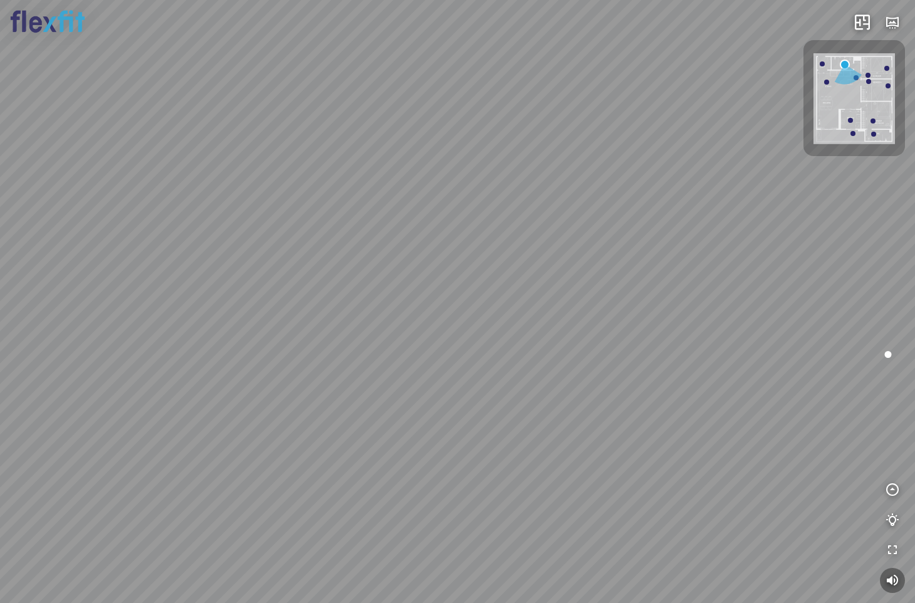
click at [534, 230] on div at bounding box center [457, 301] width 915 height 603
click at [842, 62] on img at bounding box center [854, 98] width 81 height 91
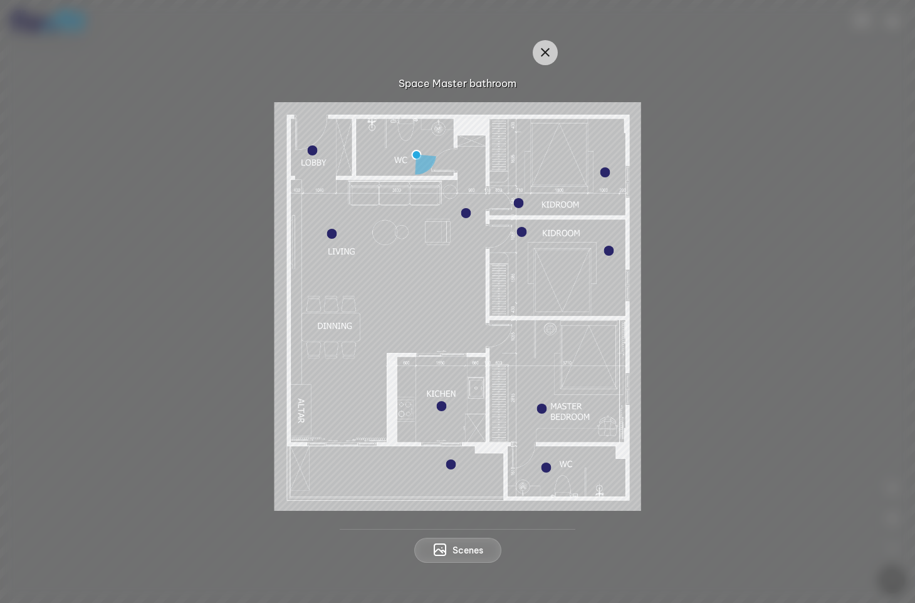
click at [610, 246] on div at bounding box center [609, 251] width 10 height 10
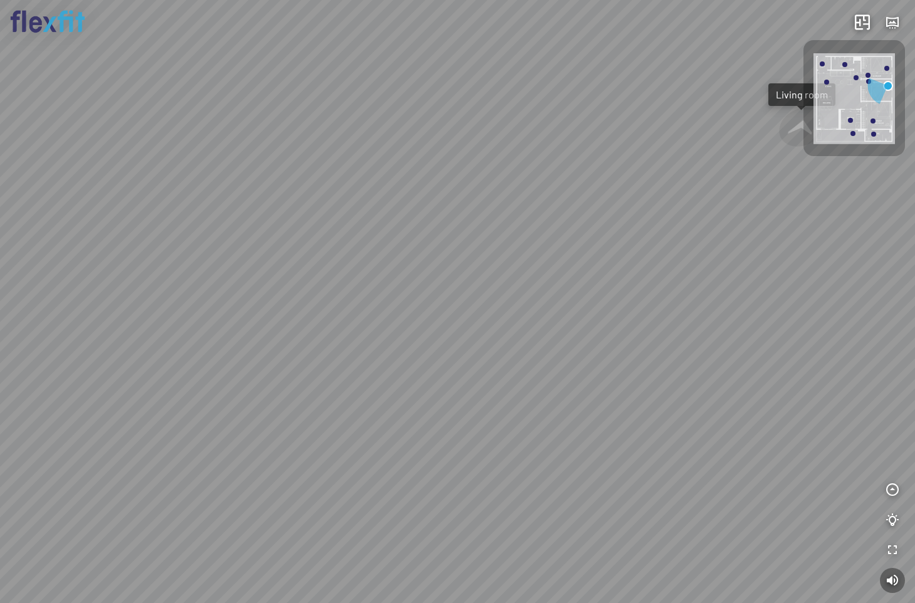
click at [481, 261] on div "Living room" at bounding box center [457, 301] width 915 height 603
click at [538, 310] on div "Living room" at bounding box center [457, 301] width 915 height 603
click at [711, 337] on div "Living room" at bounding box center [457, 301] width 915 height 603
click at [664, 315] on div "Living room" at bounding box center [457, 301] width 915 height 603
click at [639, 317] on div "Living room" at bounding box center [457, 301] width 915 height 603
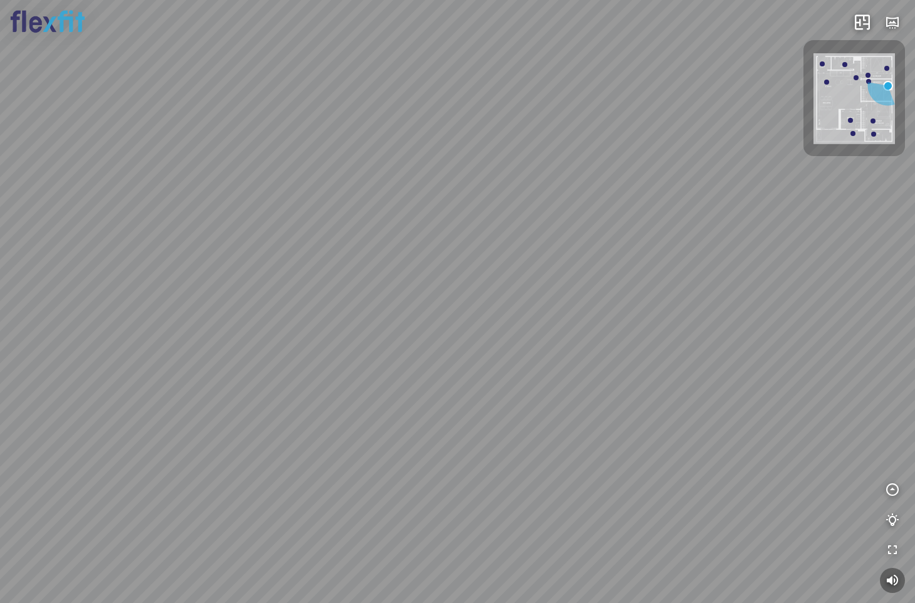
click at [867, 83] on div at bounding box center [868, 81] width 5 height 5
click at [423, 293] on div "Living room" at bounding box center [457, 301] width 915 height 603
click at [467, 267] on div "Living room" at bounding box center [457, 301] width 915 height 603
drag, startPoint x: 467, startPoint y: 267, endPoint x: 432, endPoint y: 244, distance: 41.5
click at [432, 244] on div "Living room" at bounding box center [457, 301] width 915 height 603
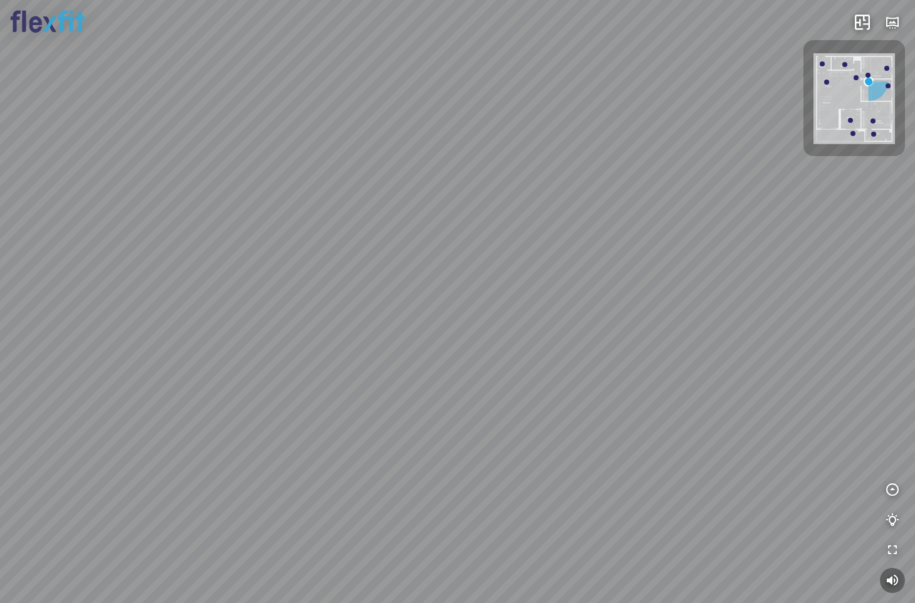
drag, startPoint x: 454, startPoint y: 244, endPoint x: 485, endPoint y: 237, distance: 32.2
click at [477, 238] on div "Living room" at bounding box center [457, 301] width 915 height 603
click at [852, 121] on div at bounding box center [850, 120] width 5 height 5
click at [887, 86] on div at bounding box center [888, 85] width 5 height 5
click at [886, 71] on div at bounding box center [886, 68] width 5 height 5
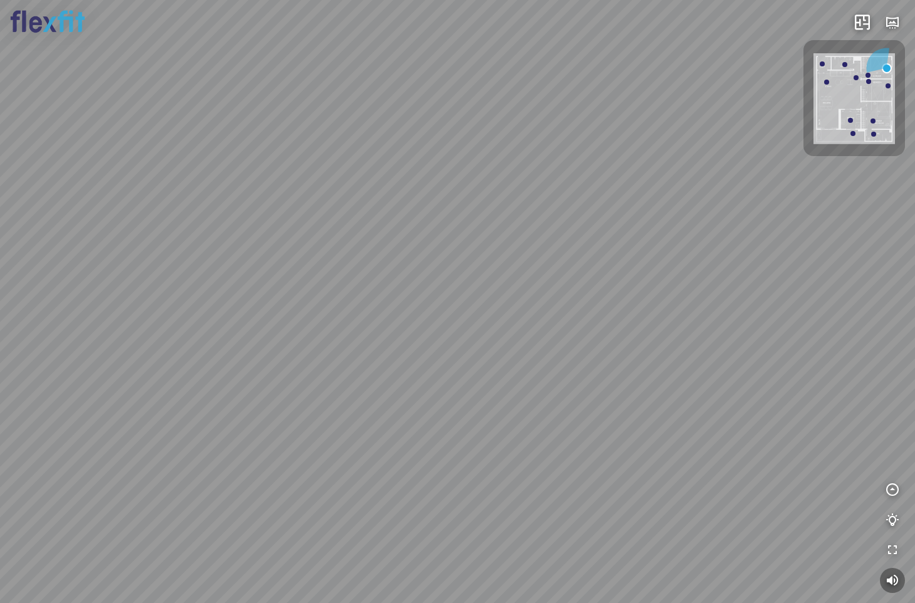
drag, startPoint x: 529, startPoint y: 325, endPoint x: 647, endPoint y: 332, distance: 118.6
click at [647, 332] on div at bounding box center [457, 301] width 915 height 603
drag, startPoint x: 610, startPoint y: 354, endPoint x: 644, endPoint y: 374, distance: 39.3
click at [644, 374] on div at bounding box center [457, 301] width 915 height 603
click at [827, 79] on img at bounding box center [854, 98] width 81 height 91
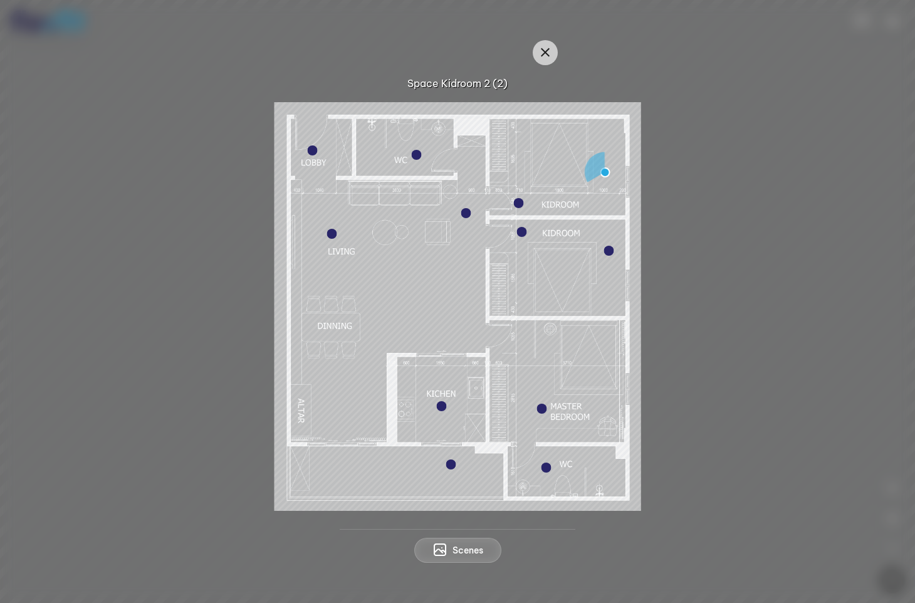
click at [335, 231] on div at bounding box center [332, 234] width 10 height 10
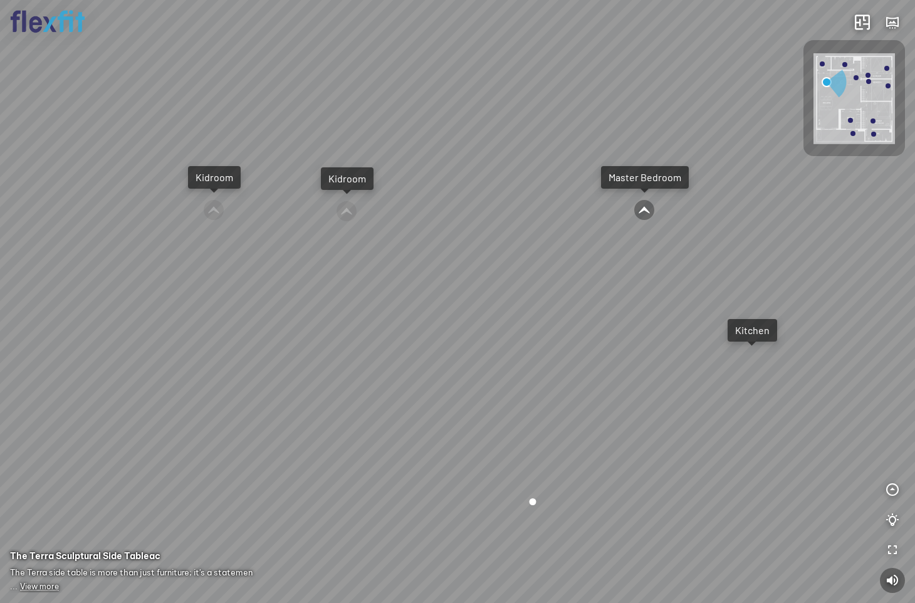
drag, startPoint x: 547, startPoint y: 267, endPoint x: 598, endPoint y: 312, distance: 68.0
click at [586, 310] on div "Balcony Kitchen Master Bedroom Kidroom Kidroom" at bounding box center [457, 301] width 915 height 603
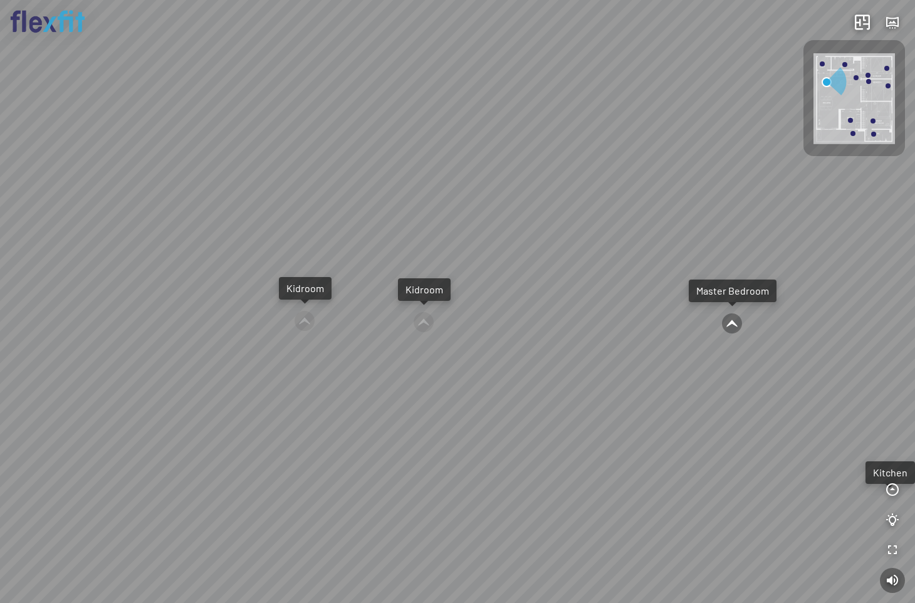
drag, startPoint x: 586, startPoint y: 296, endPoint x: 593, endPoint y: 328, distance: 32.7
click at [593, 326] on div "Balcony Kitchen Master Bedroom Kidroom Kidroom" at bounding box center [457, 301] width 915 height 603
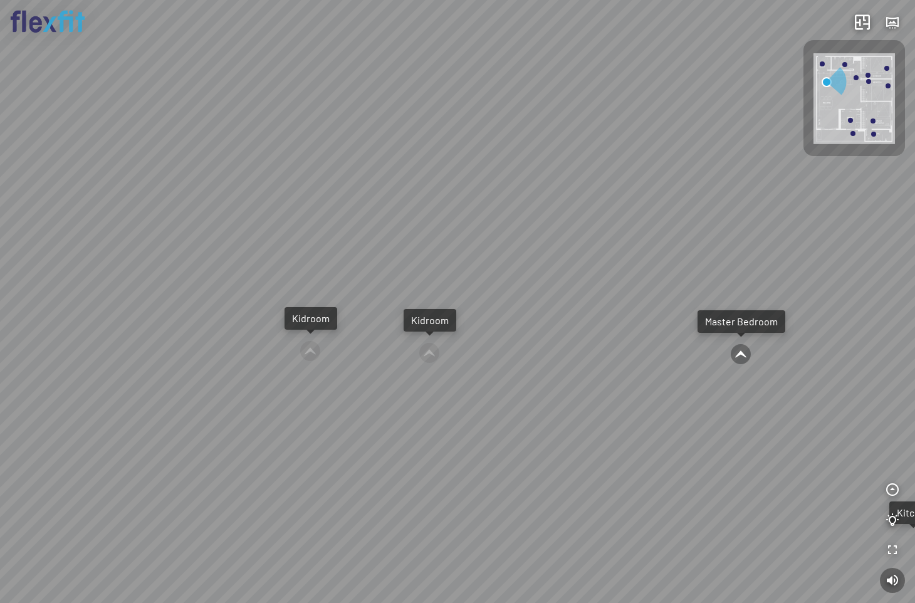
drag, startPoint x: 566, startPoint y: 323, endPoint x: 699, endPoint y: 323, distance: 133.5
click at [673, 323] on div "Balcony Kitchen Master Bedroom Kidroom Kidroom" at bounding box center [457, 301] width 915 height 603
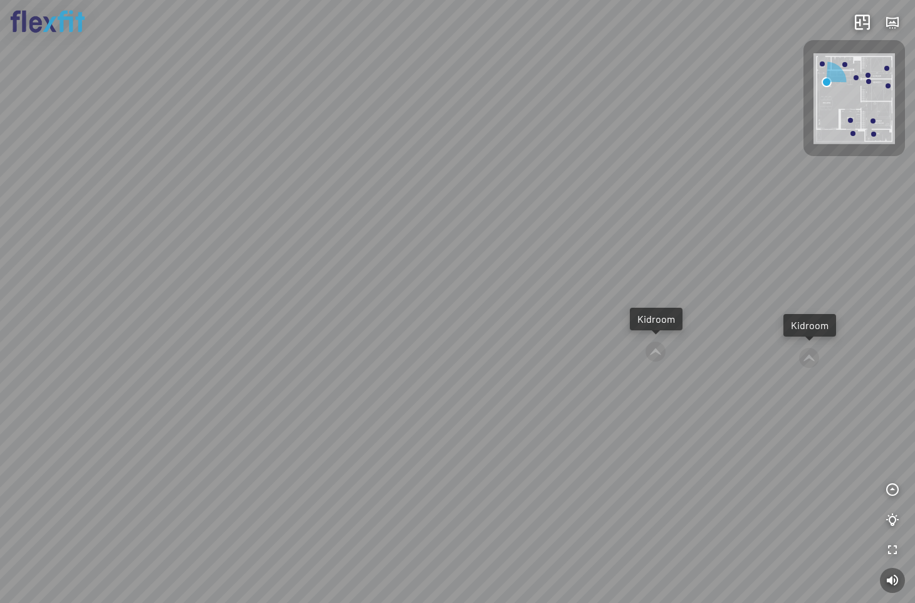
drag, startPoint x: 644, startPoint y: 337, endPoint x: 743, endPoint y: 298, distance: 107.0
click at [724, 308] on div "Balcony Kitchen Master Bedroom Kidroom Kidroom" at bounding box center [457, 301] width 915 height 603
drag, startPoint x: 473, startPoint y: 325, endPoint x: 689, endPoint y: 326, distance: 216.2
click at [674, 326] on div "Balcony Kitchen Master Bedroom Kidroom Kidroom" at bounding box center [457, 301] width 915 height 603
drag, startPoint x: 599, startPoint y: 344, endPoint x: 705, endPoint y: 257, distance: 137.1
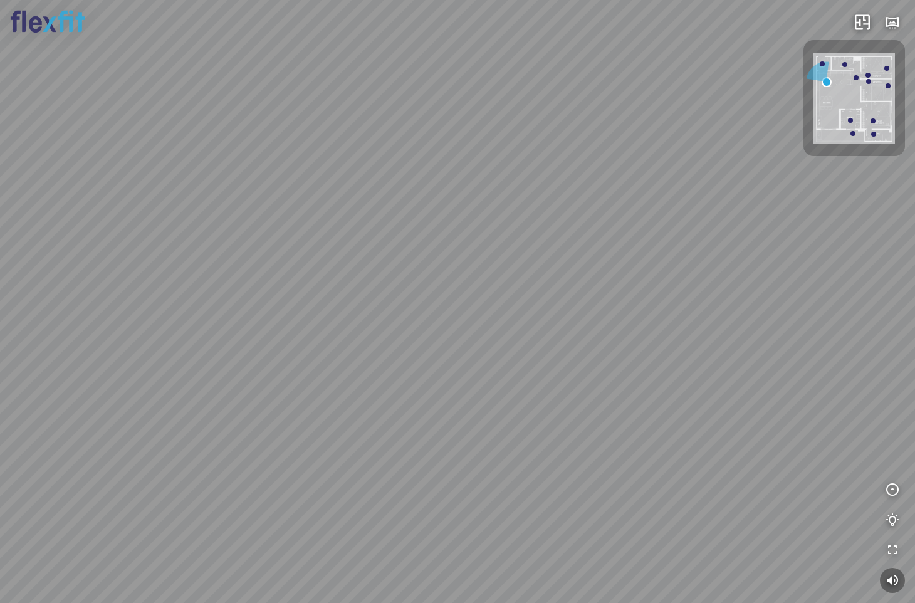
click at [649, 278] on div "Balcony Kitchen Master Bedroom Kidroom Kidroom" at bounding box center [457, 301] width 915 height 603
drag, startPoint x: 528, startPoint y: 301, endPoint x: 776, endPoint y: 283, distance: 248.2
click at [751, 281] on div "Balcony Kitchen Master Bedroom Kidroom Kidroom" at bounding box center [457, 301] width 915 height 603
drag, startPoint x: 590, startPoint y: 306, endPoint x: 798, endPoint y: 290, distance: 209.3
click at [792, 290] on div "Balcony Kitchen Master Bedroom Kidroom Kidroom" at bounding box center [457, 301] width 915 height 603
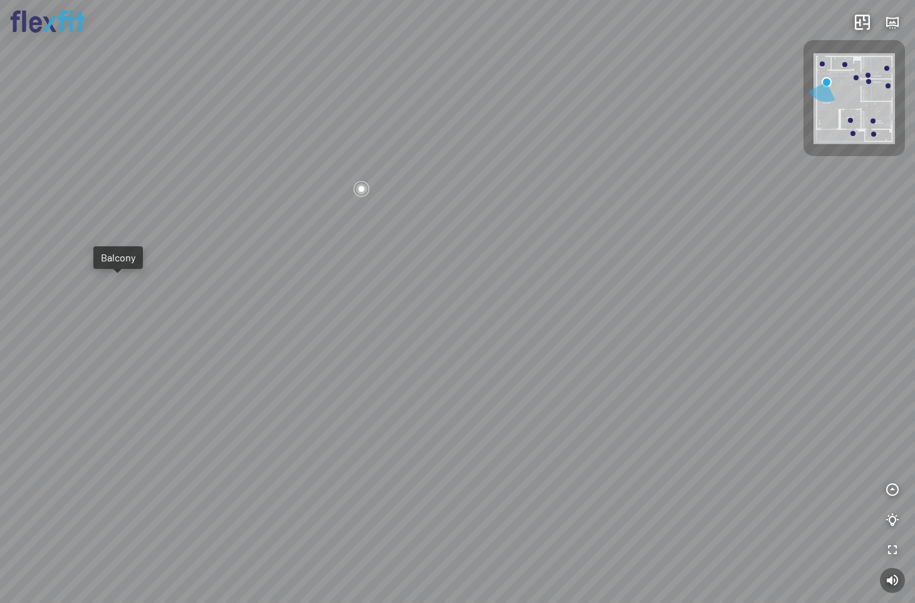
drag, startPoint x: 530, startPoint y: 311, endPoint x: 656, endPoint y: 392, distance: 149.7
click at [653, 389] on div "Balcony Kitchen Master Bedroom Kidroom Kidroom" at bounding box center [457, 301] width 915 height 603
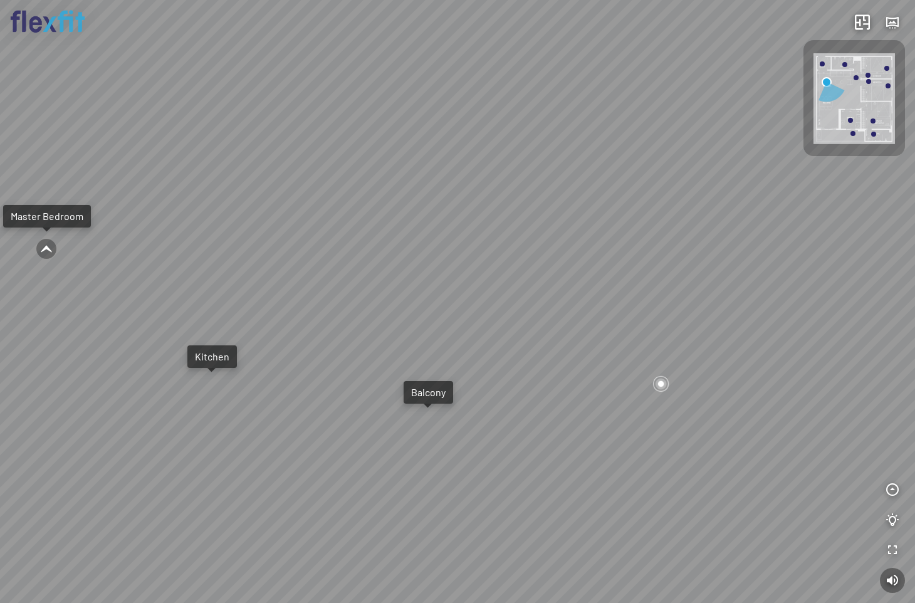
drag, startPoint x: 649, startPoint y: 378, endPoint x: 631, endPoint y: 335, distance: 46.1
click at [631, 336] on div "Balcony Kitchen Master Bedroom Kidroom Kidroom" at bounding box center [457, 301] width 915 height 603
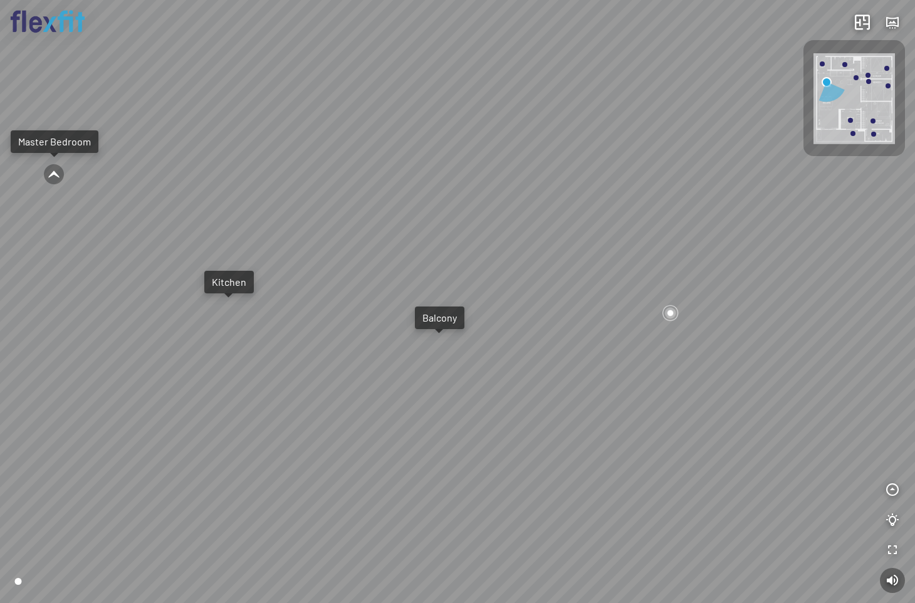
drag, startPoint x: 498, startPoint y: 323, endPoint x: 652, endPoint y: 328, distance: 153.7
click at [605, 326] on div "Balcony Kitchen Master Bedroom Kidroom Kidroom" at bounding box center [457, 301] width 915 height 603
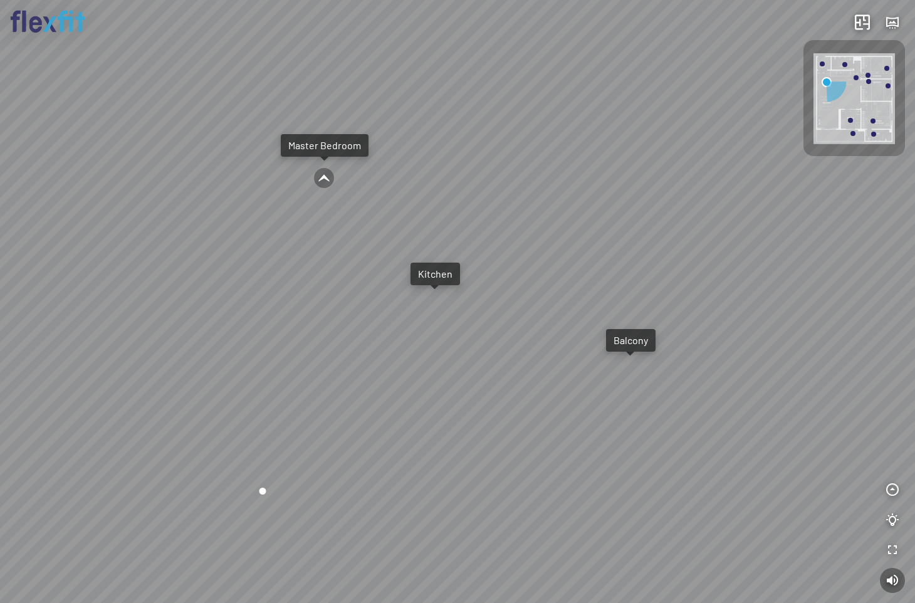
drag, startPoint x: 618, startPoint y: 332, endPoint x: 782, endPoint y: 332, distance: 163.6
click at [772, 332] on div "Balcony Kitchen Master Bedroom Kidroom Kidroom" at bounding box center [457, 301] width 915 height 603
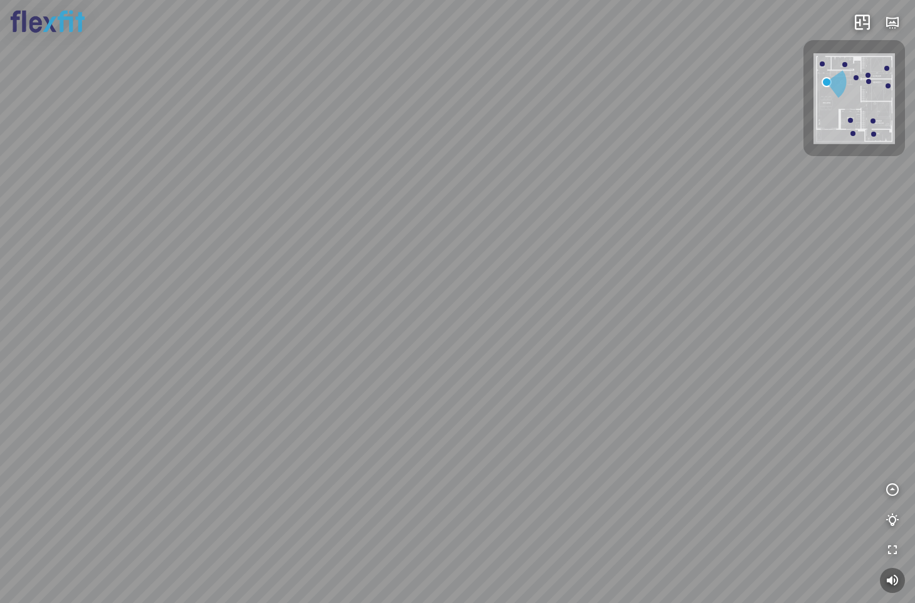
drag, startPoint x: 397, startPoint y: 261, endPoint x: 677, endPoint y: 290, distance: 281.7
click at [677, 290] on div "Balcony Kitchen Master Bedroom Kidroom Kidroom" at bounding box center [457, 301] width 915 height 603
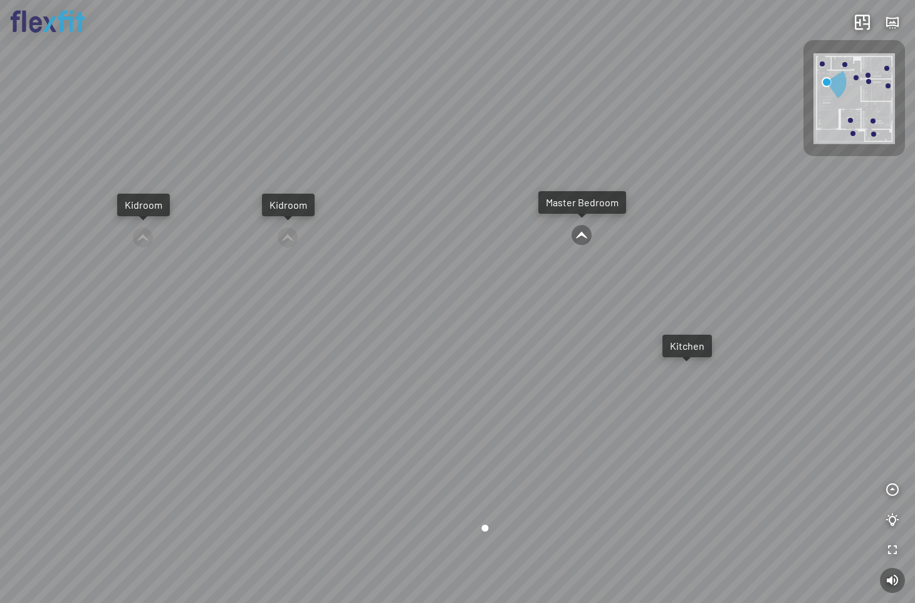
drag, startPoint x: 643, startPoint y: 446, endPoint x: 634, endPoint y: 454, distance: 12.4
click at [634, 454] on div "Balcony Kitchen Master Bedroom Kidroom Kidroom" at bounding box center [457, 301] width 915 height 603
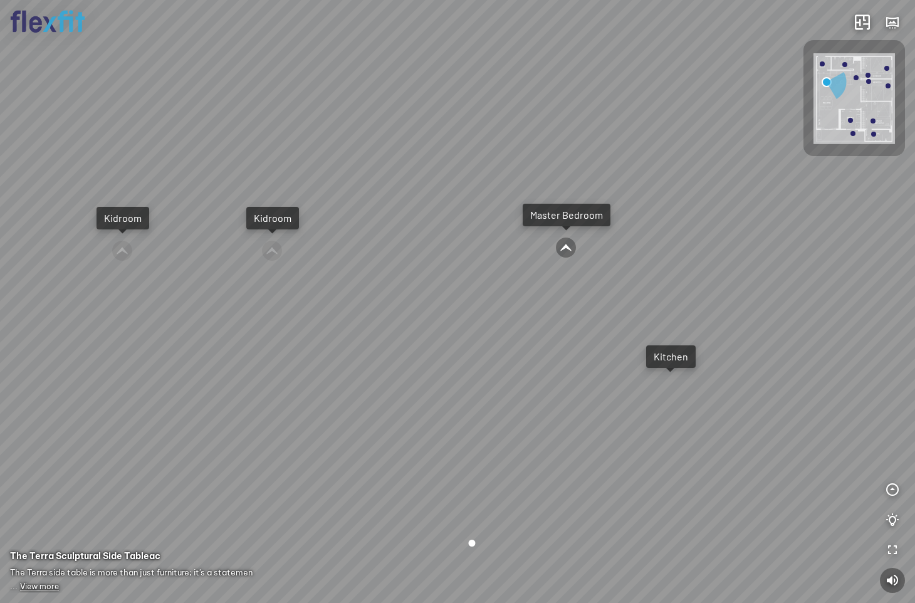
click at [666, 394] on div "Balcony Kitchen Master Bedroom Kidroom Kidroom" at bounding box center [457, 301] width 915 height 603
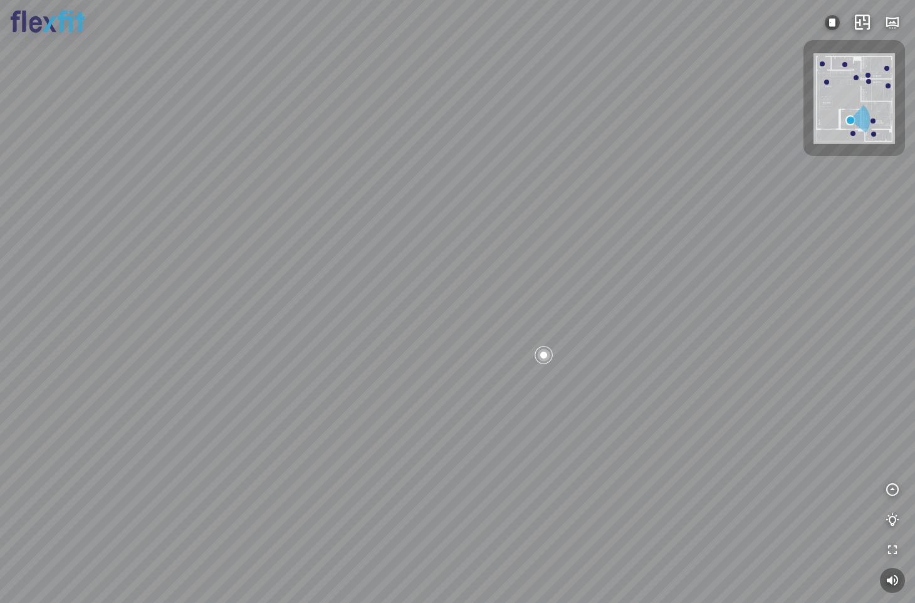
drag, startPoint x: 476, startPoint y: 273, endPoint x: 755, endPoint y: 446, distance: 327.9
click at [755, 446] on div at bounding box center [457, 301] width 915 height 603
click at [831, 21] on img at bounding box center [832, 22] width 15 height 15
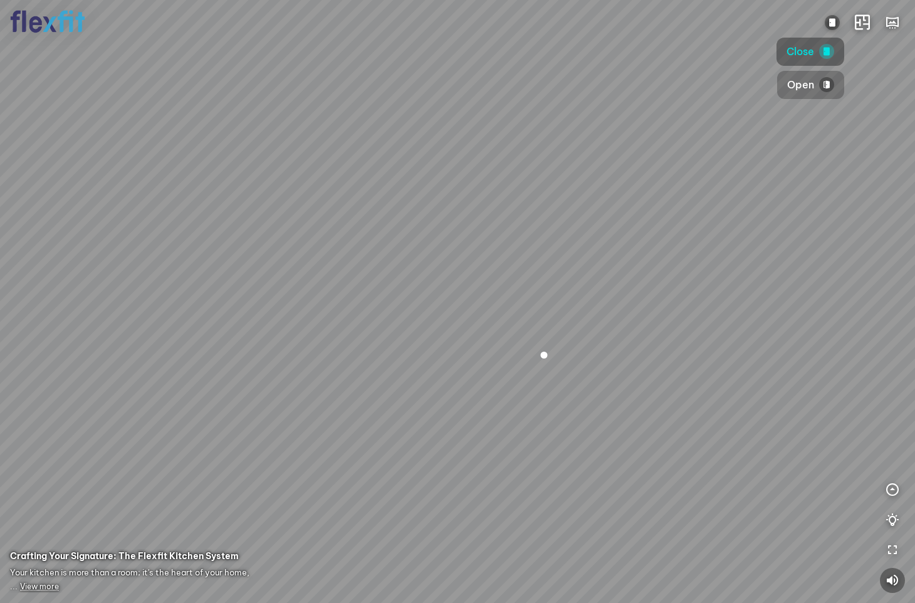
click at [812, 85] on span "Open" at bounding box center [800, 85] width 27 height 16
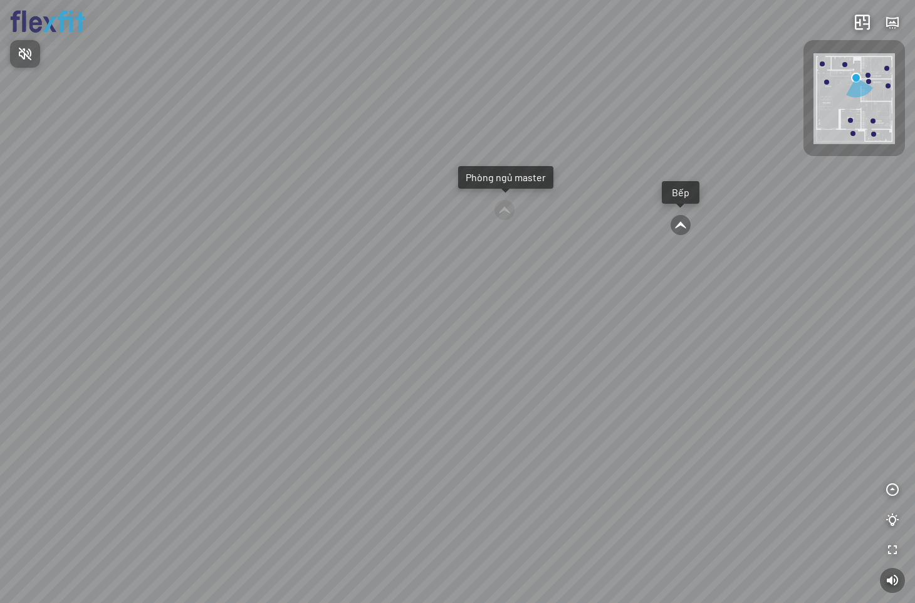
drag, startPoint x: 696, startPoint y: 399, endPoint x: 526, endPoint y: 316, distance: 188.4
click at [526, 316] on div at bounding box center [457, 301] width 915 height 603
drag, startPoint x: 625, startPoint y: 317, endPoint x: 222, endPoint y: 328, distance: 403.2
click at [222, 328] on div "Bếp WC Phòng ngủ master Phòng ngủ Phòng ngủ" at bounding box center [457, 301] width 915 height 603
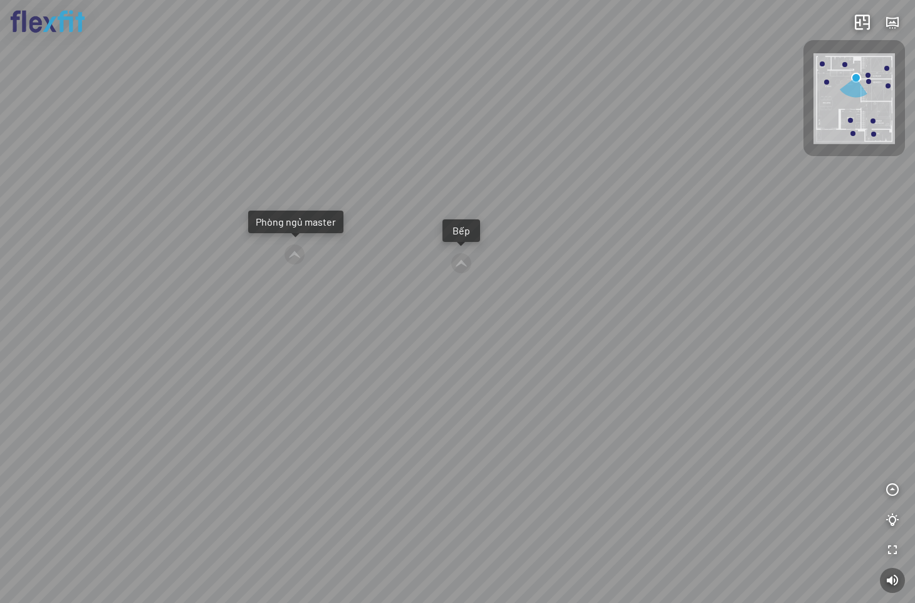
drag, startPoint x: 281, startPoint y: 245, endPoint x: 510, endPoint y: 278, distance: 231.1
click at [510, 278] on div "Bếp WC Phòng ngủ master Phòng ngủ Phòng ngủ" at bounding box center [457, 301] width 915 height 603
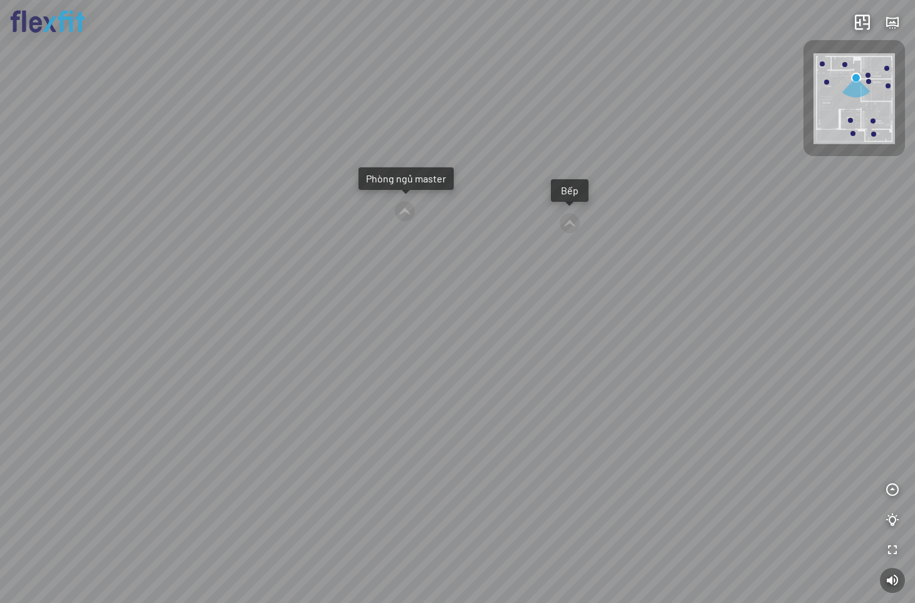
drag, startPoint x: 420, startPoint y: 280, endPoint x: 538, endPoint y: 236, distance: 126.1
click at [534, 237] on div "Bếp WC Phòng ngủ master Phòng ngủ Phòng ngủ" at bounding box center [457, 301] width 915 height 603
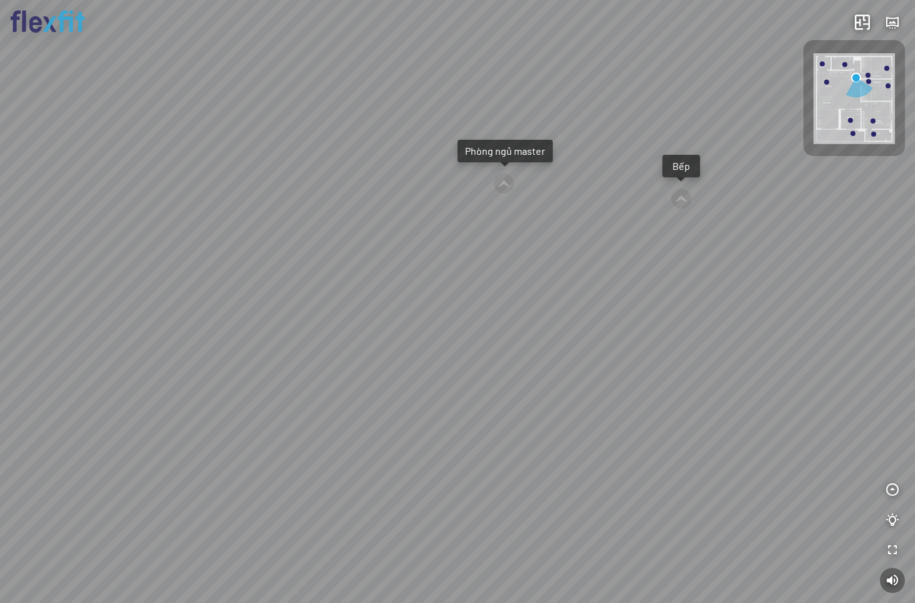
drag, startPoint x: 458, startPoint y: 233, endPoint x: 523, endPoint y: 215, distance: 66.9
click at [516, 216] on div "Bếp WC Phòng ngủ master Phòng ngủ Phòng ngủ" at bounding box center [457, 301] width 915 height 603
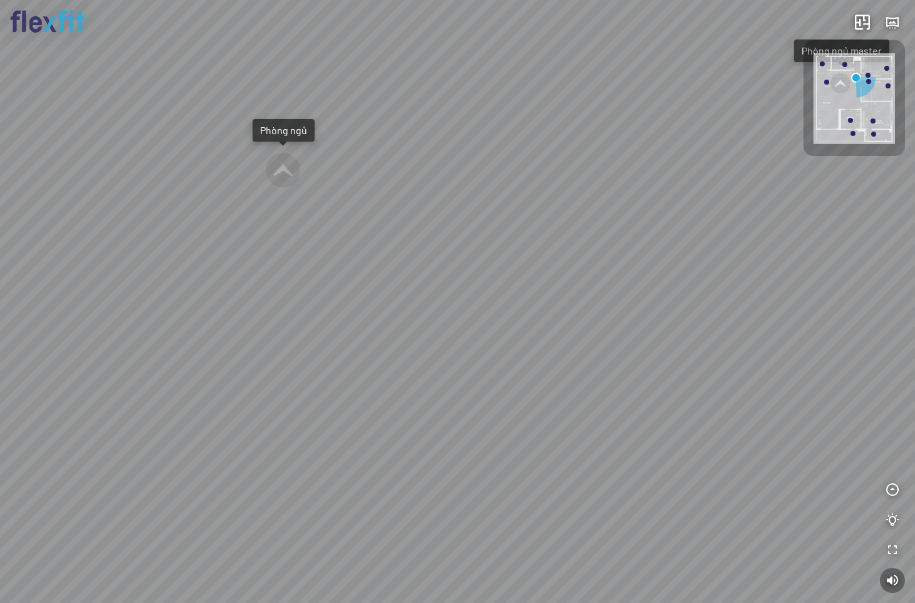
click at [277, 174] on div "Bếp WC Phòng ngủ master Phòng ngủ Phòng ngủ" at bounding box center [457, 301] width 915 height 603
drag, startPoint x: 337, startPoint y: 170, endPoint x: 426, endPoint y: 195, distance: 91.7
click at [426, 195] on div "Bếp WC Phòng ngủ master Phòng ngủ Phòng ngủ" at bounding box center [457, 301] width 915 height 603
drag, startPoint x: 607, startPoint y: 127, endPoint x: 534, endPoint y: 293, distance: 182.1
click at [534, 293] on div "Bếp WC Phòng ngủ master Phòng ngủ Phòng ngủ" at bounding box center [457, 301] width 915 height 603
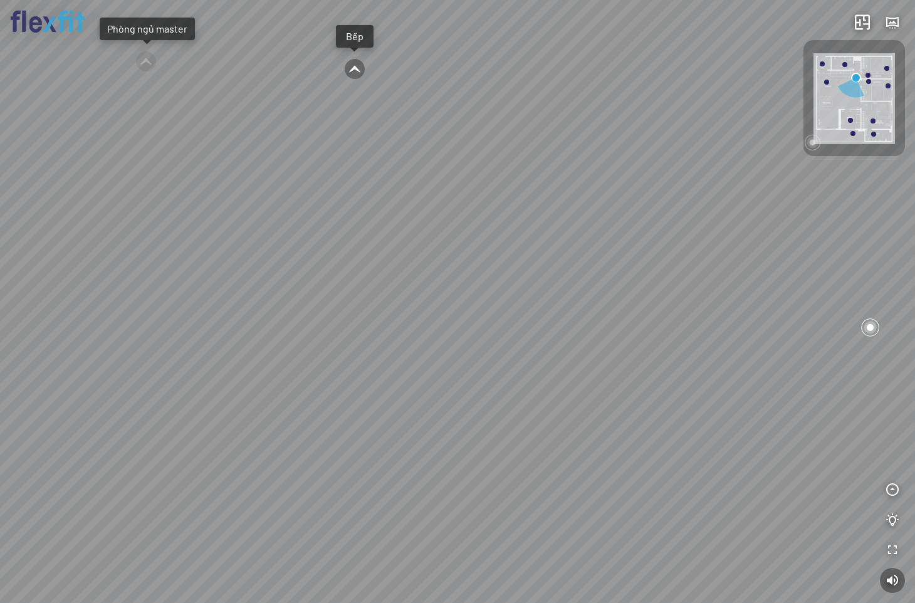
drag, startPoint x: 616, startPoint y: 236, endPoint x: 519, endPoint y: 276, distance: 104.9
click at [519, 278] on div "Bếp WC Phòng ngủ master Phòng ngủ Phòng ngủ" at bounding box center [457, 301] width 915 height 603
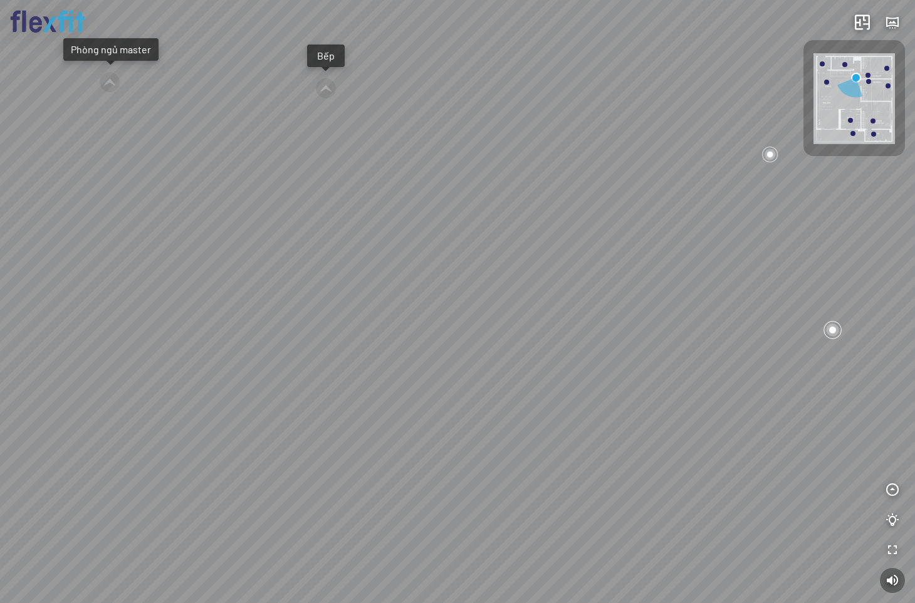
click at [824, 83] on div at bounding box center [826, 82] width 5 height 5
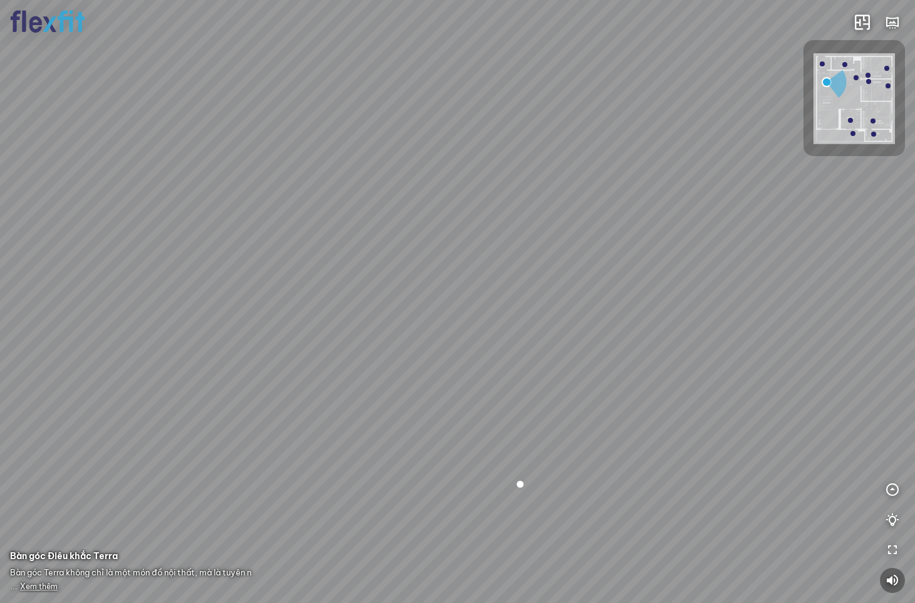
drag, startPoint x: 586, startPoint y: 278, endPoint x: 573, endPoint y: 264, distance: 18.6
click at [573, 264] on div "Ban công Bếp Phòng ngủ master Phòng ngủ Phòng ngủ" at bounding box center [457, 301] width 915 height 603
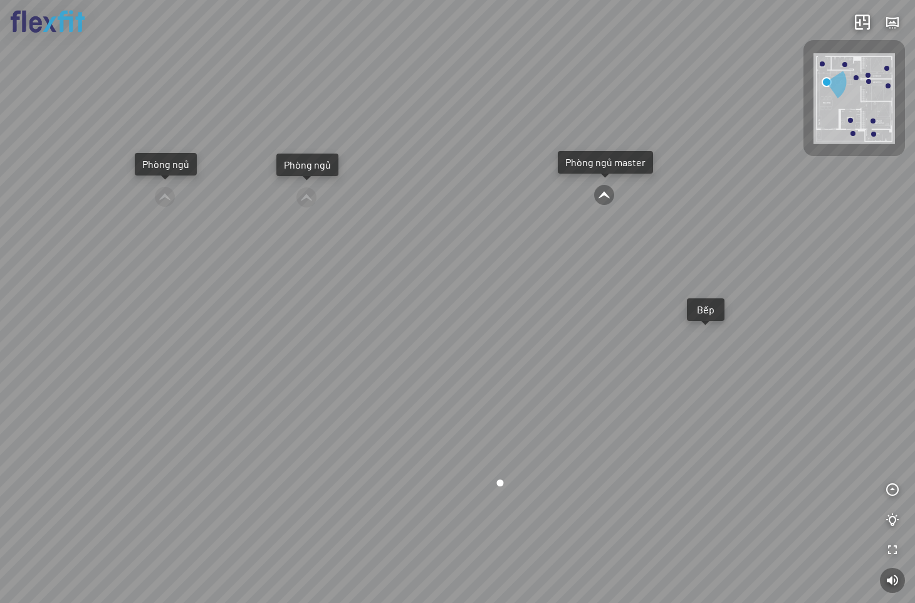
drag, startPoint x: 583, startPoint y: 251, endPoint x: 558, endPoint y: 251, distance: 25.1
click at [558, 251] on div "Ban công Bếp Phòng ngủ master Phòng ngủ Phòng ngủ" at bounding box center [457, 301] width 915 height 603
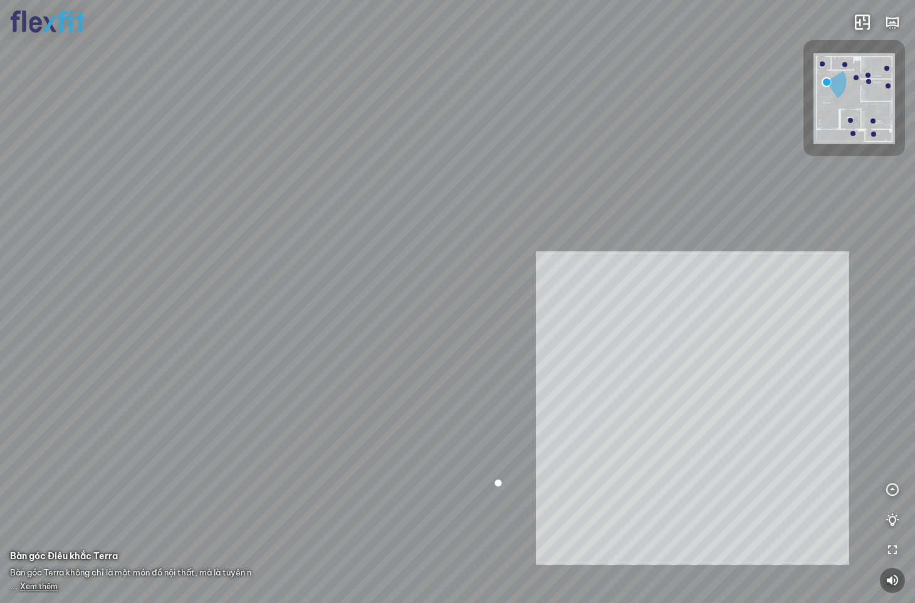
click at [693, 408] on div "Ban công Bếp Phòng ngủ master Phòng ngủ Phòng ngủ INFO: krpano 1.20.8 (build 20…" at bounding box center [457, 301] width 915 height 603
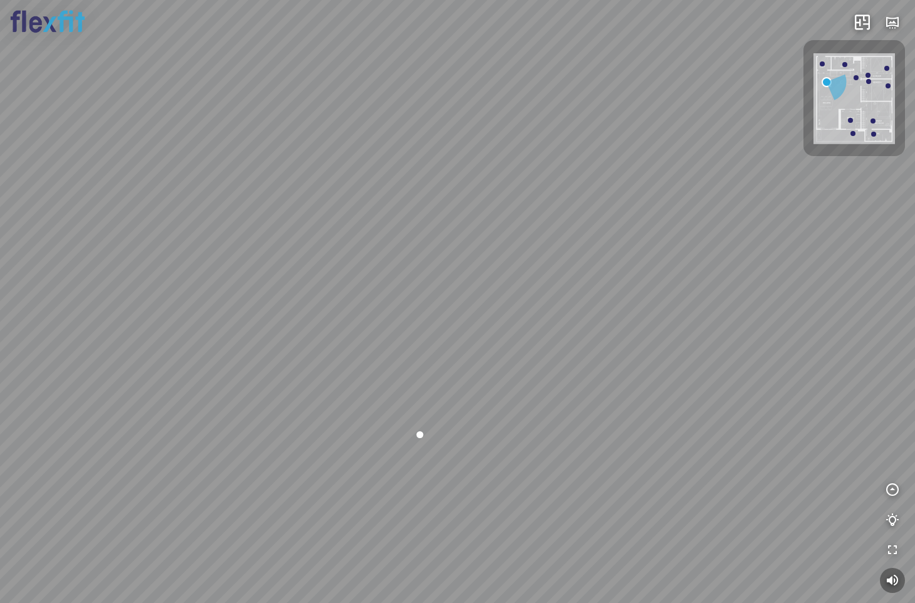
drag, startPoint x: 642, startPoint y: 377, endPoint x: 551, endPoint y: 334, distance: 101.2
click at [551, 334] on div "Ban công Bếp Phòng ngủ master Phòng ngủ Phòng ngủ" at bounding box center [457, 301] width 915 height 603
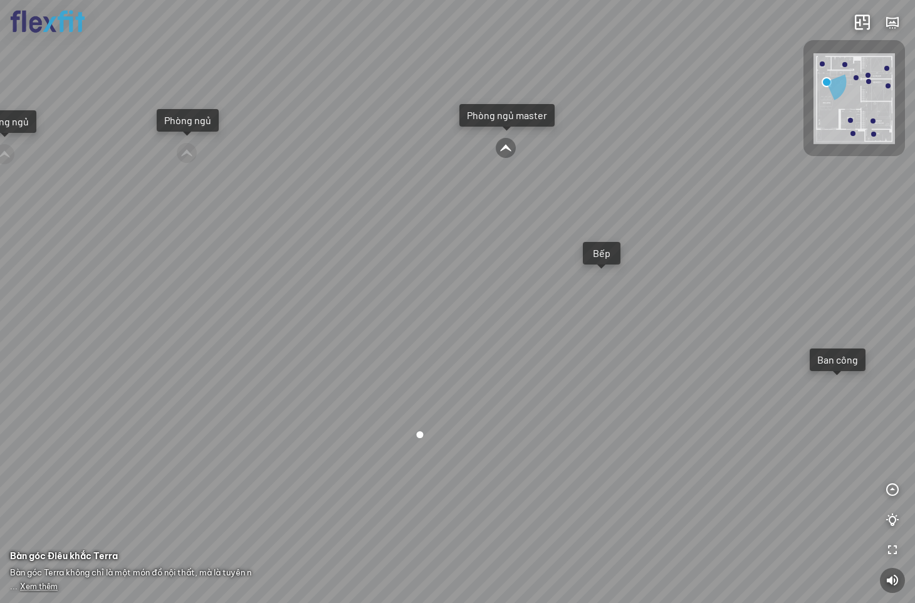
drag, startPoint x: 597, startPoint y: 283, endPoint x: 627, endPoint y: 325, distance: 51.7
click at [627, 325] on div "Ban công Bếp Phòng ngủ master Phòng ngủ Phòng ngủ" at bounding box center [457, 301] width 915 height 603
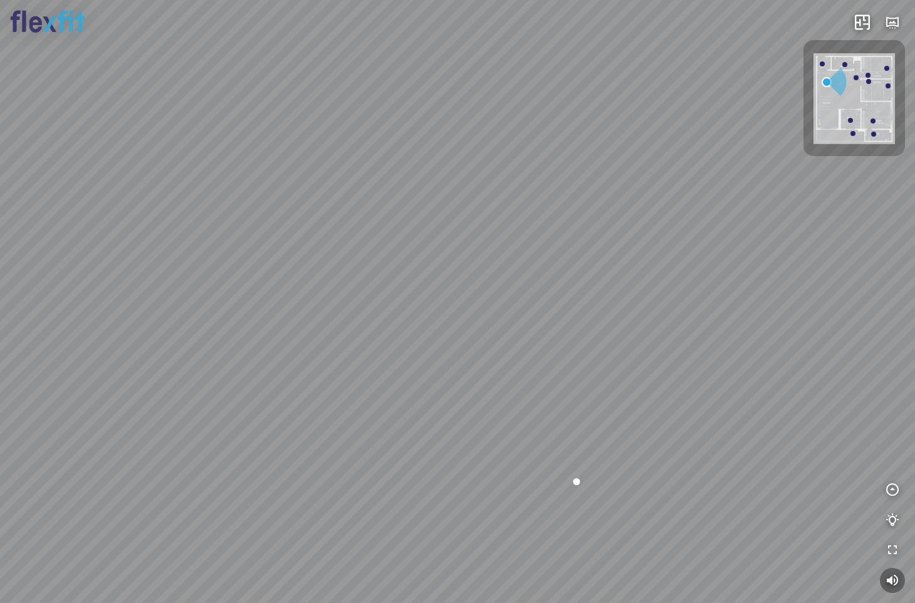
drag, startPoint x: 449, startPoint y: 233, endPoint x: 629, endPoint y: 267, distance: 183.0
click at [629, 267] on div "Ban công Bếp Phòng ngủ master Phòng ngủ Phòng ngủ" at bounding box center [457, 301] width 915 height 603
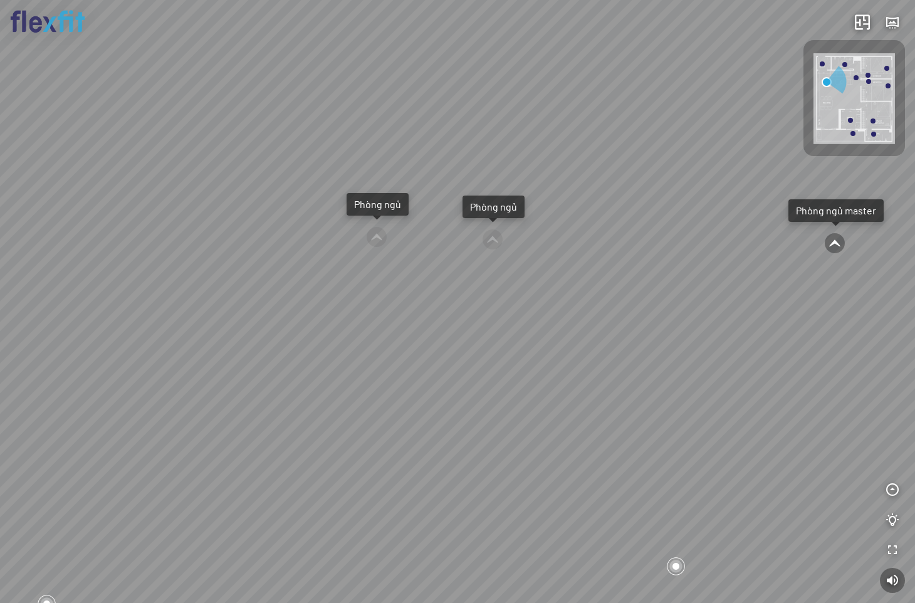
drag, startPoint x: 483, startPoint y: 212, endPoint x: 634, endPoint y: 221, distance: 151.3
click at [634, 221] on div "Ban công Bếp Phòng ngủ master Phòng ngủ Phòng ngủ" at bounding box center [457, 301] width 915 height 603
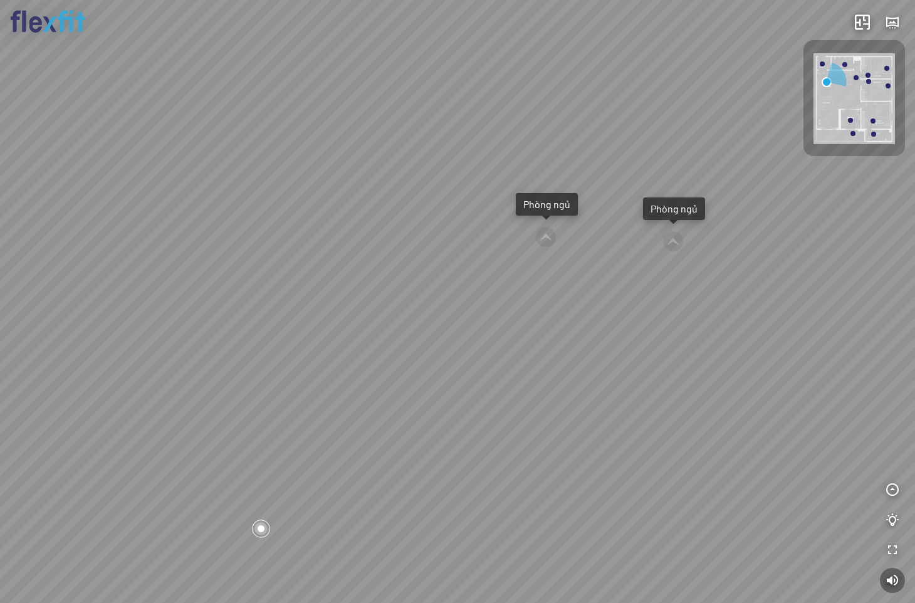
drag, startPoint x: 469, startPoint y: 268, endPoint x: 478, endPoint y: 264, distance: 9.3
click at [478, 264] on div "Ban công Bếp Phòng ngủ master Phòng ngủ Phòng ngủ" at bounding box center [457, 301] width 915 height 603
drag, startPoint x: 497, startPoint y: 226, endPoint x: 495, endPoint y: 255, distance: 29.5
click at [495, 255] on div "Ban công Bếp Phòng ngủ master Phòng ngủ Phòng ngủ" at bounding box center [457, 301] width 915 height 603
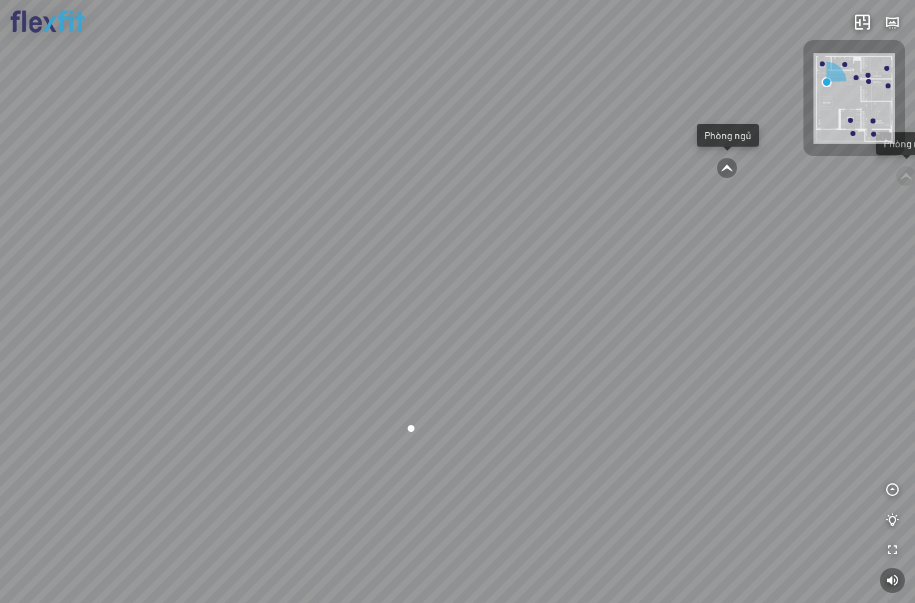
drag, startPoint x: 404, startPoint y: 303, endPoint x: 440, endPoint y: 286, distance: 39.5
click at [431, 289] on div "Ban công Bếp Phòng ngủ master Phòng ngủ Phòng ngủ" at bounding box center [457, 301] width 915 height 603
drag, startPoint x: 478, startPoint y: 313, endPoint x: 566, endPoint y: 337, distance: 91.7
click at [566, 337] on div "Ban công Bếp Phòng ngủ master Phòng ngủ Phòng ngủ" at bounding box center [457, 301] width 915 height 603
drag, startPoint x: 372, startPoint y: 320, endPoint x: 631, endPoint y: 371, distance: 263.3
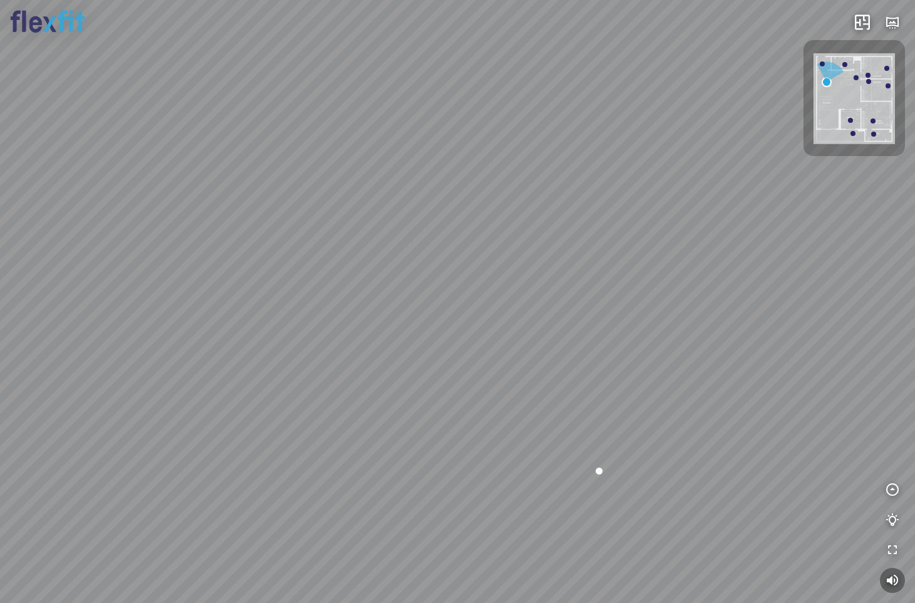
click at [631, 371] on div "Ban công Bếp Phòng ngủ master Phòng ngủ Phòng ngủ" at bounding box center [457, 301] width 915 height 603
drag, startPoint x: 618, startPoint y: 383, endPoint x: 407, endPoint y: 243, distance: 252.8
click at [487, 298] on div "Ban công Bếp Phòng ngủ master Phòng ngủ Phòng ngủ" at bounding box center [457, 301] width 915 height 603
drag, startPoint x: 578, startPoint y: 325, endPoint x: 395, endPoint y: 327, distance: 183.0
click at [345, 314] on div "Ban công Bếp Phòng ngủ master Phòng ngủ Phòng ngủ" at bounding box center [457, 301] width 915 height 603
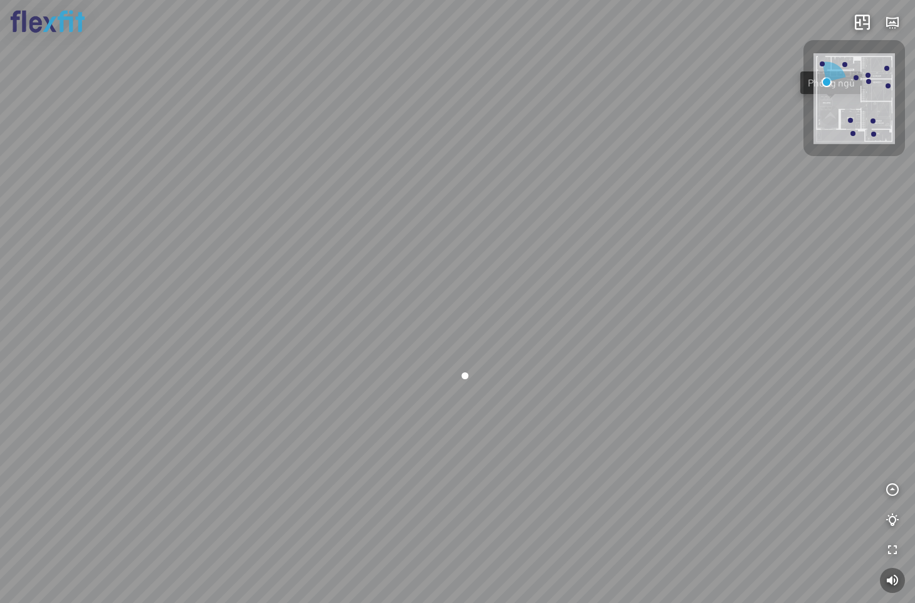
drag, startPoint x: 651, startPoint y: 353, endPoint x: 421, endPoint y: 358, distance: 229.4
click at [414, 361] on div "Ban công Bếp Phòng ngủ master Phòng ngủ Phòng ngủ" at bounding box center [457, 301] width 915 height 603
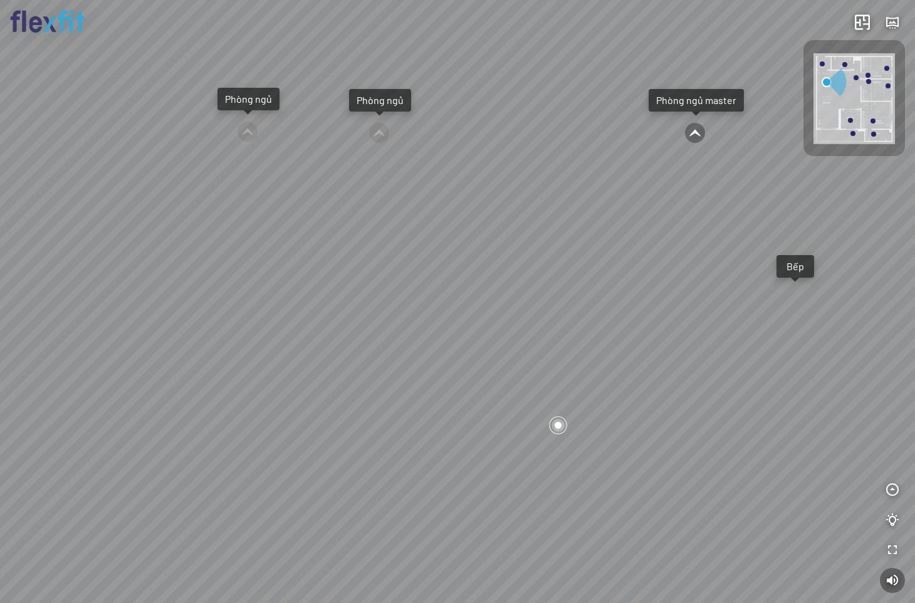
drag, startPoint x: 624, startPoint y: 350, endPoint x: 538, endPoint y: 400, distance: 99.4
click at [538, 400] on div "Ban công Bếp Phòng ngủ master Phòng ngủ Phòng ngủ" at bounding box center [457, 301] width 915 height 603
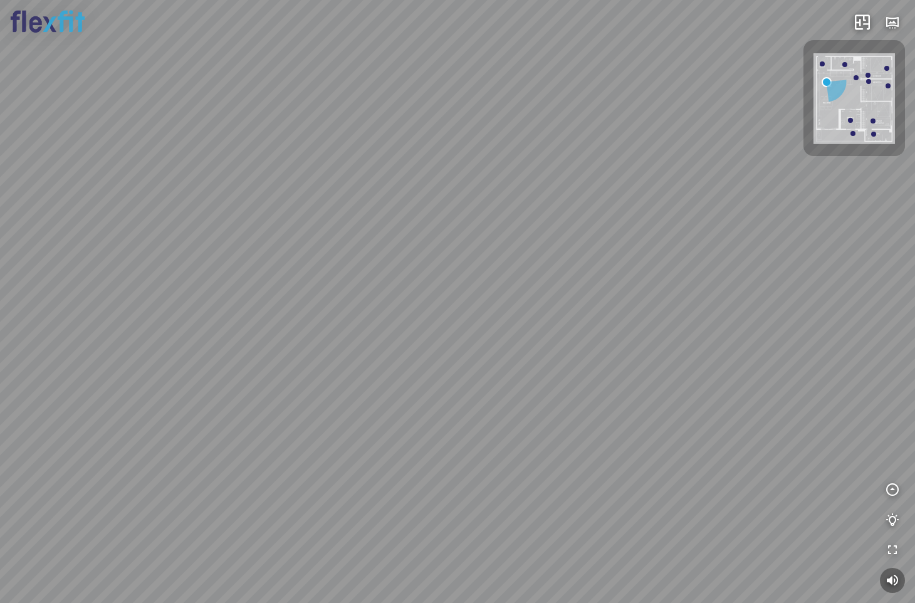
drag, startPoint x: 582, startPoint y: 315, endPoint x: 433, endPoint y: 410, distance: 176.5
click at [433, 410] on div "Ban công Bếp Phòng ngủ master Phòng ngủ Phòng ngủ" at bounding box center [457, 301] width 915 height 603
drag, startPoint x: 488, startPoint y: 397, endPoint x: 382, endPoint y: 395, distance: 106.0
click at [382, 395] on div "Ban công Bếp Phòng ngủ master Phòng ngủ Phòng ngủ" at bounding box center [457, 301] width 915 height 603
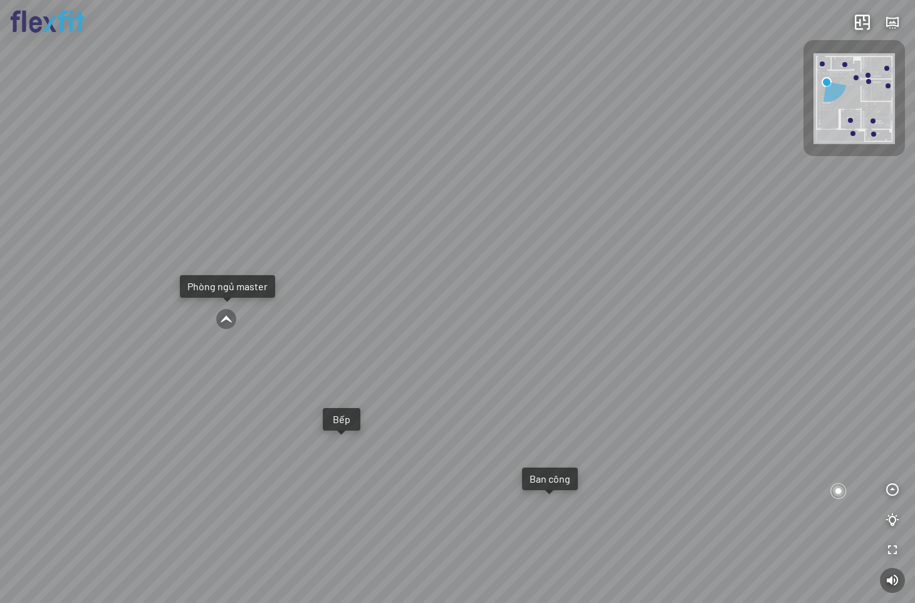
drag, startPoint x: 320, startPoint y: 206, endPoint x: 728, endPoint y: 356, distance: 434.9
click at [726, 352] on div "Ban công Bếp Phòng ngủ master Phòng ngủ Phòng ngủ" at bounding box center [457, 301] width 915 height 603
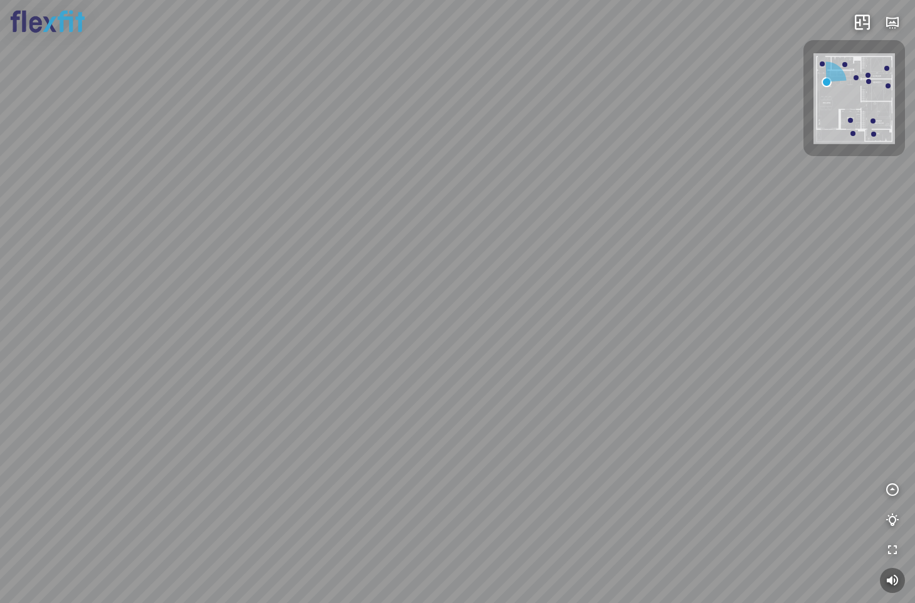
drag, startPoint x: 334, startPoint y: 345, endPoint x: 484, endPoint y: 217, distance: 197.4
click at [436, 239] on div "Ban công Bếp Phòng ngủ master Phòng ngủ Phòng ngủ" at bounding box center [457, 301] width 915 height 603
click at [491, 275] on div "Ban công Bếp Phòng ngủ master Phòng ngủ Phòng ngủ" at bounding box center [457, 301] width 915 height 603
drag, startPoint x: 458, startPoint y: 334, endPoint x: 322, endPoint y: 264, distance: 152.8
click at [328, 265] on div "Ban công Bếp Phòng ngủ master Phòng ngủ Phòng ngủ" at bounding box center [457, 301] width 915 height 603
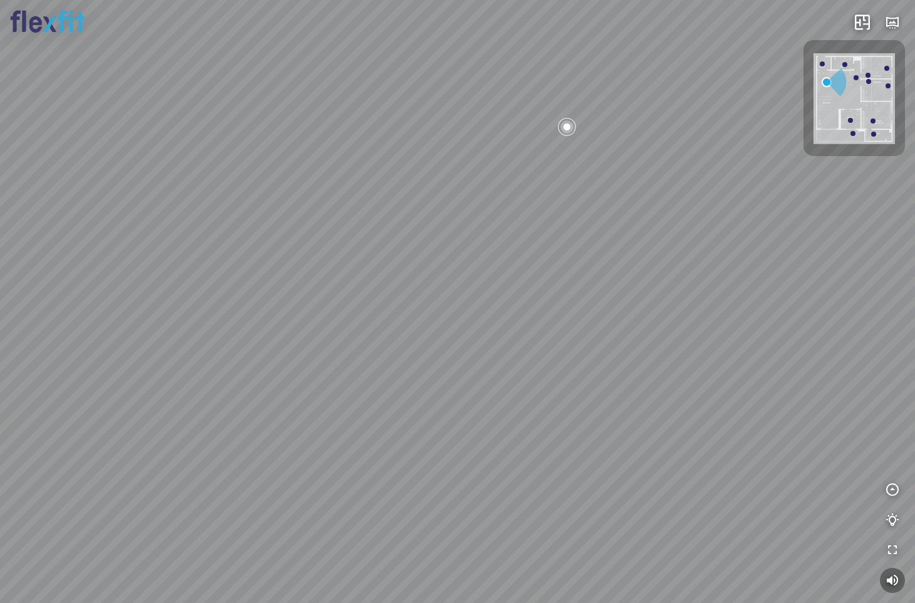
drag, startPoint x: 476, startPoint y: 251, endPoint x: 447, endPoint y: 394, distance: 145.2
click at [447, 394] on div "Ban công Bếp Phòng ngủ master Phòng ngủ Phòng ngủ" at bounding box center [457, 301] width 915 height 603
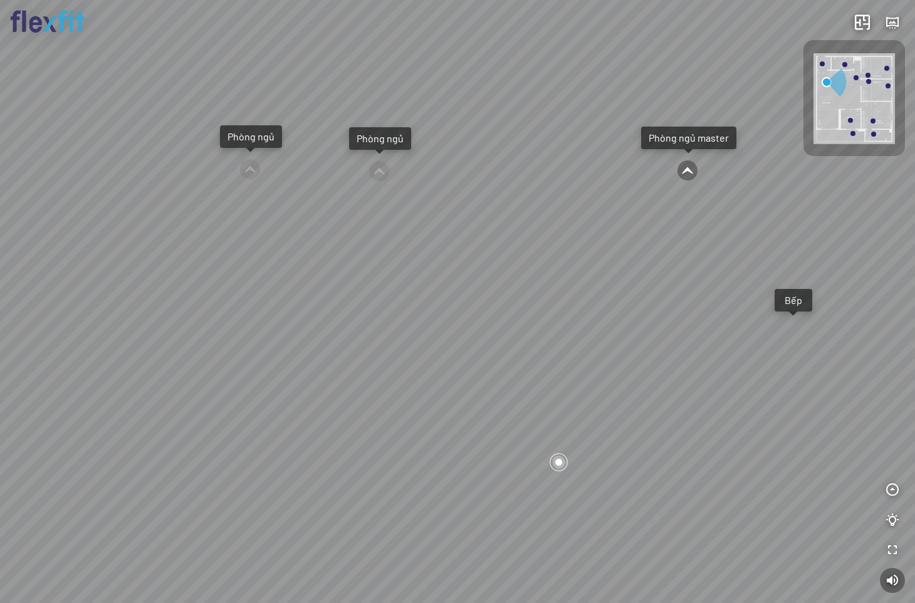
drag, startPoint x: 492, startPoint y: 285, endPoint x: 555, endPoint y: 429, distance: 157.4
click at [555, 429] on div "Ban công Bếp Phòng ngủ master Phòng ngủ Phòng ngủ" at bounding box center [457, 301] width 915 height 603
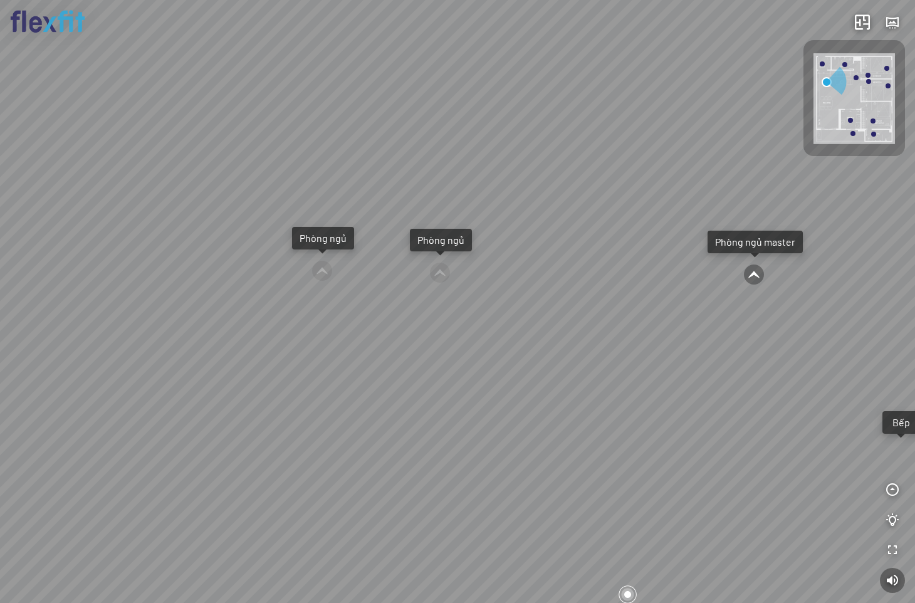
drag, startPoint x: 547, startPoint y: 419, endPoint x: 573, endPoint y: 382, distance: 45.4
click at [573, 382] on div "Ban công Bếp Phòng ngủ master Phòng ngủ Phòng ngủ" at bounding box center [457, 301] width 915 height 603
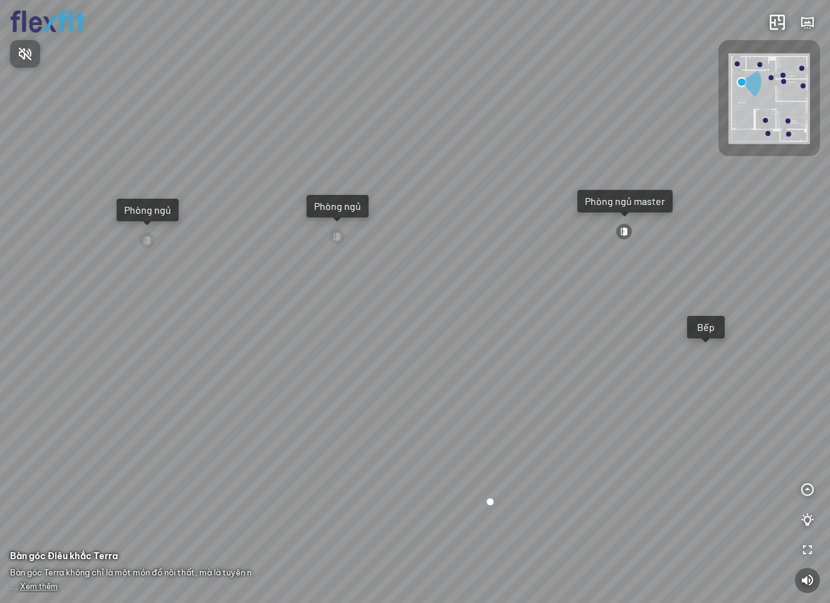
drag, startPoint x: 520, startPoint y: 383, endPoint x: 516, endPoint y: 320, distance: 63.4
click at [516, 320] on div at bounding box center [415, 301] width 830 height 603
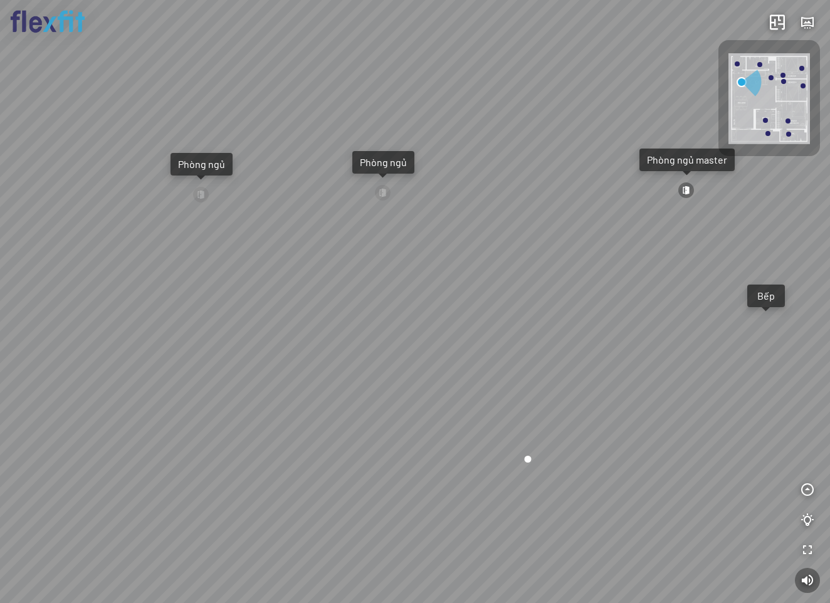
drag, startPoint x: 211, startPoint y: 387, endPoint x: 360, endPoint y: 298, distance: 173.4
click at [360, 298] on div "Ban công Bếp Phòng ngủ master Phòng ngủ Phòng ngủ" at bounding box center [415, 301] width 830 height 603
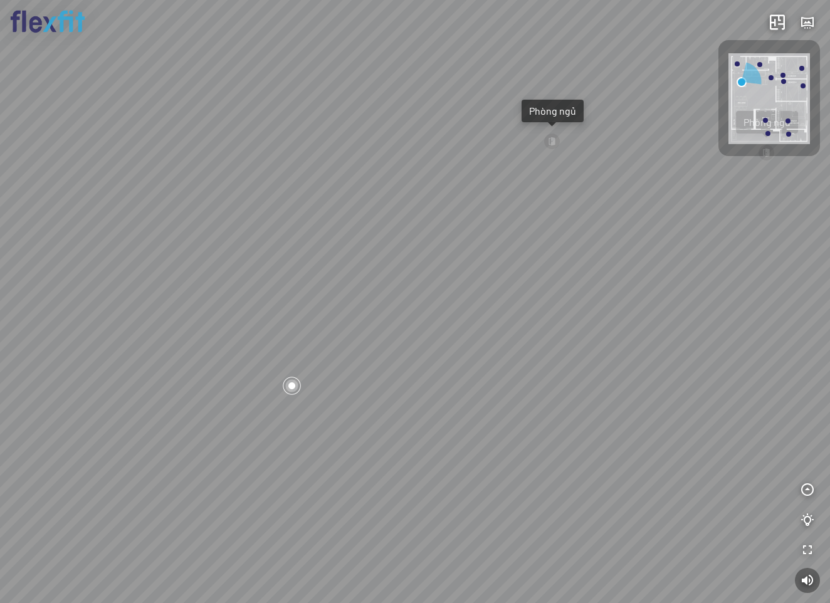
drag, startPoint x: 432, startPoint y: 435, endPoint x: 485, endPoint y: 453, distance: 56.1
click at [485, 453] on div "Ban công Bếp Phòng ngủ master Phòng ngủ Phòng ngủ" at bounding box center [415, 301] width 830 height 603
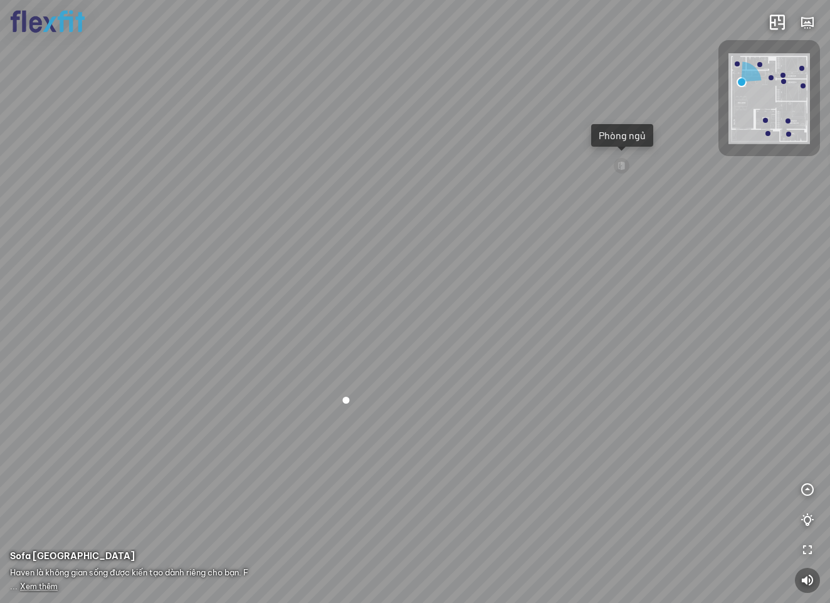
click at [48, 589] on span "Xem thêm" at bounding box center [39, 586] width 38 height 9
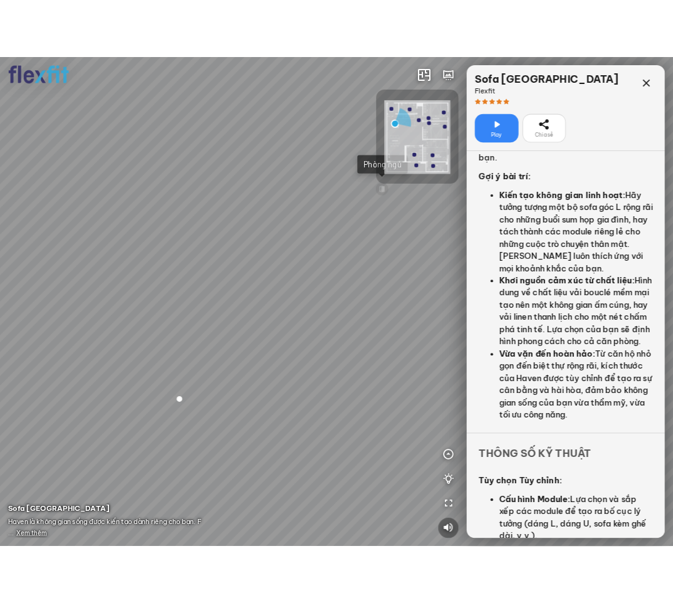
scroll to position [420, 0]
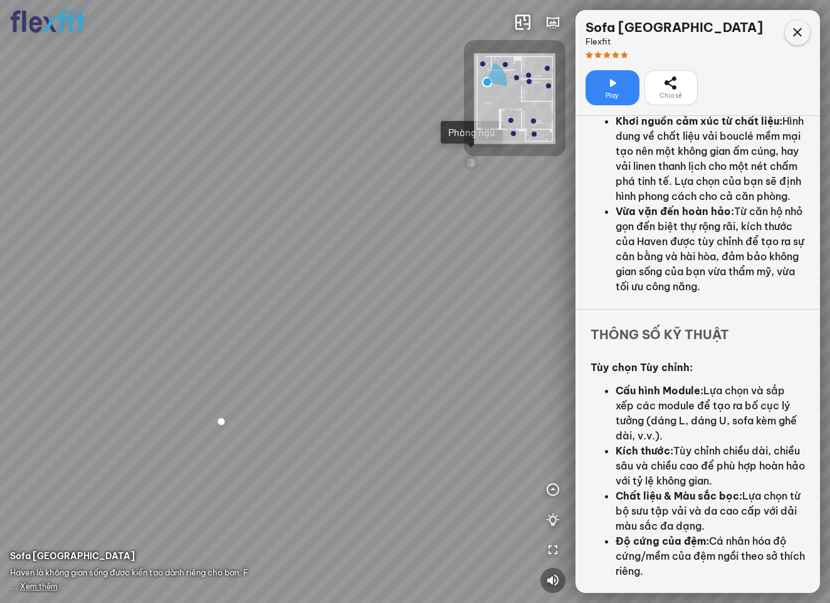
click at [806, 34] on div at bounding box center [797, 32] width 25 height 25
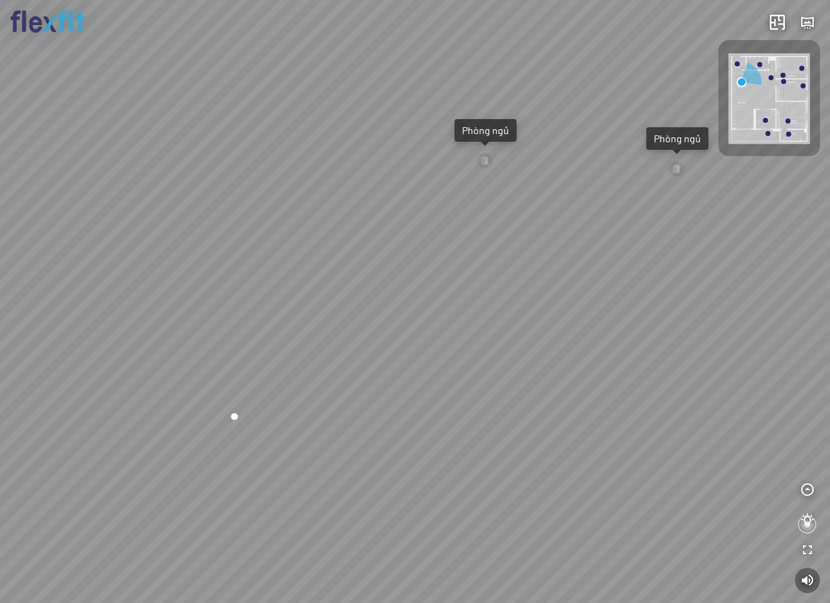
drag, startPoint x: 602, startPoint y: 320, endPoint x: 463, endPoint y: 314, distance: 139.9
click at [463, 313] on div "Ban công Bếp Phòng ngủ master Phòng ngủ Phòng ngủ" at bounding box center [415, 301] width 830 height 603
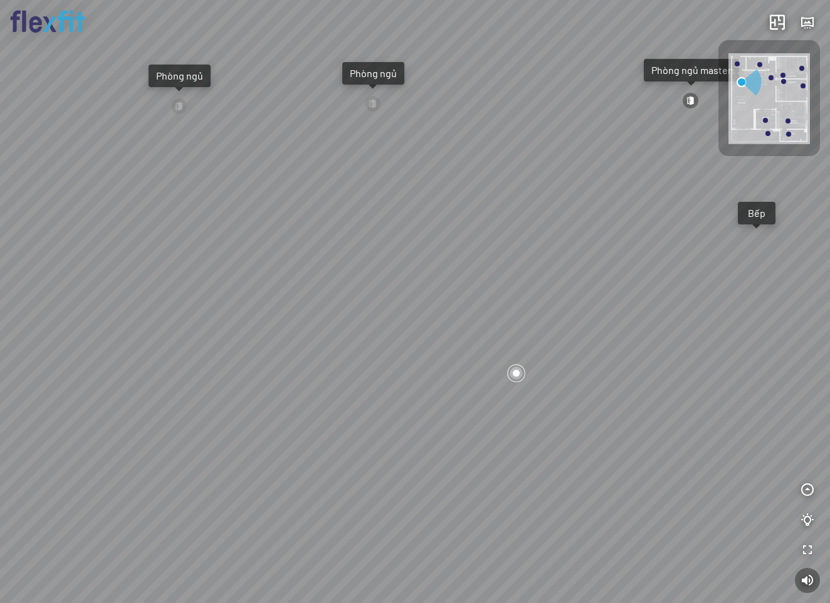
drag, startPoint x: 604, startPoint y: 380, endPoint x: 340, endPoint y: 329, distance: 268.7
click at [340, 329] on div "Ban công Bếp Phòng ngủ master Phòng ngủ Phòng ngủ" at bounding box center [415, 301] width 830 height 603
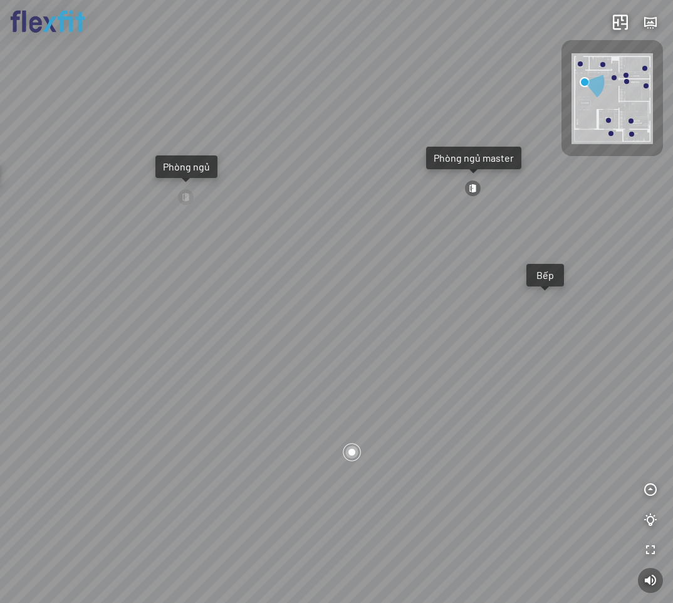
drag, startPoint x: 501, startPoint y: 244, endPoint x: 397, endPoint y: 327, distance: 132.9
click at [397, 327] on div "Ban công Bếp Phòng ngủ master Phòng ngủ Phòng ngủ" at bounding box center [336, 301] width 673 height 603
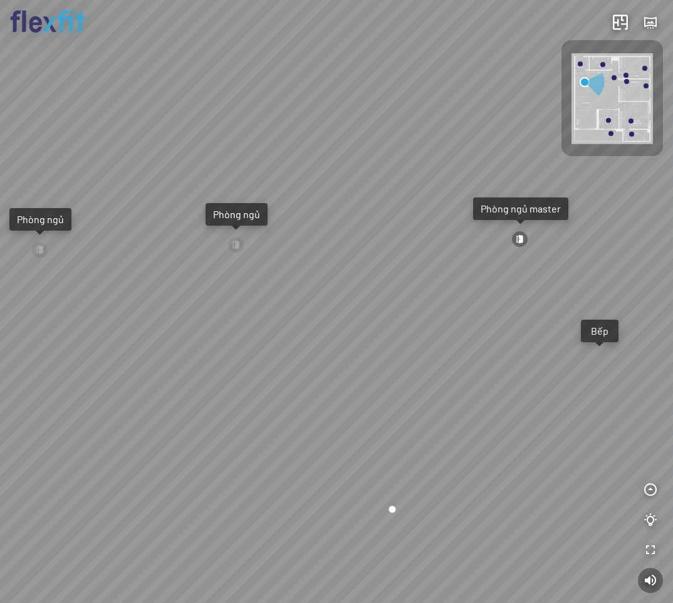
drag, startPoint x: 436, startPoint y: 280, endPoint x: 500, endPoint y: 330, distance: 80.4
click at [500, 330] on div "Ban công Bếp Phòng ngủ master Phòng ngủ Phòng ngủ" at bounding box center [336, 301] width 673 height 603
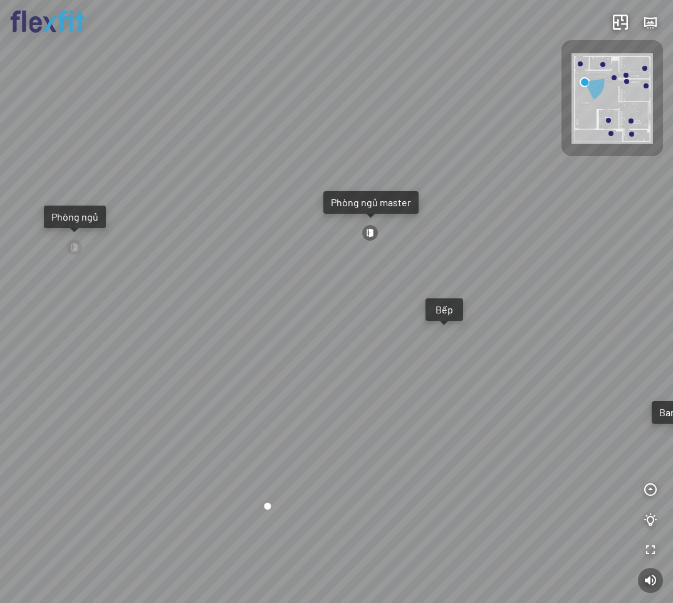
drag, startPoint x: 501, startPoint y: 322, endPoint x: 340, endPoint y: 317, distance: 161.2
click at [340, 317] on div "Ban công Bếp Phòng ngủ master Phòng ngủ Phòng ngủ" at bounding box center [336, 301] width 673 height 603
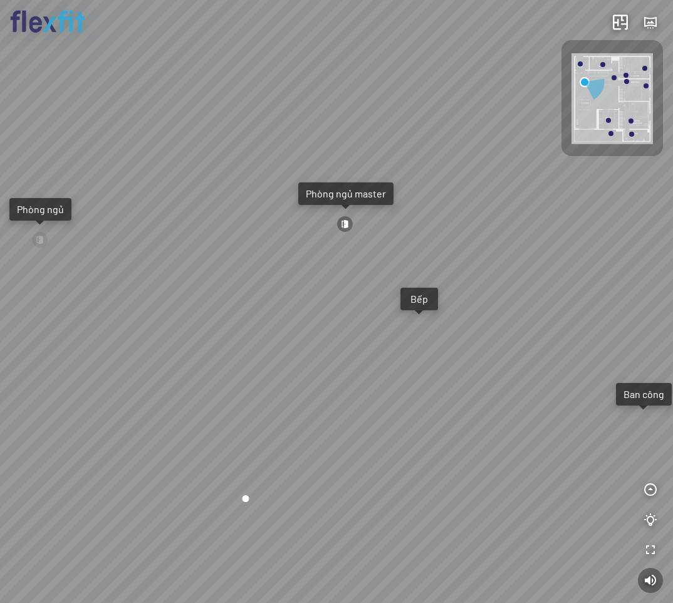
drag, startPoint x: 353, startPoint y: 331, endPoint x: 247, endPoint y: 307, distance: 108.6
click at [247, 307] on div "Ban công Bếp Phòng ngủ master Phòng ngủ Phòng ngủ" at bounding box center [336, 301] width 673 height 603
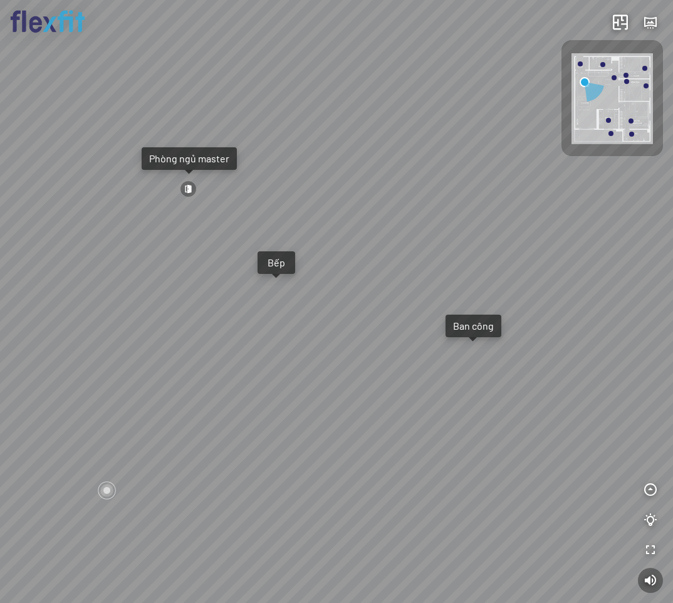
drag, startPoint x: 432, startPoint y: 395, endPoint x: 196, endPoint y: 335, distance: 243.2
click at [196, 336] on div "Ban công Bếp Phòng ngủ master Phòng ngủ Phòng ngủ" at bounding box center [336, 301] width 673 height 603
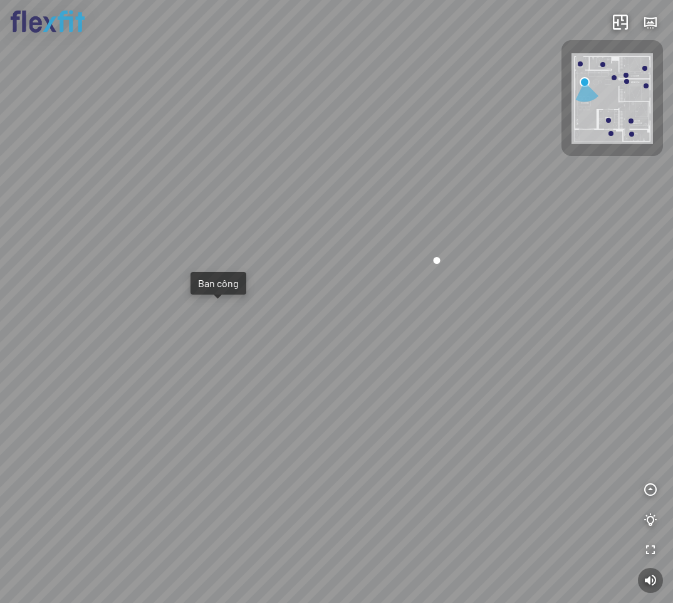
drag, startPoint x: 330, startPoint y: 222, endPoint x: 395, endPoint y: 285, distance: 91.3
click at [395, 282] on div "Ban công Bếp Phòng ngủ master Phòng ngủ Phòng ngủ" at bounding box center [336, 301] width 673 height 603
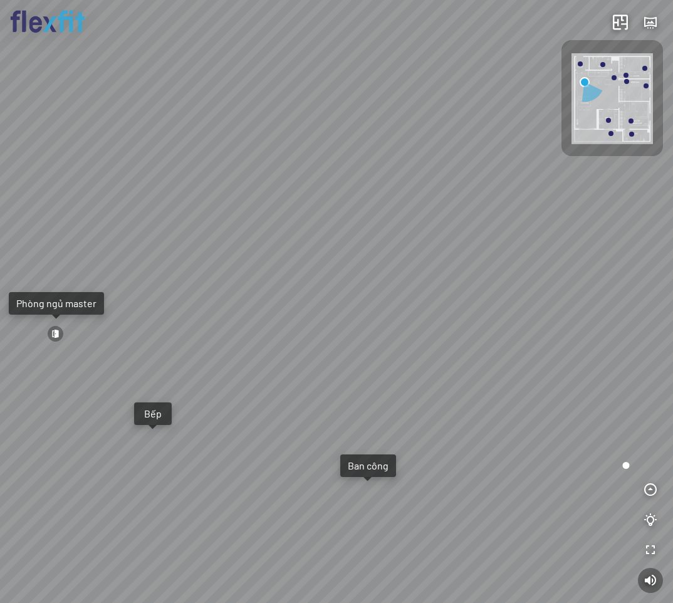
drag, startPoint x: 251, startPoint y: 221, endPoint x: 362, endPoint y: 345, distance: 166.0
click at [362, 345] on div "Ban công Bếp Phòng ngủ master Phòng ngủ Phòng ngủ" at bounding box center [336, 301] width 673 height 603
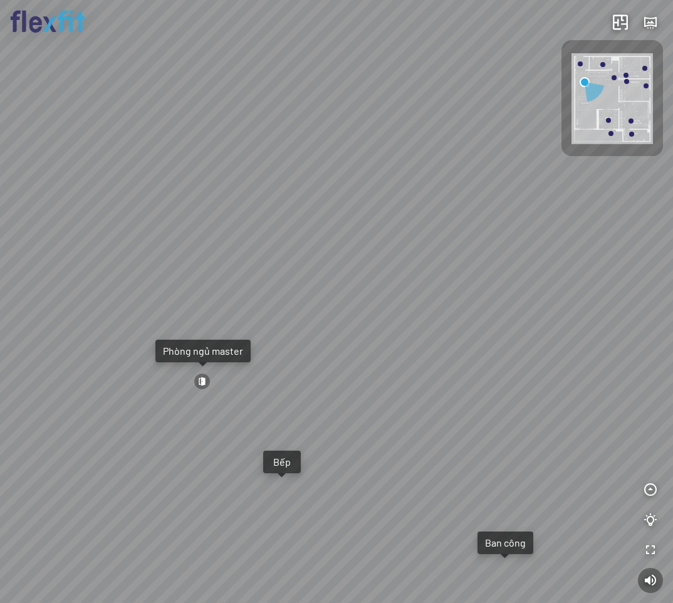
drag, startPoint x: 341, startPoint y: 249, endPoint x: 449, endPoint y: 278, distance: 111.4
click at [449, 278] on div "Ban công Bếp Phòng ngủ master Phòng ngủ Phòng ngủ" at bounding box center [336, 301] width 673 height 603
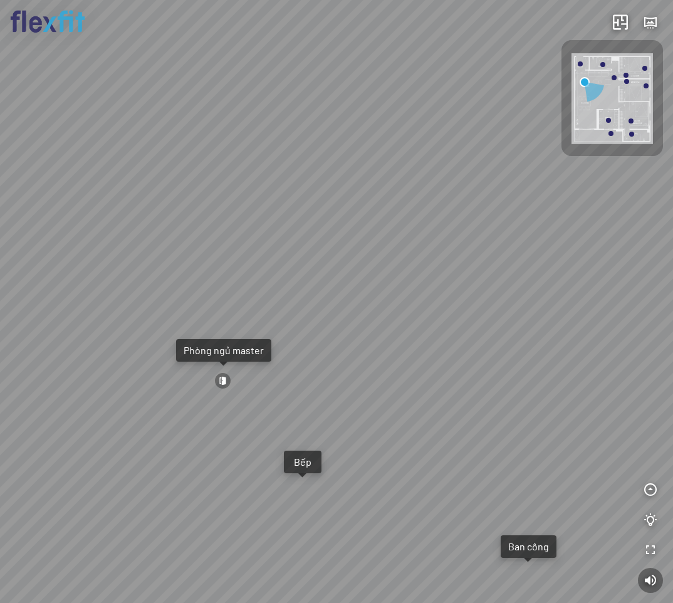
drag, startPoint x: 345, startPoint y: 238, endPoint x: 447, endPoint y: 244, distance: 102.4
click at [473, 238] on div "Ban công Bếp Phòng ngủ master Phòng ngủ Phòng ngủ" at bounding box center [336, 301] width 673 height 603
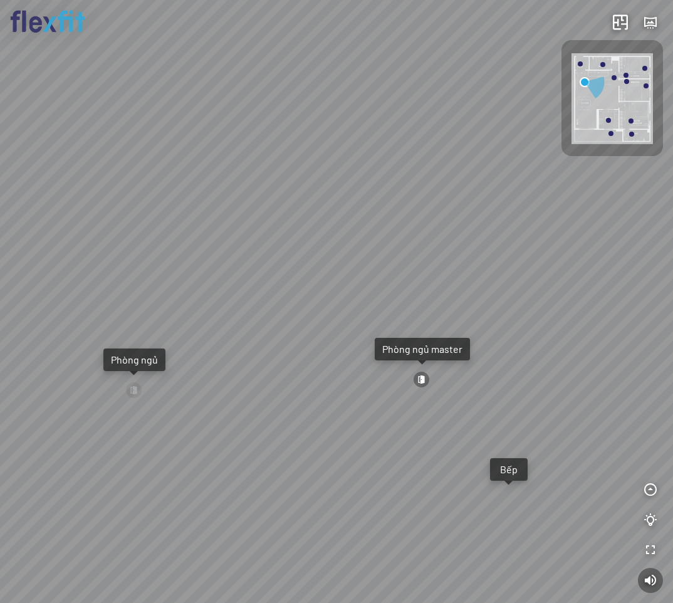
drag, startPoint x: 305, startPoint y: 240, endPoint x: 460, endPoint y: 240, distance: 154.8
click at [434, 235] on div "Ban công Bếp Phòng ngủ master Phòng ngủ Phòng ngủ" at bounding box center [336, 301] width 673 height 603
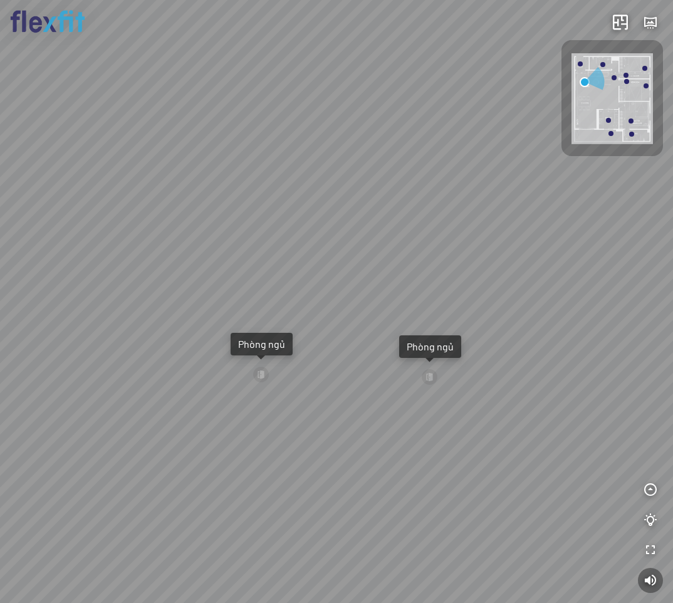
drag, startPoint x: 251, startPoint y: 239, endPoint x: 449, endPoint y: 245, distance: 198.8
click at [410, 239] on div "Ban công Bếp Phòng ngủ master Phòng ngủ Phòng ngủ" at bounding box center [336, 301] width 673 height 603
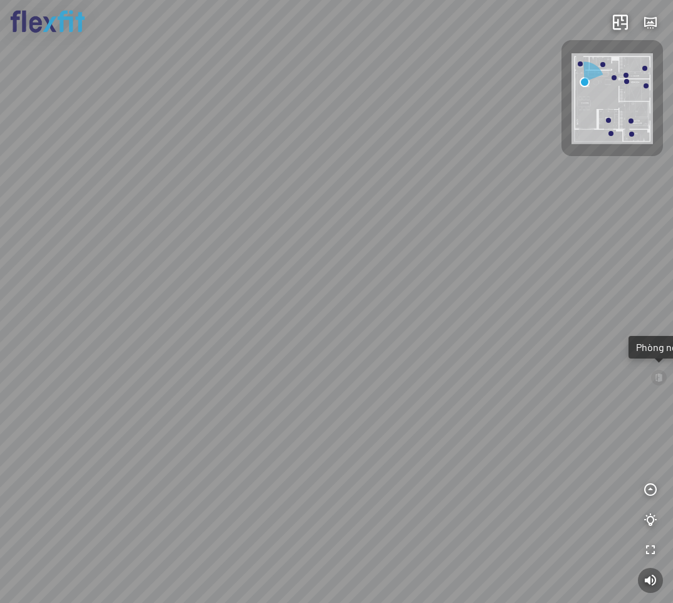
drag, startPoint x: 175, startPoint y: 236, endPoint x: 500, endPoint y: 231, distance: 324.1
click at [505, 224] on div "Ban công Bếp Phòng ngủ master Phòng ngủ Phòng ngủ" at bounding box center [336, 301] width 673 height 603
drag, startPoint x: 442, startPoint y: 273, endPoint x: 454, endPoint y: 170, distance: 103.5
click at [454, 170] on div "Ban công Bếp Phòng ngủ master Phòng ngủ Phòng ngủ" at bounding box center [336, 301] width 673 height 603
drag, startPoint x: 503, startPoint y: 239, endPoint x: 337, endPoint y: 217, distance: 168.1
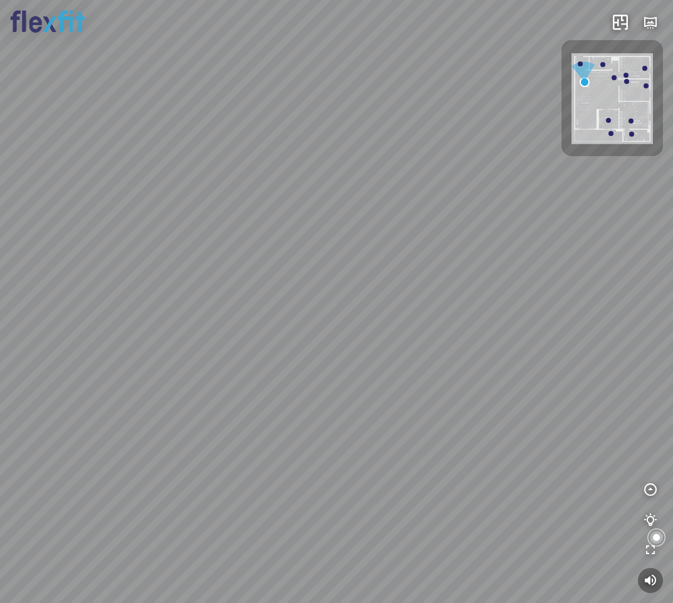
click at [337, 217] on div "Ban công Bếp Phòng ngủ master Phòng ngủ Phòng ngủ" at bounding box center [336, 301] width 673 height 603
drag, startPoint x: 395, startPoint y: 217, endPoint x: 232, endPoint y: 199, distance: 164.0
click at [233, 199] on div "Ban công Bếp Phòng ngủ master Phòng ngủ Phòng ngủ" at bounding box center [336, 301] width 673 height 603
